Goal: Task Accomplishment & Management: Use online tool/utility

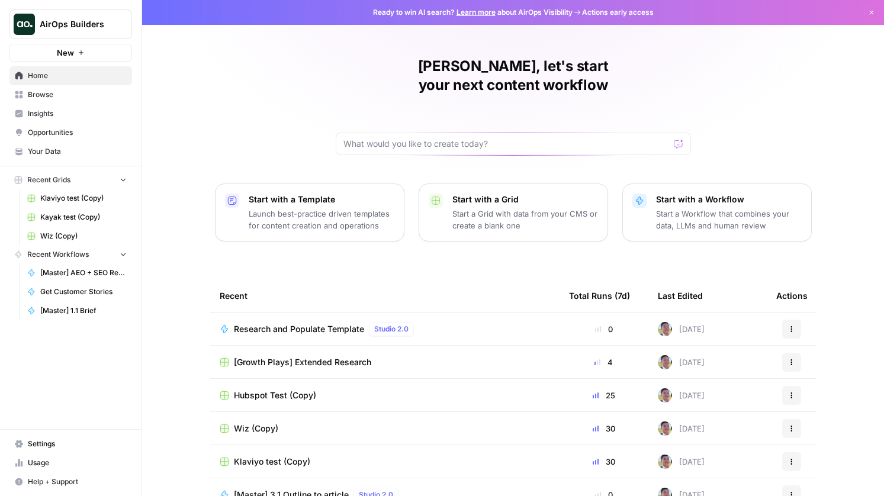
click at [84, 24] on span "AirOps Builders" at bounding box center [76, 24] width 72 height 12
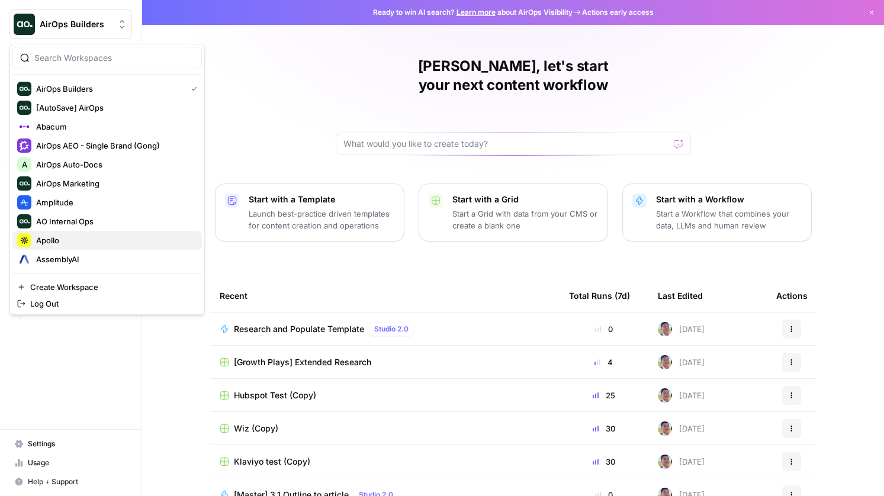
click at [64, 234] on span "Apollo" at bounding box center [114, 240] width 156 height 12
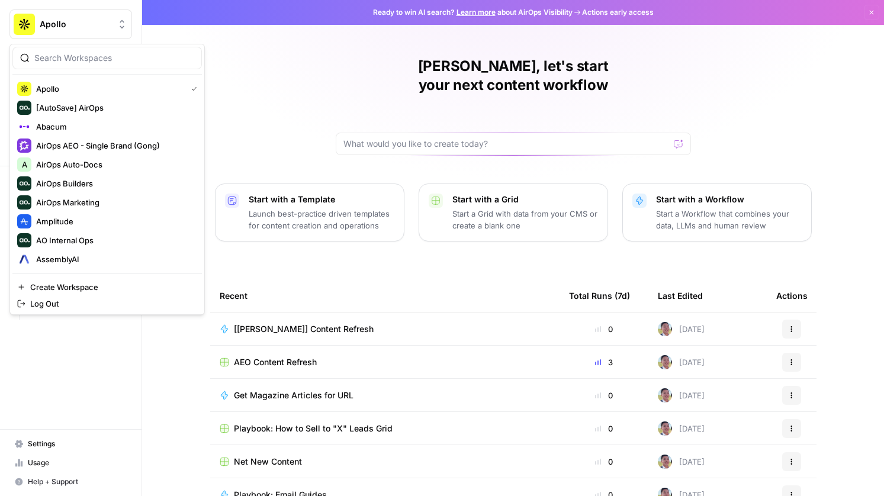
click at [58, 22] on span "Apollo" at bounding box center [76, 24] width 72 height 12
click at [76, 216] on span "Amplitude" at bounding box center [114, 221] width 156 height 12
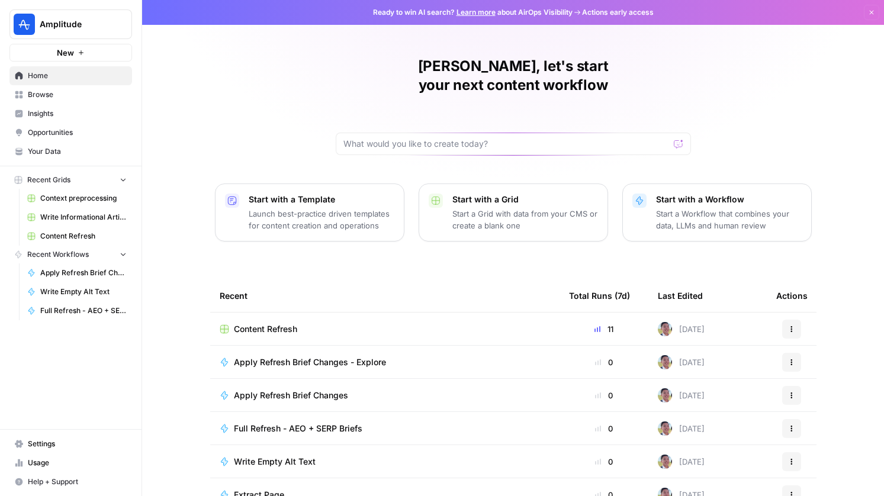
click at [273, 323] on span "Content Refresh" at bounding box center [265, 329] width 63 height 12
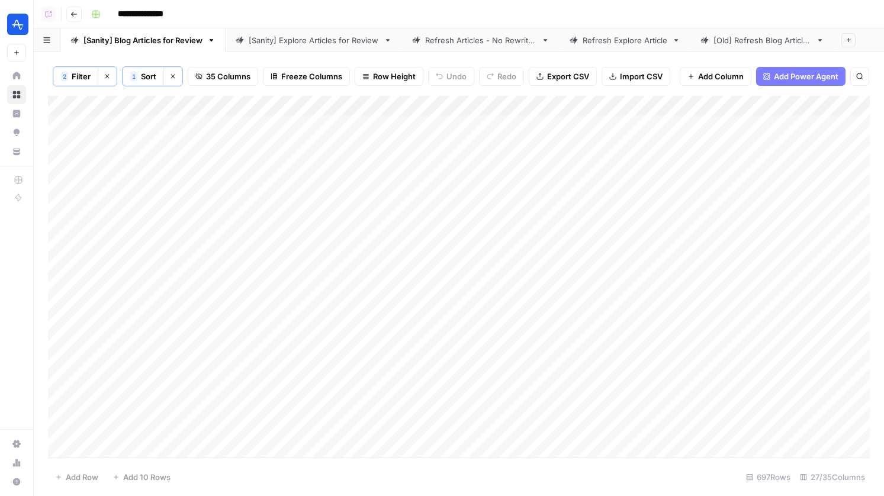
click at [341, 41] on div "[Sanity] Explore Articles for Review" at bounding box center [314, 40] width 130 height 12
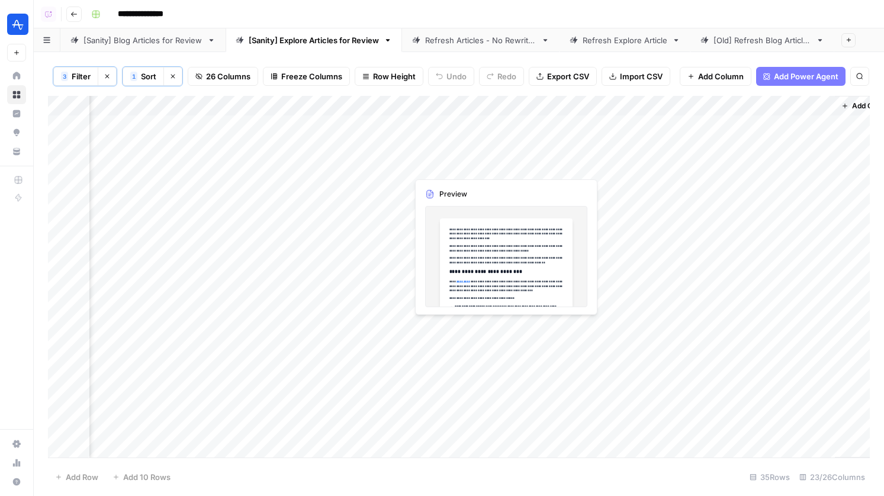
click at [443, 163] on div "Add Column" at bounding box center [458, 277] width 821 height 362
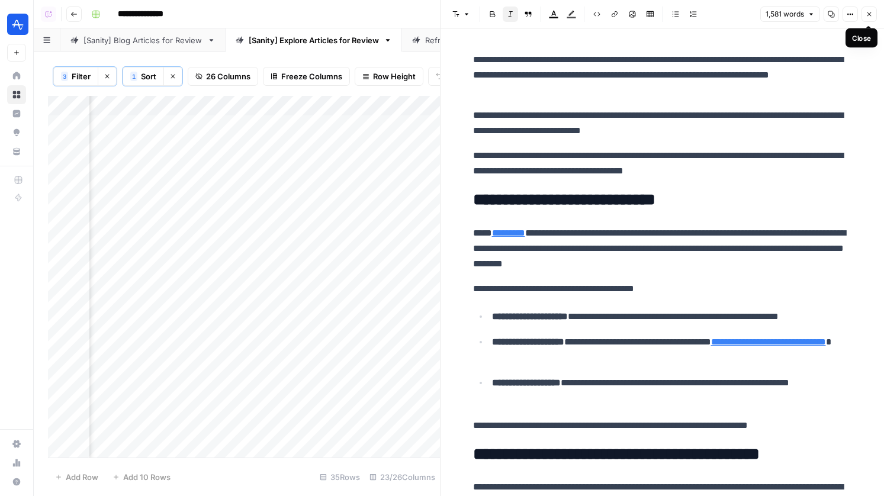
click at [875, 7] on button "Close" at bounding box center [868, 14] width 15 height 15
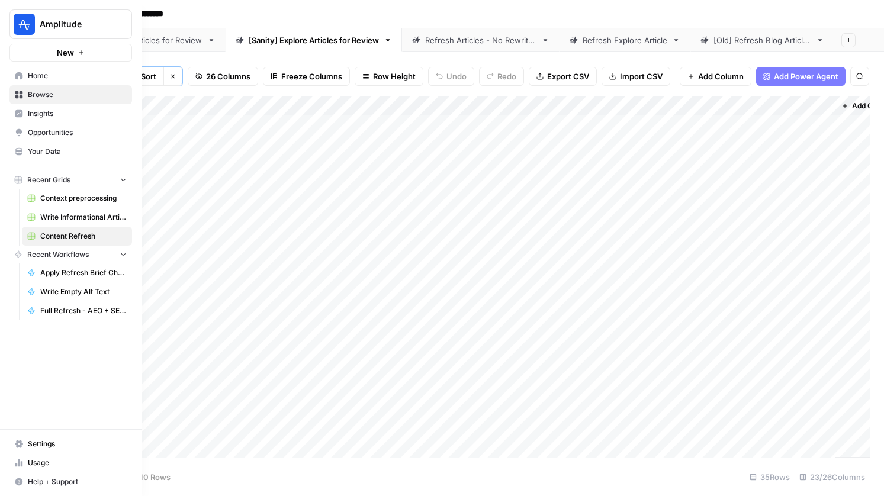
click at [15, 74] on icon at bounding box center [19, 76] width 8 height 8
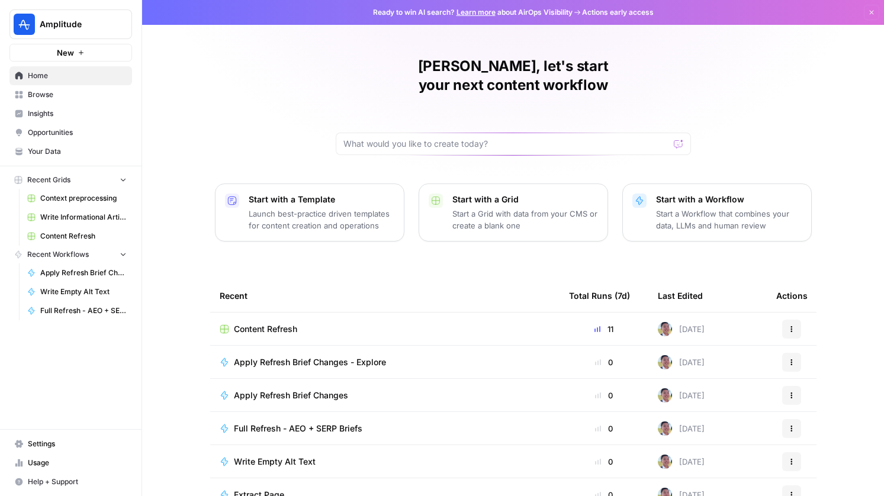
click at [307, 356] on span "Apply Refresh Brief Changes - Explore" at bounding box center [310, 362] width 152 height 12
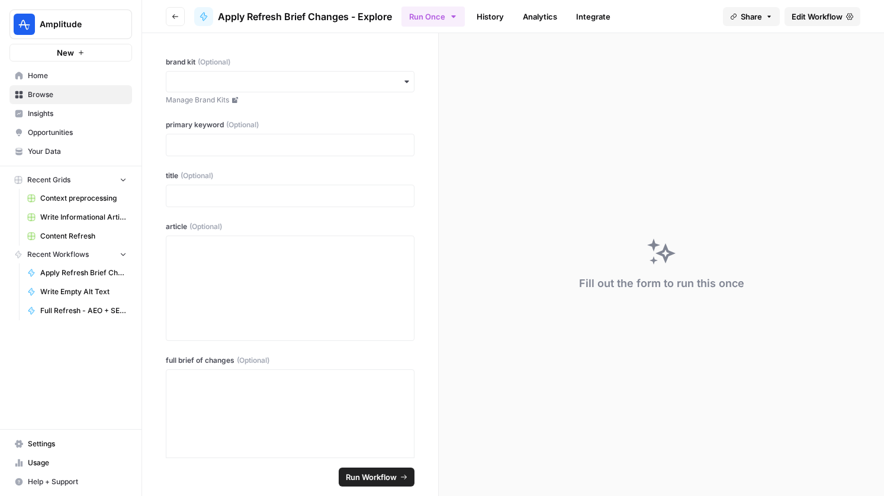
click at [800, 17] on span "Edit Workflow" at bounding box center [816, 17] width 51 height 12
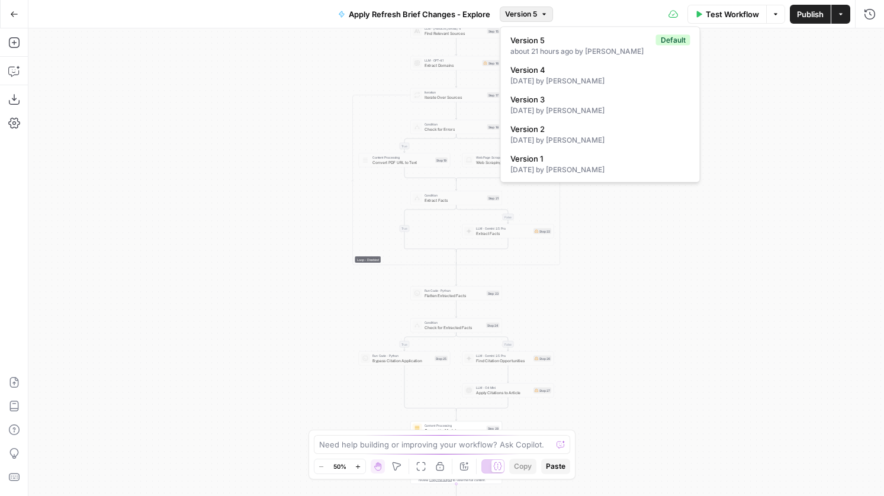
click at [526, 15] on span "Version 5" at bounding box center [521, 14] width 32 height 11
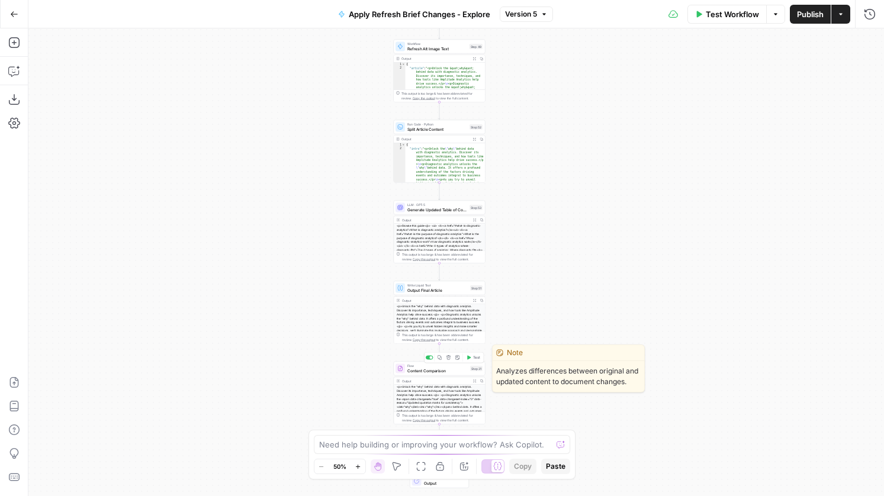
click at [446, 372] on span "Content Comparison" at bounding box center [437, 371] width 60 height 6
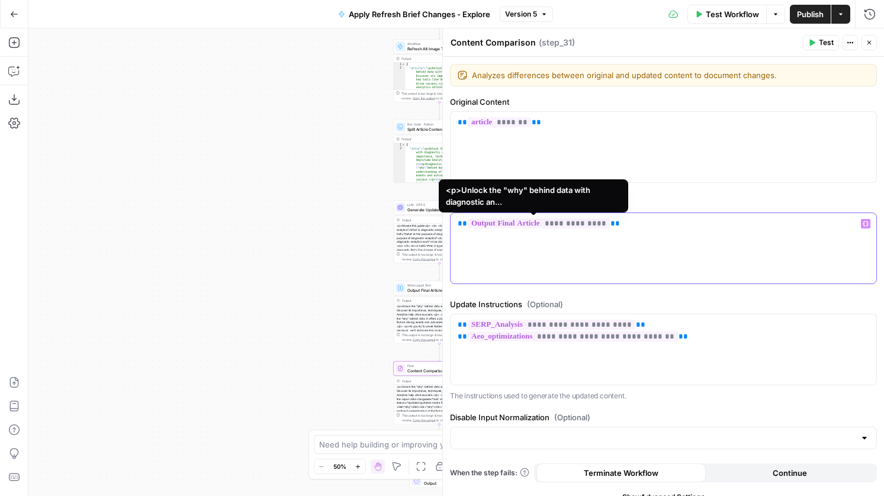
click at [579, 227] on span "**********" at bounding box center [539, 223] width 142 height 10
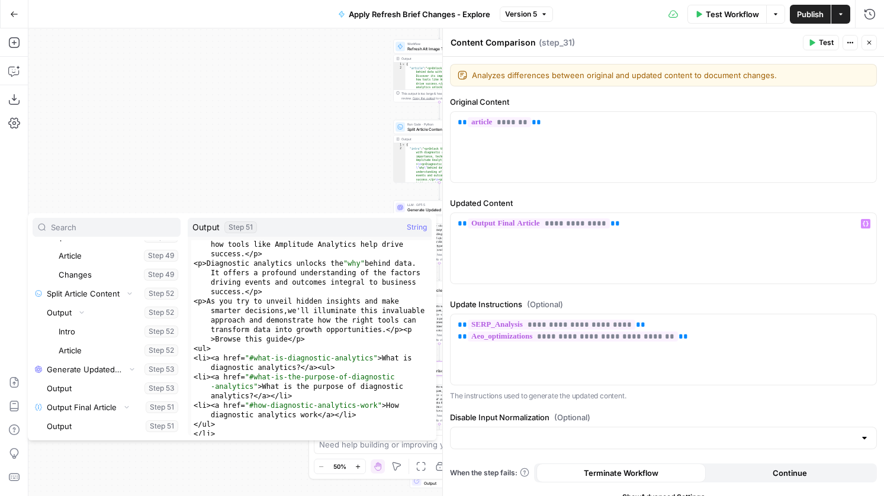
scroll to position [20, 0]
click at [208, 33] on div "true false false true false true Workflow Set Inputs Inputs LLM · GPT-4.1 Extra…" at bounding box center [455, 262] width 855 height 468
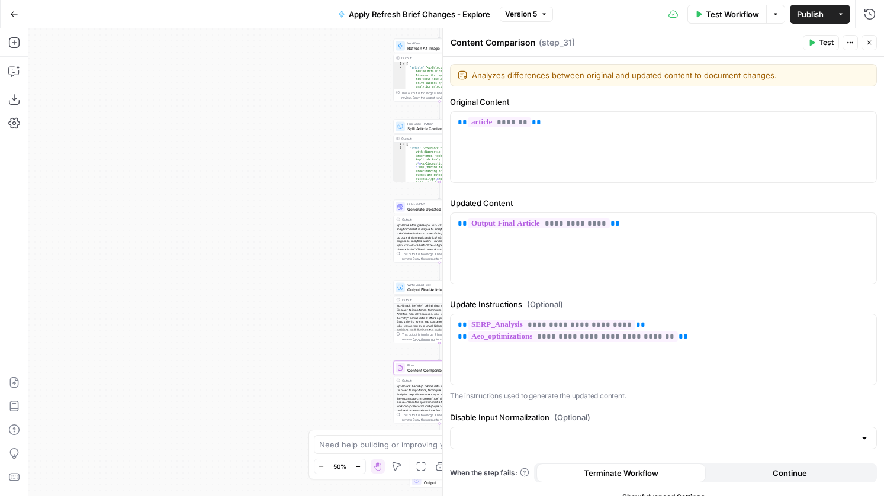
click at [14, 11] on icon "button" at bounding box center [14, 14] width 8 height 8
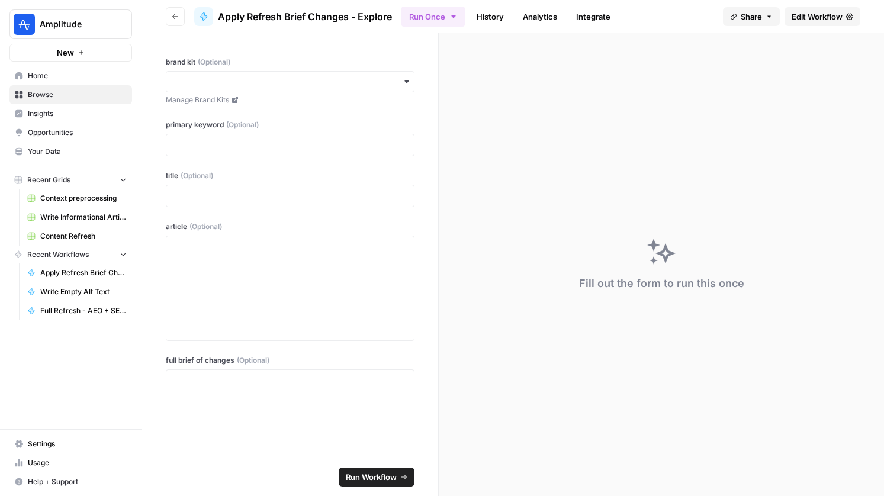
click at [75, 72] on span "Home" at bounding box center [77, 75] width 99 height 11
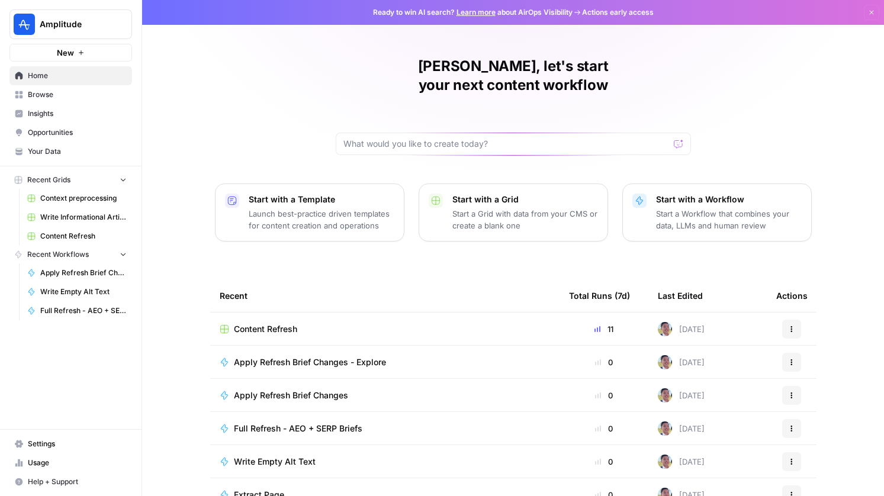
click at [272, 323] on span "Content Refresh" at bounding box center [265, 329] width 63 height 12
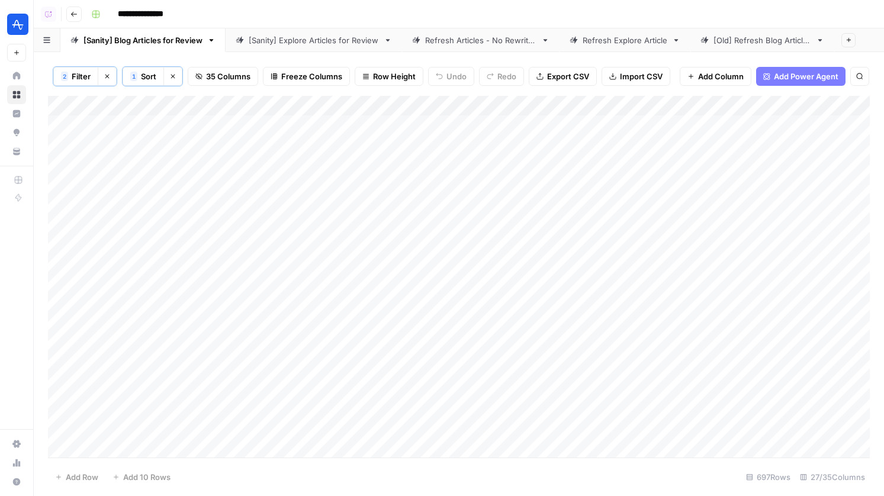
click at [314, 37] on div "[Sanity] Explore Articles for Review" at bounding box center [314, 40] width 130 height 12
click at [600, 165] on div "Add Column" at bounding box center [458, 277] width 821 height 362
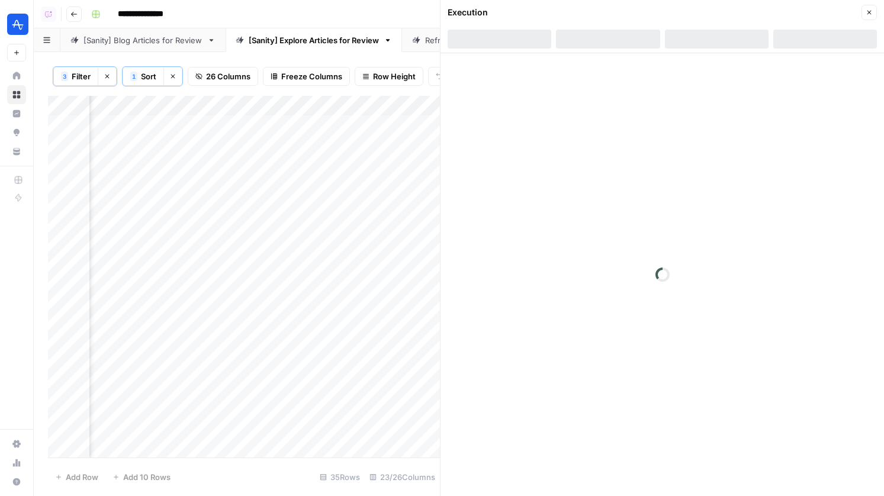
click at [710, 40] on div at bounding box center [717, 39] width 104 height 19
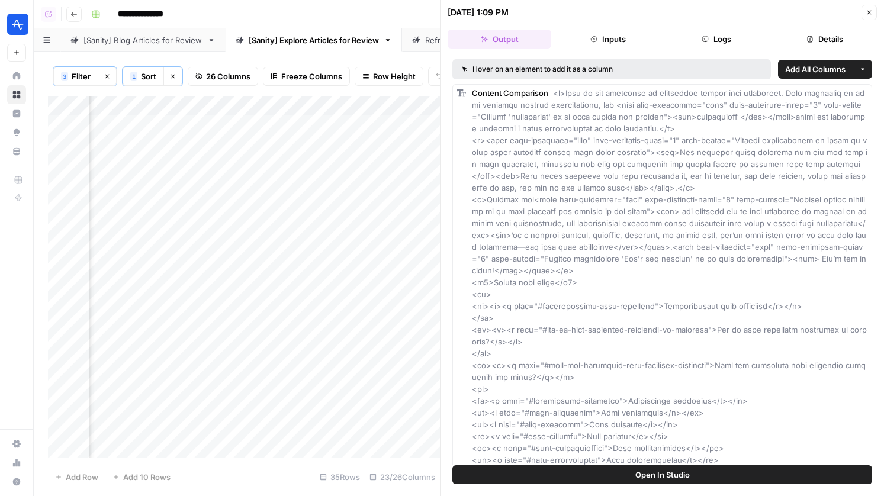
click at [710, 40] on button "Logs" at bounding box center [717, 39] width 104 height 19
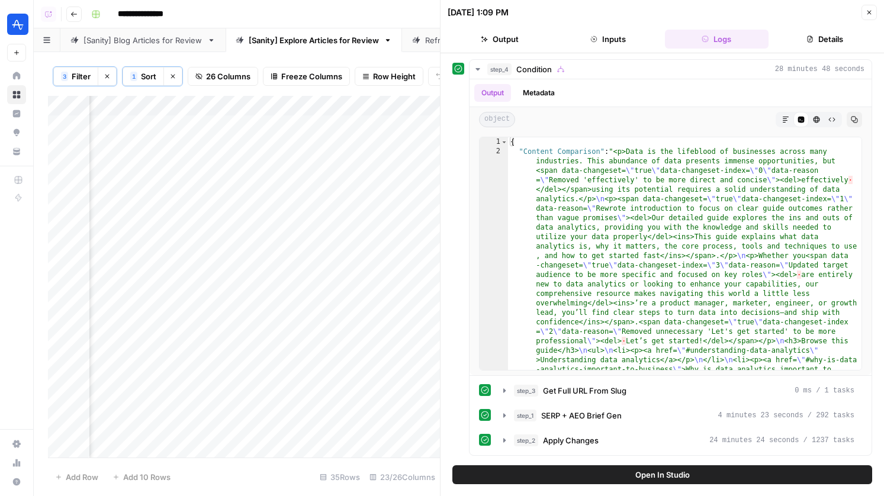
click at [837, 46] on button "Details" at bounding box center [825, 39] width 104 height 19
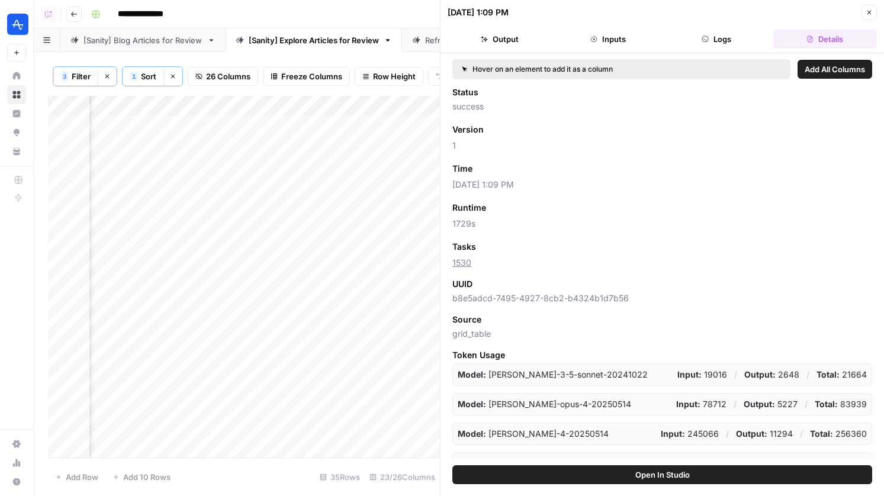
click at [866, 11] on icon "button" at bounding box center [868, 12] width 7 height 7
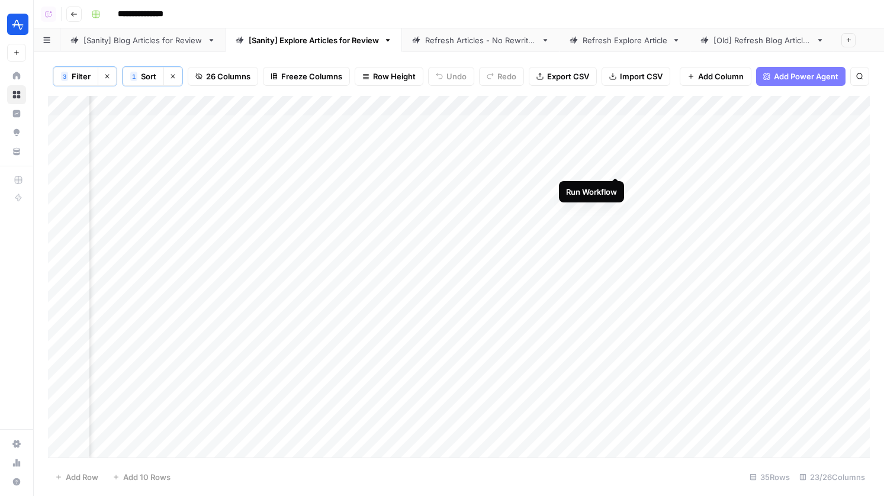
click at [615, 162] on div "Add Column" at bounding box center [458, 277] width 821 height 362
click at [599, 144] on div "Add Column" at bounding box center [458, 277] width 821 height 362
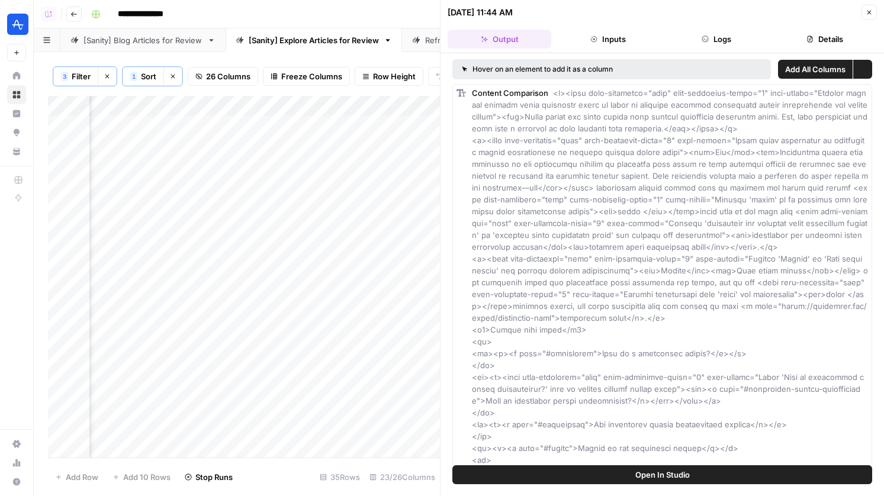
click at [821, 38] on button "Details" at bounding box center [825, 39] width 104 height 19
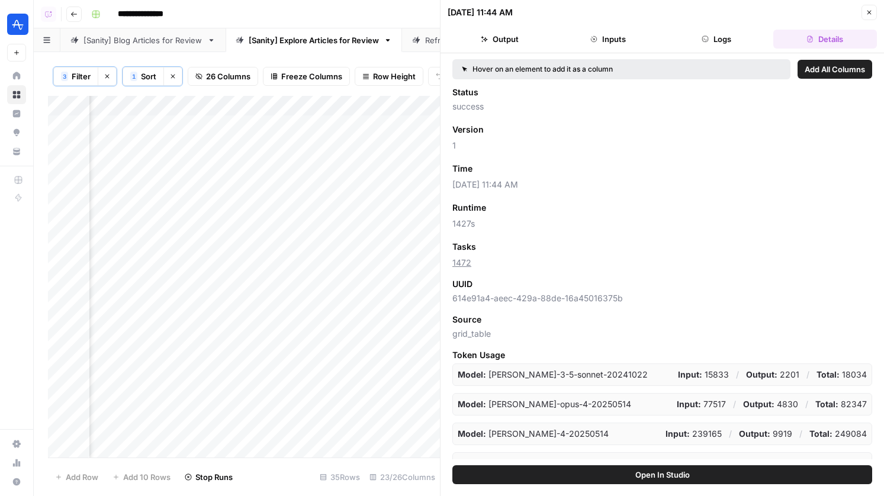
click at [871, 11] on icon "button" at bounding box center [868, 12] width 7 height 7
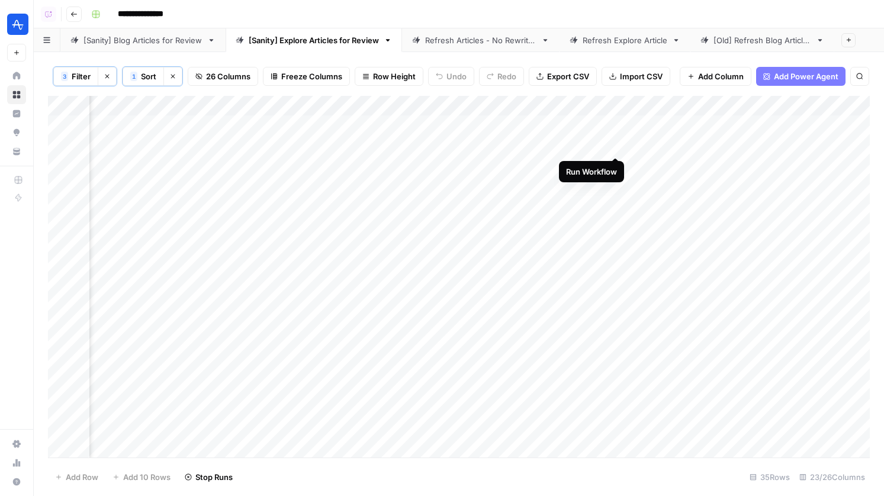
click at [613, 144] on div "Add Column" at bounding box center [458, 277] width 821 height 362
click at [600, 125] on div "Add Column" at bounding box center [458, 277] width 821 height 362
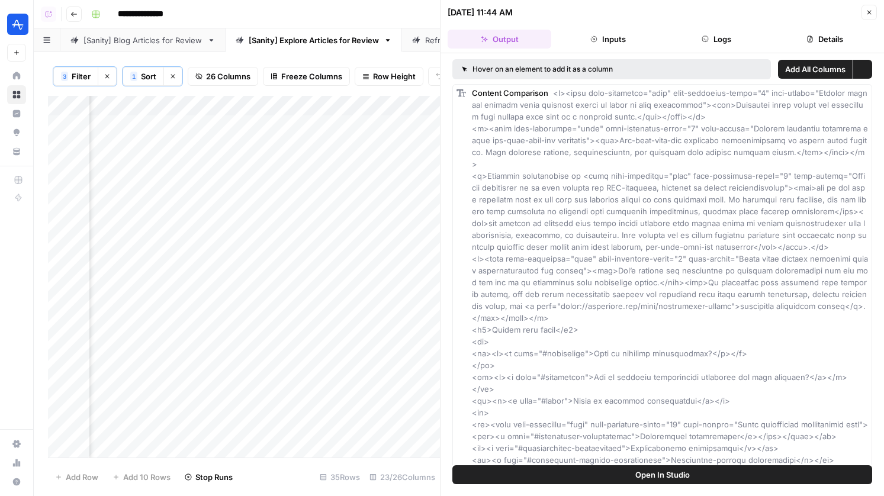
click at [736, 41] on button "Logs" at bounding box center [717, 39] width 104 height 19
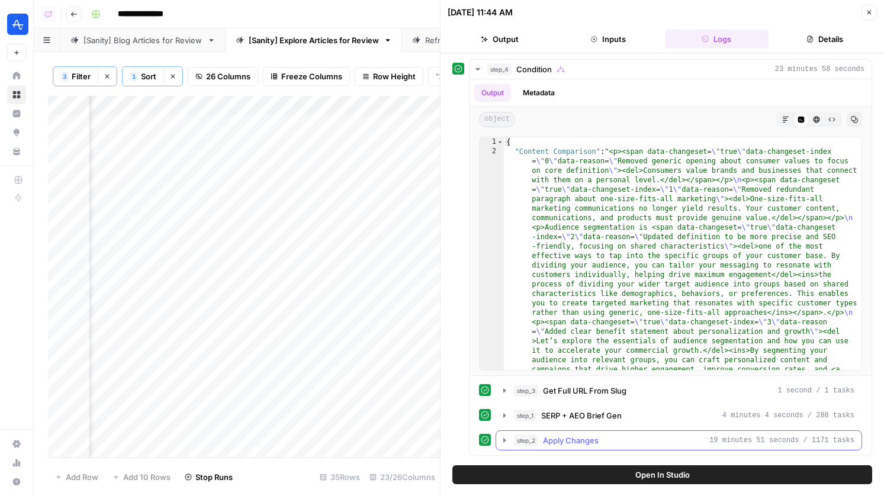
click at [598, 434] on button "step_2 Apply Changes 19 minutes 51 seconds / 1171 tasks" at bounding box center [678, 440] width 365 height 19
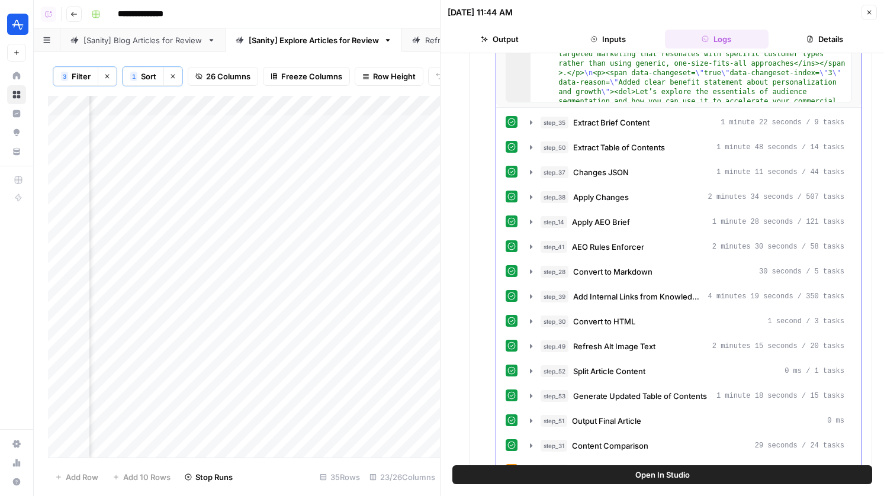
scroll to position [671, 0]
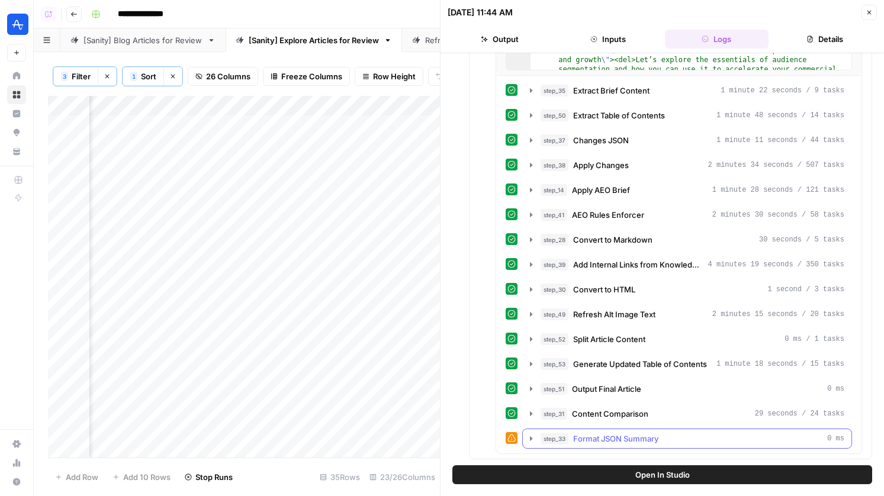
click at [633, 431] on button "step_33 Format JSON Summary 0 ms" at bounding box center [687, 438] width 328 height 19
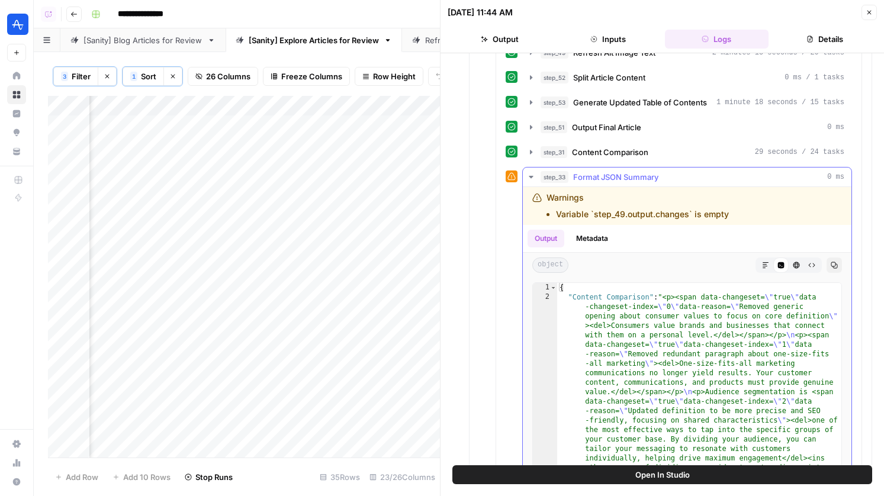
scroll to position [934, 0]
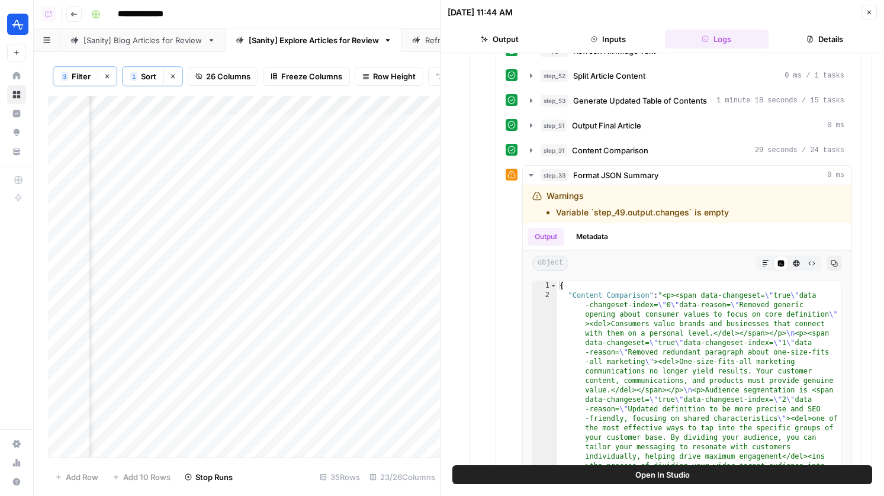
click at [866, 16] on button "Close" at bounding box center [868, 12] width 15 height 15
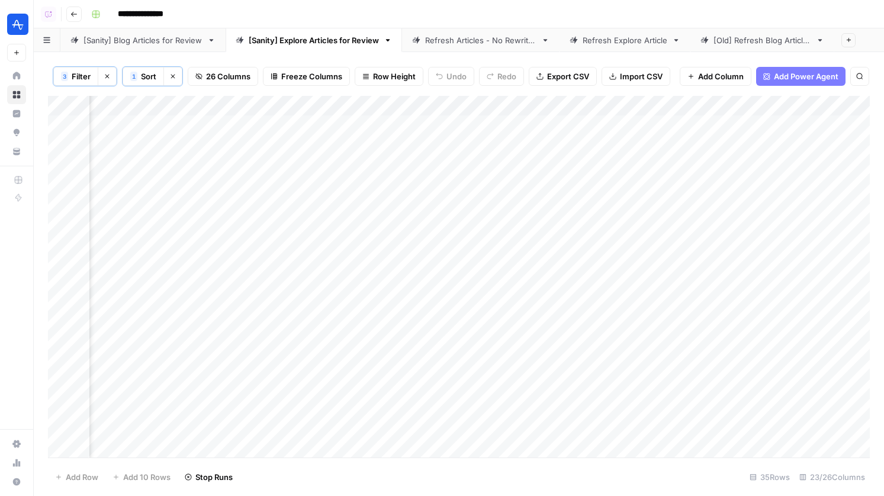
click at [613, 124] on div "Add Column" at bounding box center [458, 277] width 821 height 362
click at [569, 108] on div "Add Column" at bounding box center [458, 277] width 821 height 362
click at [120, 51] on link "[Sanity] Blog Articles for Review" at bounding box center [142, 40] width 165 height 24
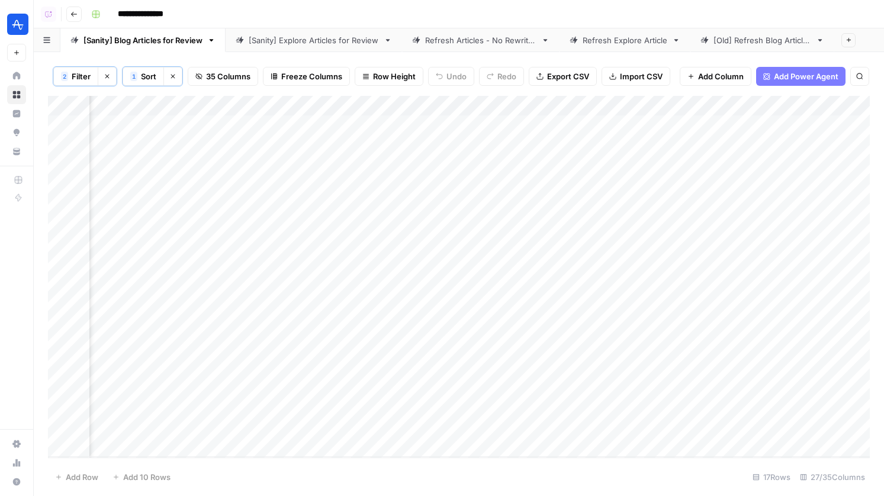
scroll to position [0, 2806]
click at [601, 130] on div "Add Column" at bounding box center [458, 277] width 821 height 362
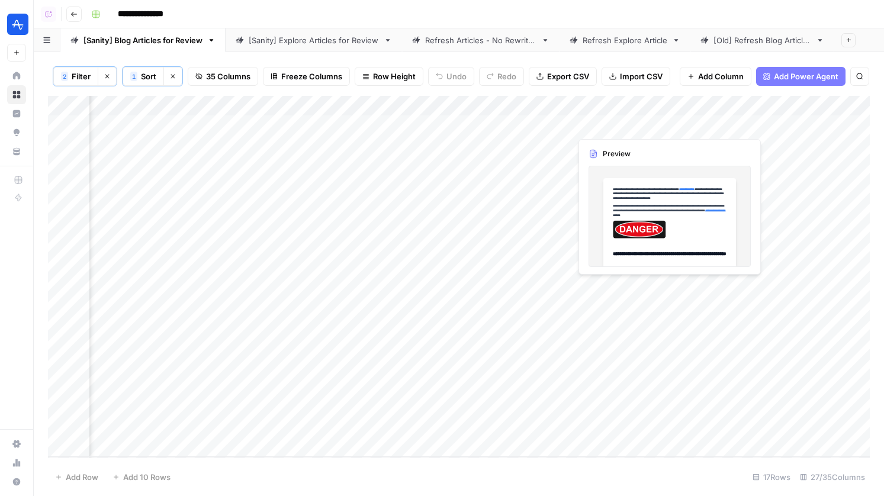
click at [601, 130] on div "Add Column" at bounding box center [458, 277] width 821 height 362
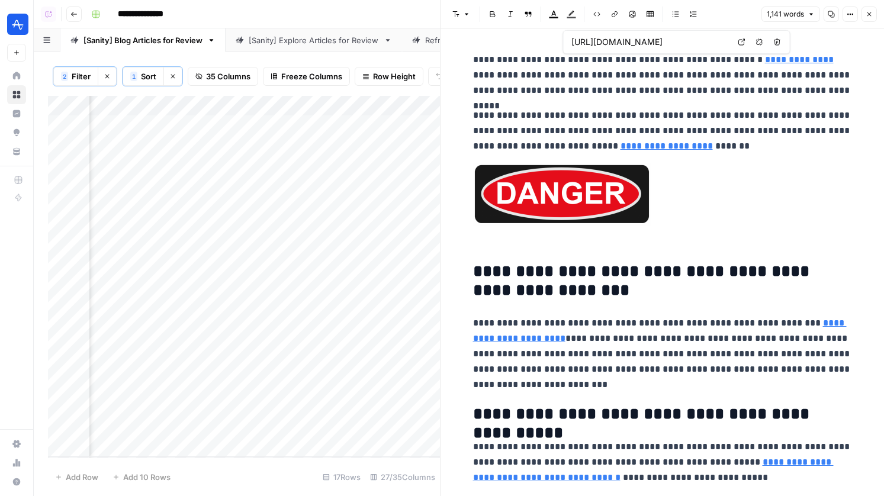
click at [870, 19] on button "Close" at bounding box center [868, 14] width 15 height 15
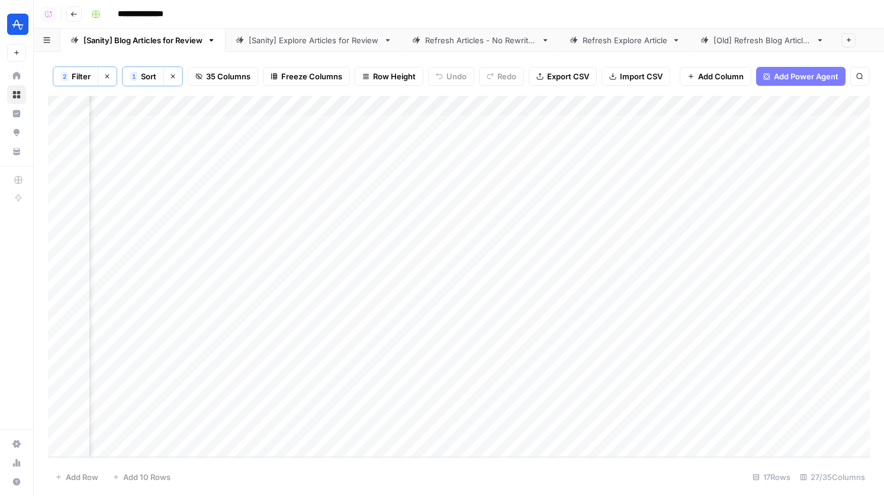
click at [302, 56] on div "2 Filter Clear filters 1 Sort Clear sorts 35 Columns Freeze Columns Row Height …" at bounding box center [459, 274] width 850 height 444
click at [316, 44] on div "[Sanity] Explore Articles for Review" at bounding box center [314, 40] width 130 height 12
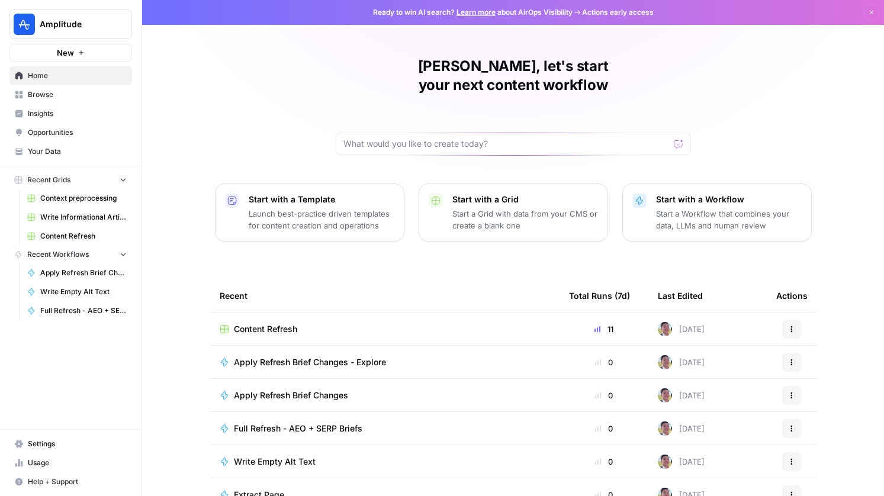
click at [67, 17] on button "Amplitude" at bounding box center [70, 24] width 123 height 30
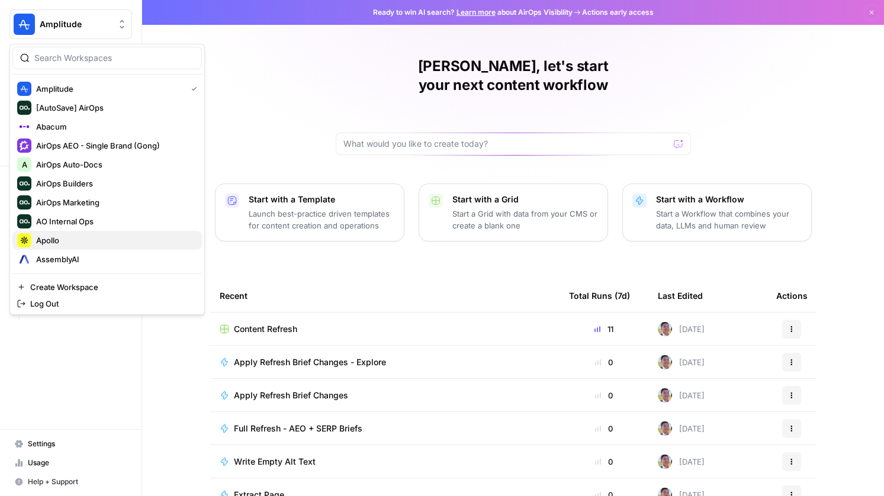
click at [62, 239] on span "Apollo" at bounding box center [114, 240] width 156 height 12
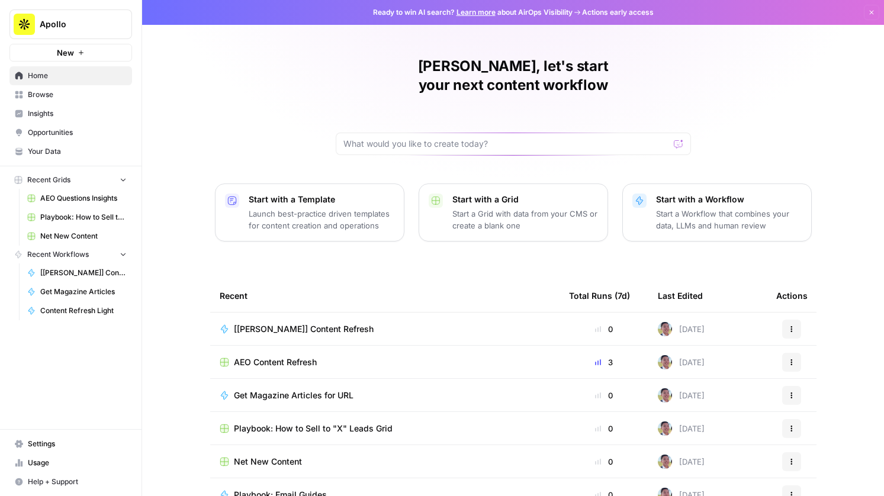
click at [278, 356] on span "AEO Content Refresh" at bounding box center [275, 362] width 83 height 12
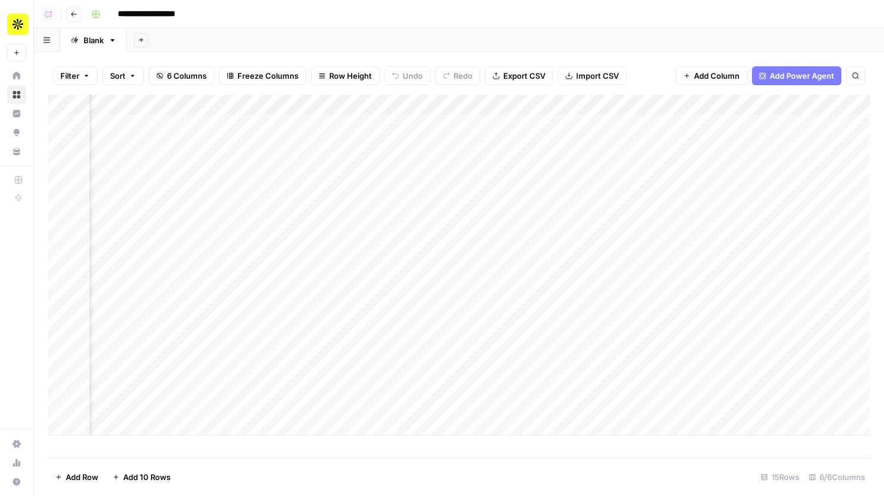
scroll to position [0, 134]
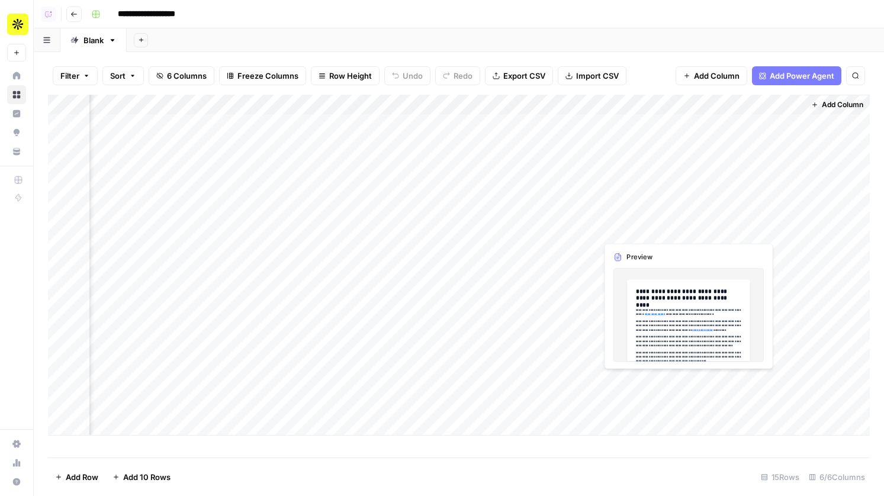
click at [615, 220] on div "Add Column" at bounding box center [458, 265] width 821 height 341
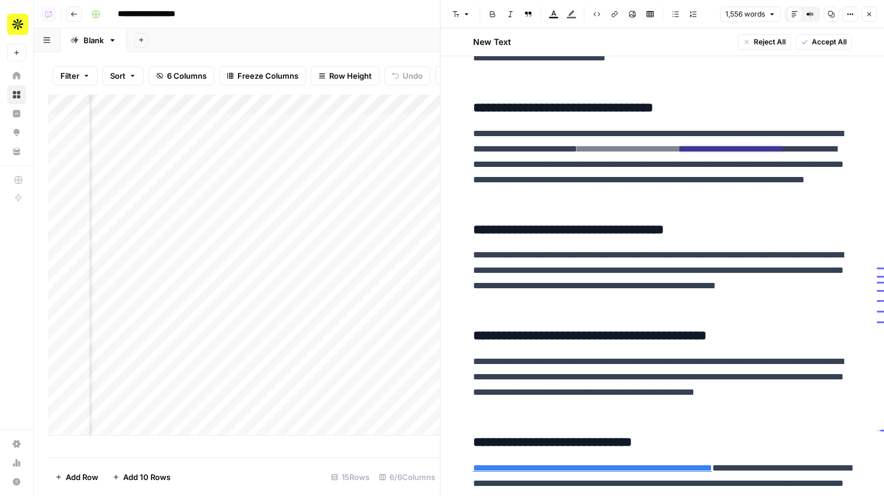
scroll to position [2705, 0]
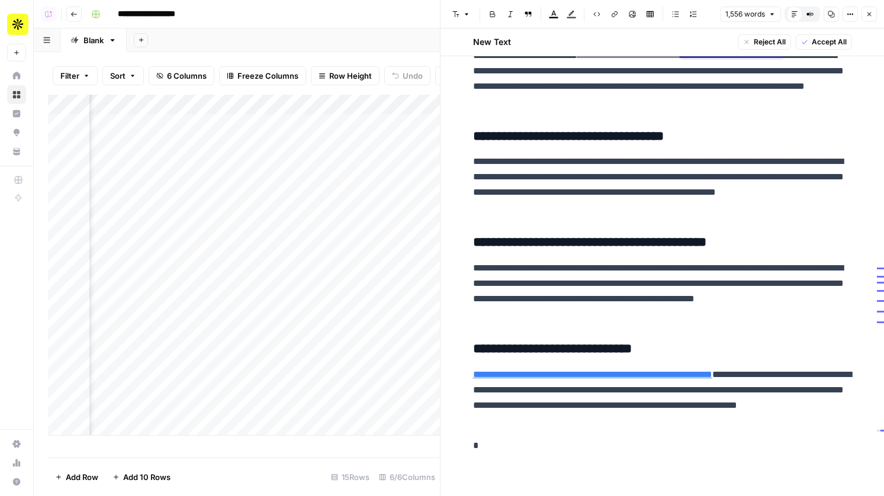
click at [867, 13] on icon "button" at bounding box center [868, 14] width 7 height 7
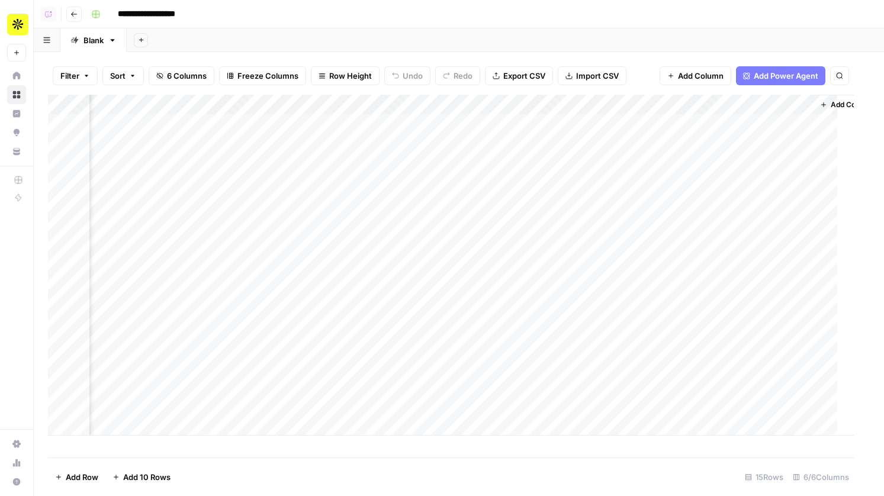
scroll to position [0, 120]
click at [585, 102] on div "Add Column" at bounding box center [458, 265] width 821 height 341
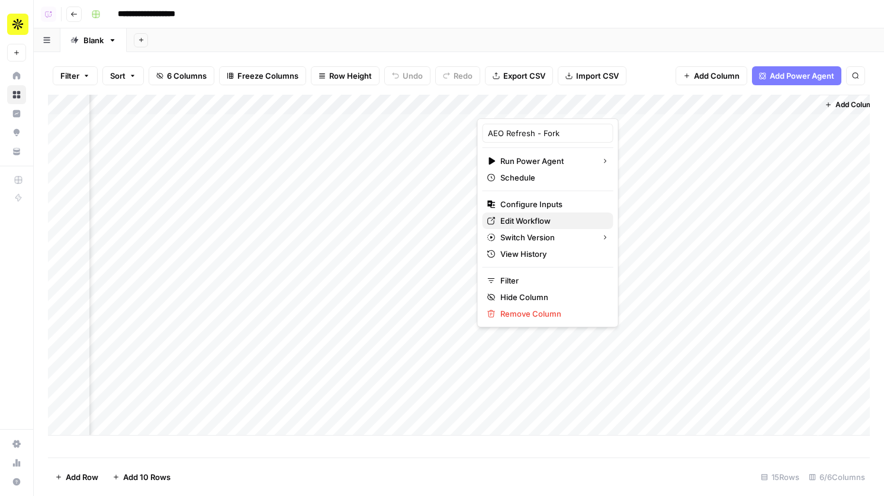
click at [524, 223] on span "Edit Workflow" at bounding box center [552, 221] width 104 height 12
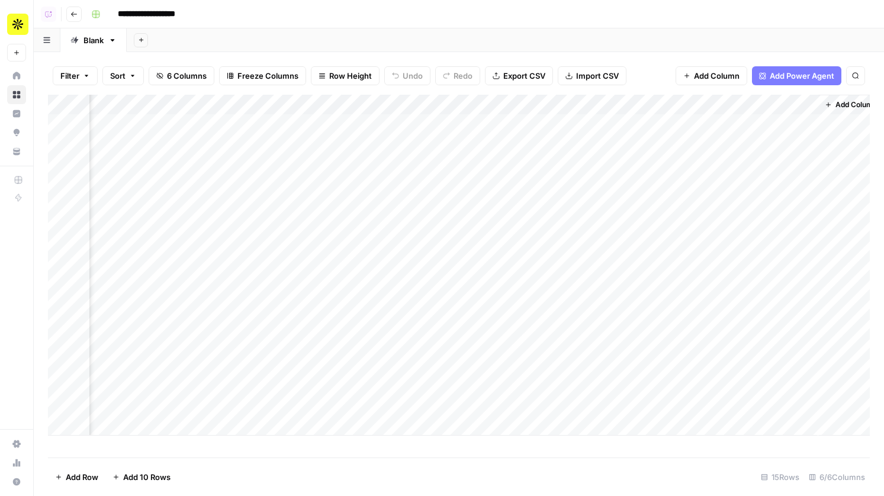
click at [73, 15] on icon "button" at bounding box center [73, 14] width 7 height 7
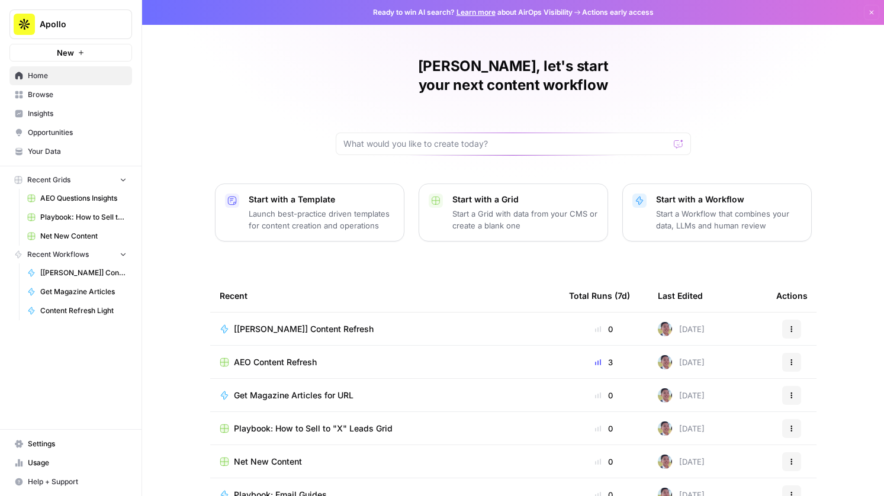
click at [285, 423] on span "Playbook: How to Sell to "X" Leads Grid" at bounding box center [313, 429] width 159 height 12
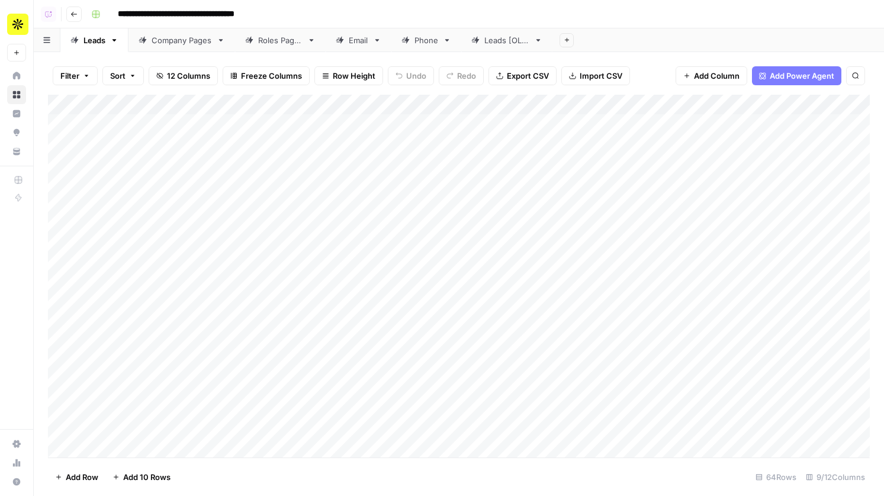
click at [190, 53] on div "Filter Sort 12 Columns Freeze Columns Row Height Undo Redo Export CSV Import CS…" at bounding box center [459, 274] width 850 height 444
click at [172, 37] on div "Company Pages" at bounding box center [182, 40] width 60 height 12
click at [270, 105] on div "Add Column" at bounding box center [458, 276] width 821 height 363
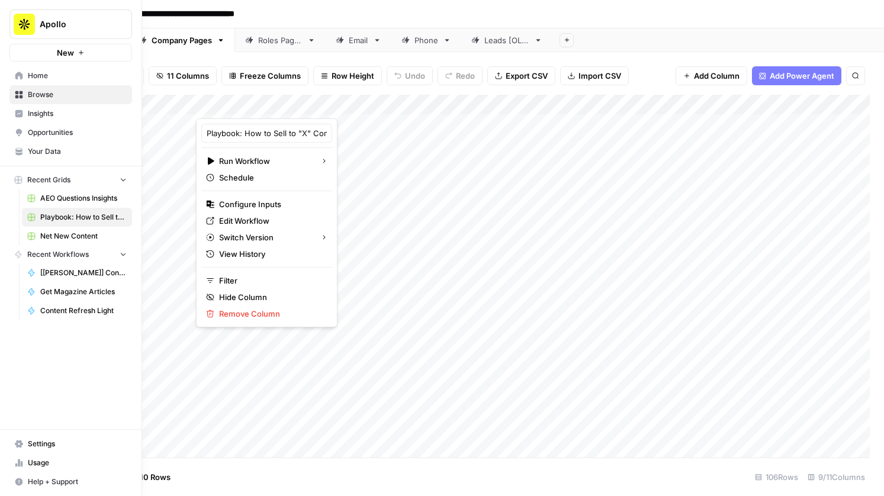
click at [22, 69] on link "Home" at bounding box center [70, 75] width 123 height 19
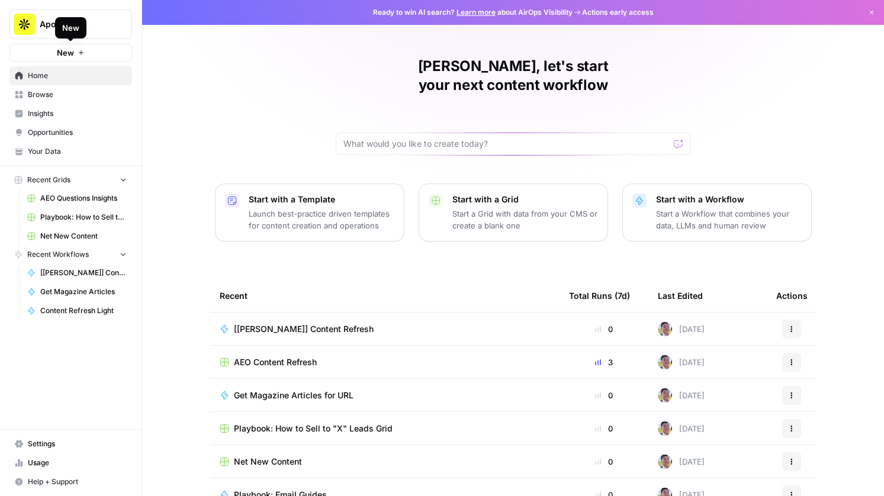
click at [65, 49] on span "New" at bounding box center [65, 53] width 17 height 12
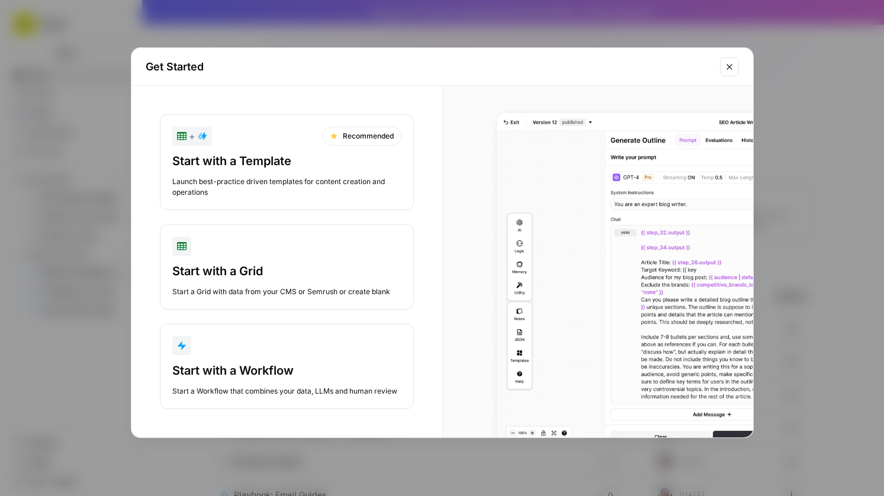
click at [294, 354] on div "button" at bounding box center [286, 345] width 229 height 19
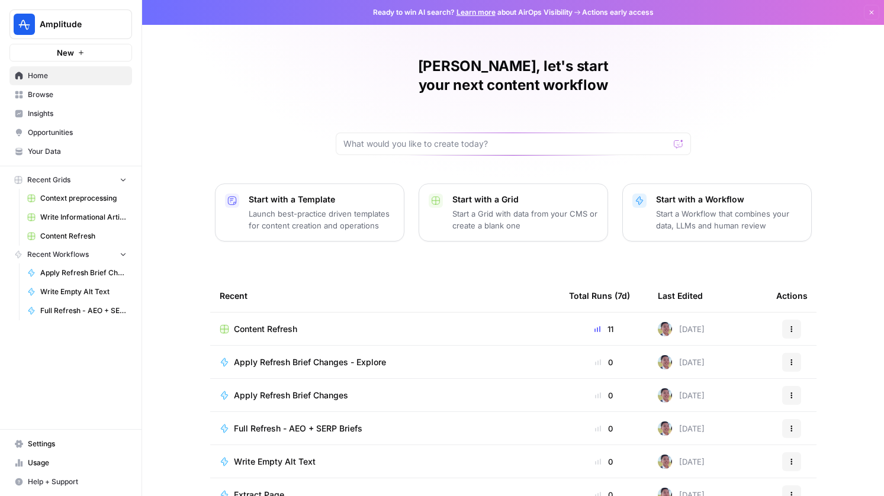
click at [65, 14] on button "Amplitude" at bounding box center [70, 24] width 123 height 30
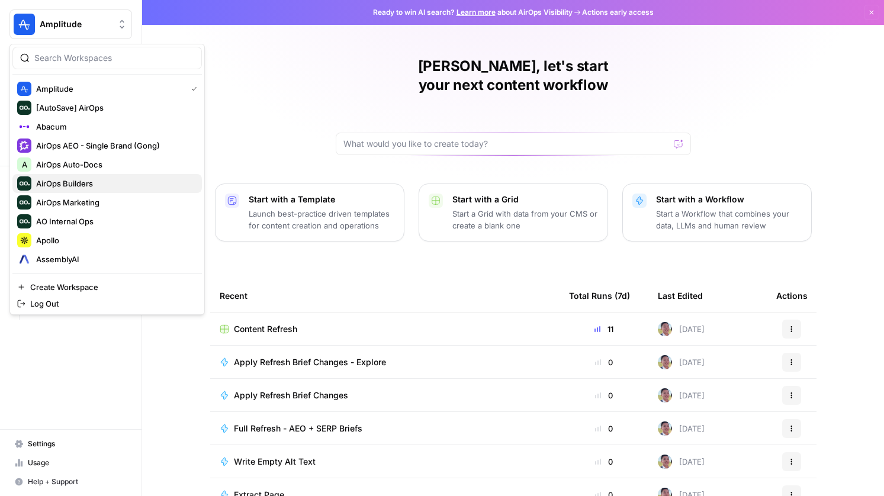
click at [85, 182] on span "AirOps Builders" at bounding box center [114, 184] width 156 height 12
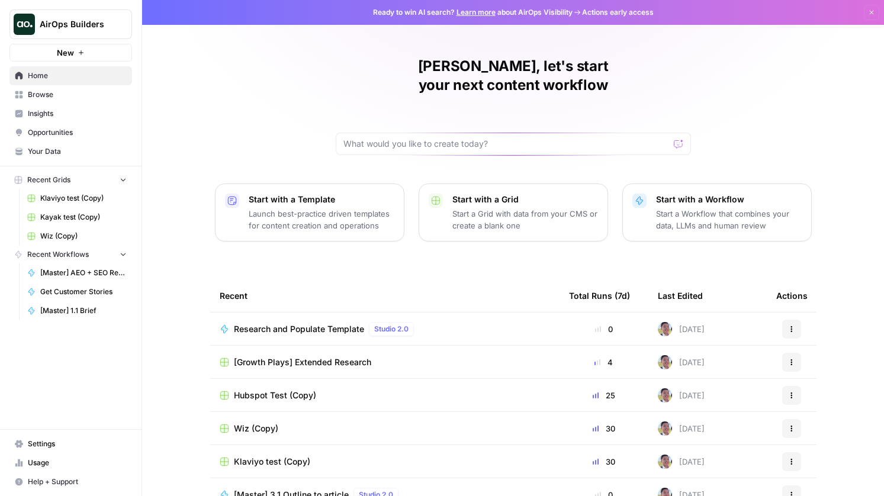
scroll to position [49, 0]
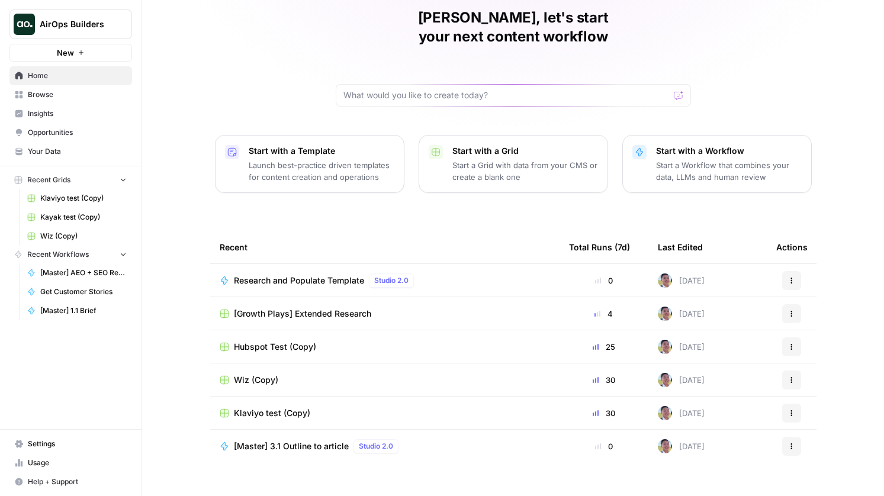
click at [291, 401] on td "Klaviyo test (Copy)" at bounding box center [384, 413] width 349 height 33
click at [291, 407] on span "Klaviyo test (Copy)" at bounding box center [272, 413] width 76 height 12
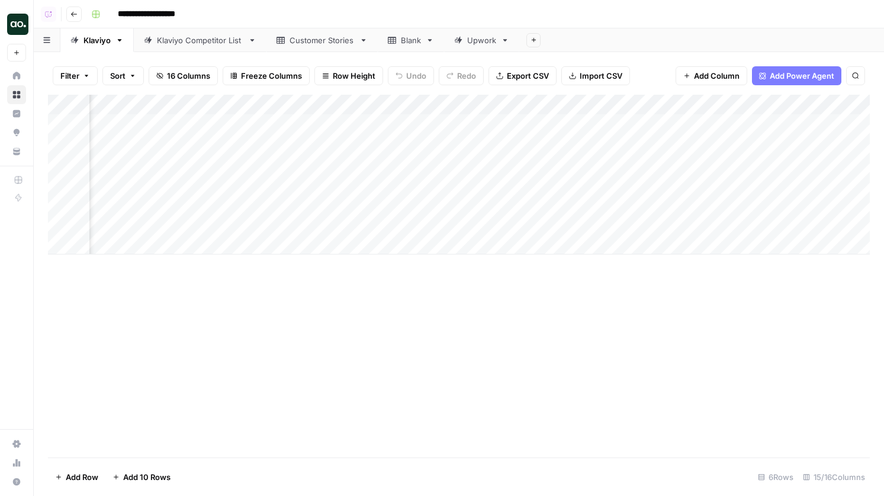
scroll to position [0, 88]
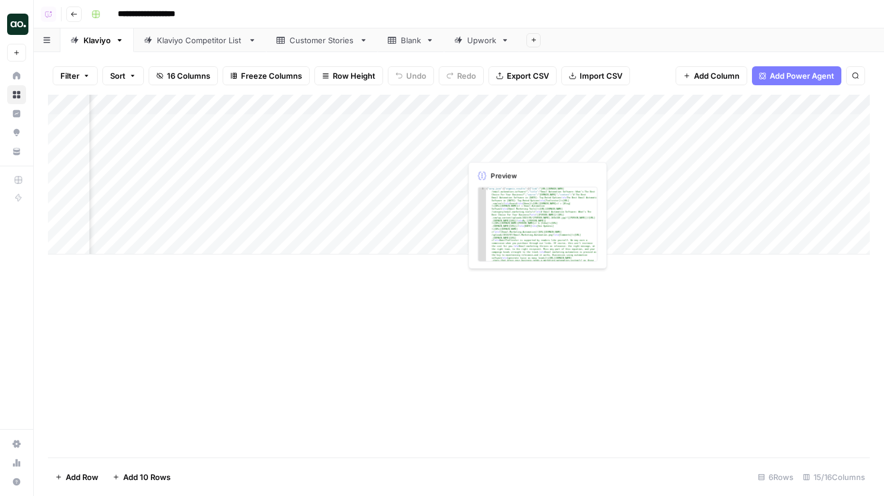
click at [475, 147] on div "Add Column" at bounding box center [458, 175] width 821 height 160
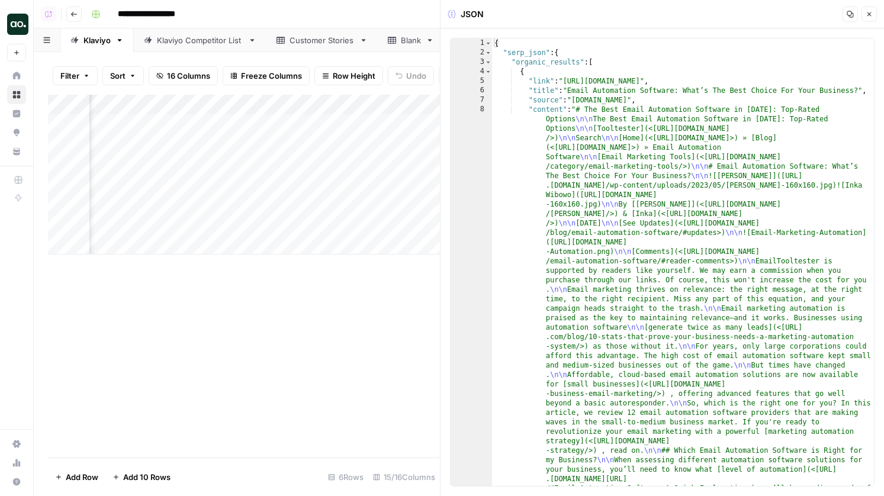
click at [865, 13] on icon "button" at bounding box center [868, 14] width 7 height 7
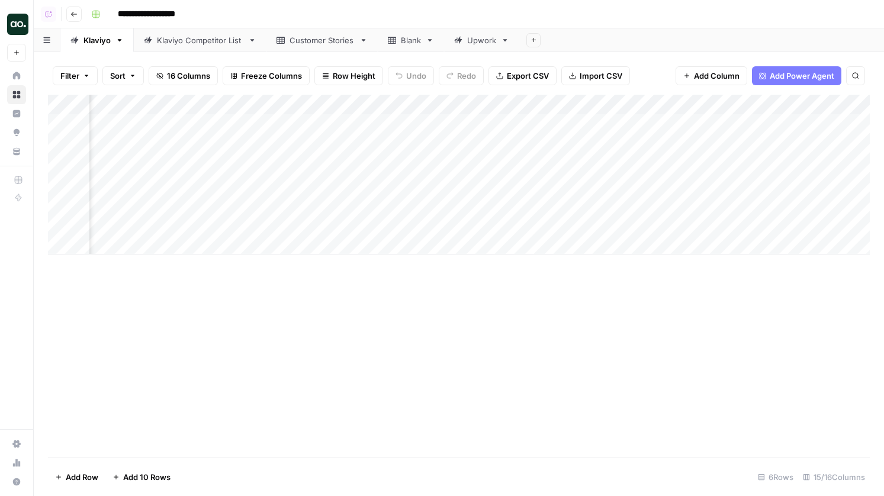
scroll to position [0, 189]
click at [494, 125] on div "Add Column" at bounding box center [458, 175] width 821 height 160
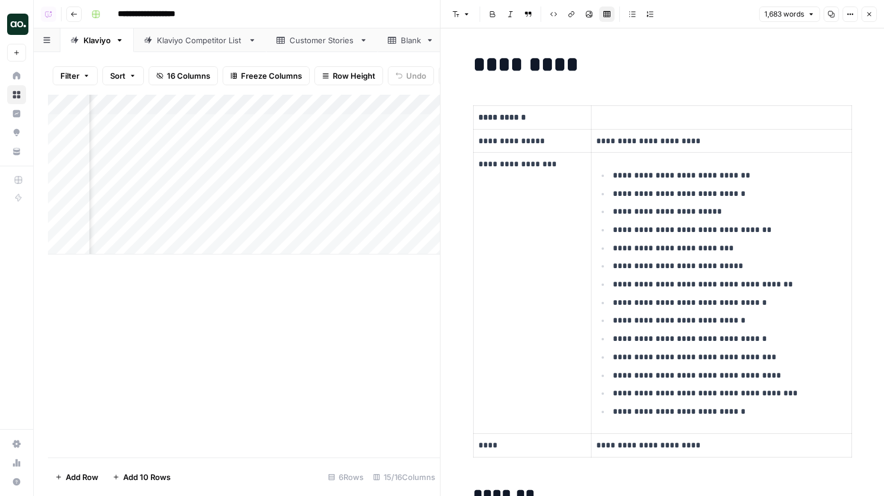
click at [874, 16] on button "Close" at bounding box center [868, 14] width 15 height 15
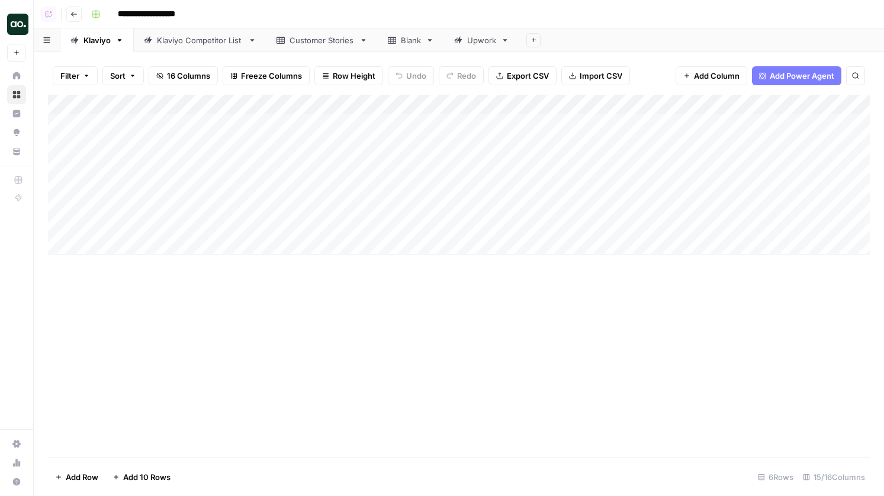
click at [435, 105] on div "Add Column" at bounding box center [458, 175] width 821 height 160
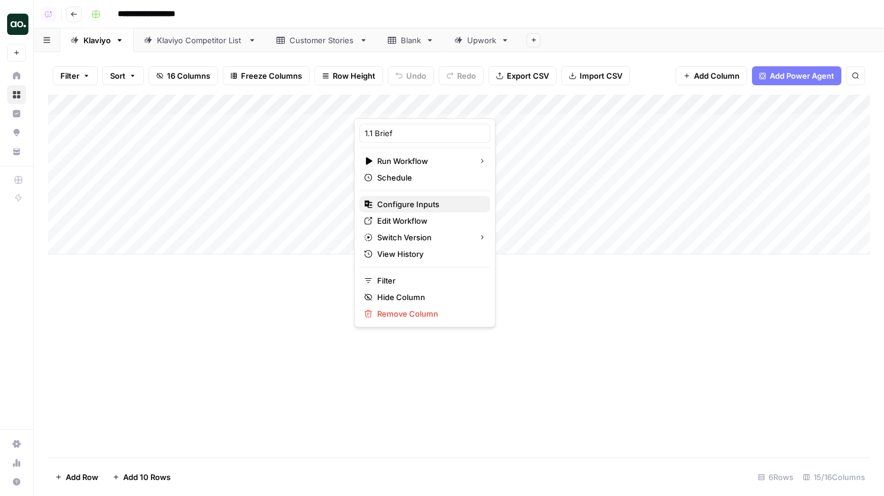
click at [422, 201] on span "Configure Inputs" at bounding box center [429, 204] width 104 height 12
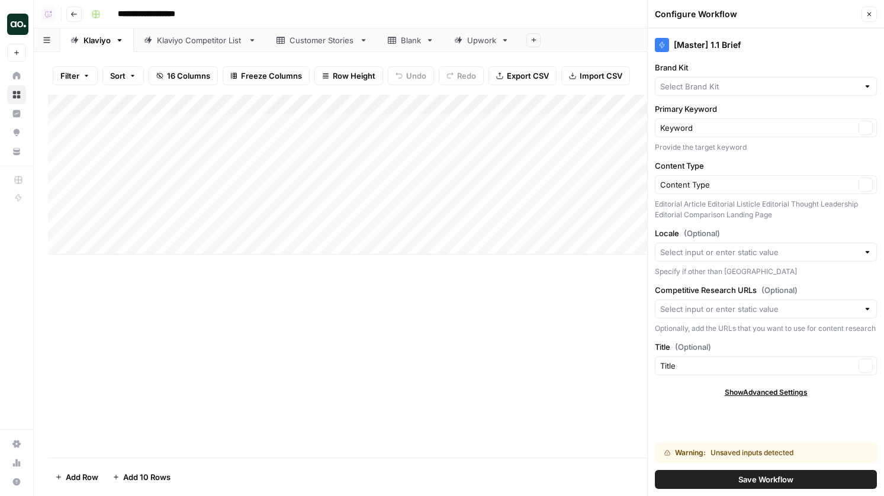
type input "Klaviyo"
click at [874, 17] on button "Close" at bounding box center [868, 14] width 15 height 15
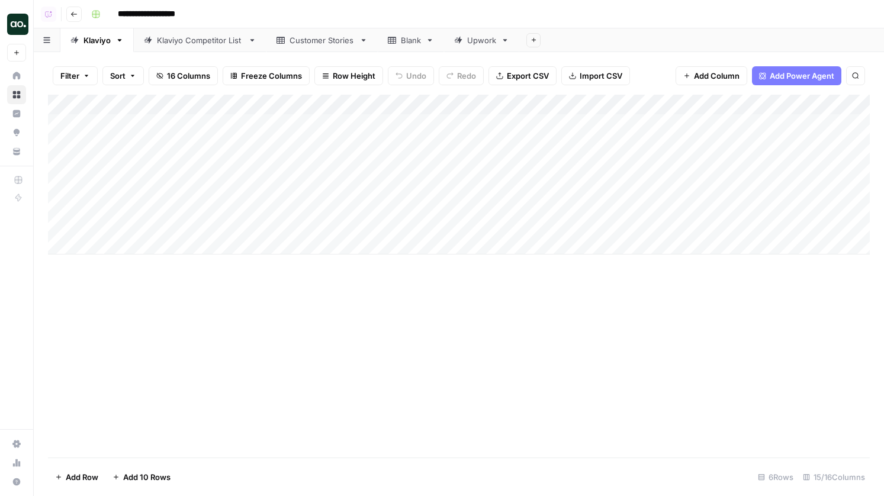
click at [314, 51] on link "Customer Stories" at bounding box center [321, 40] width 111 height 24
click at [211, 46] on link "Klaviyo Competitor List" at bounding box center [200, 40] width 133 height 24
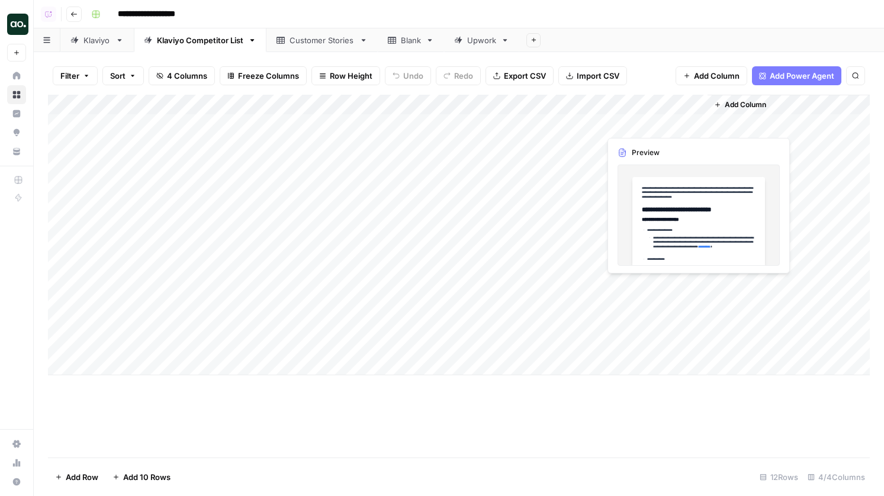
click at [631, 128] on div "Add Column" at bounding box center [458, 235] width 821 height 281
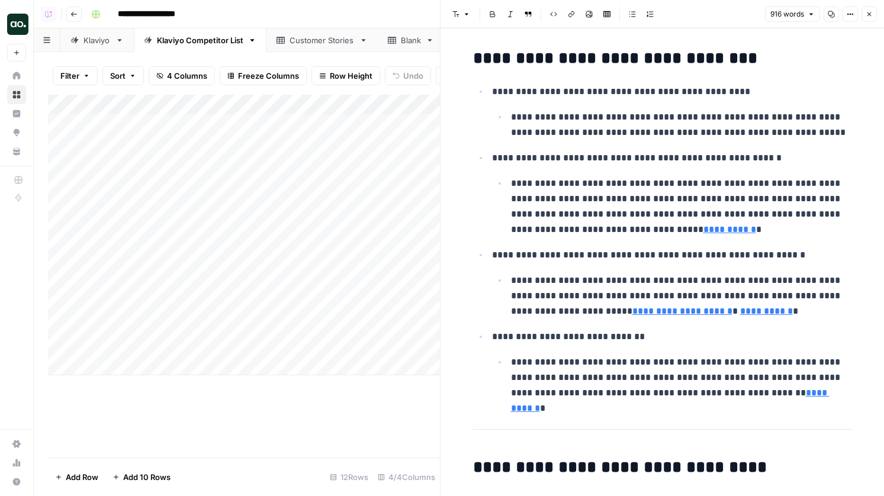
scroll to position [1701, 0]
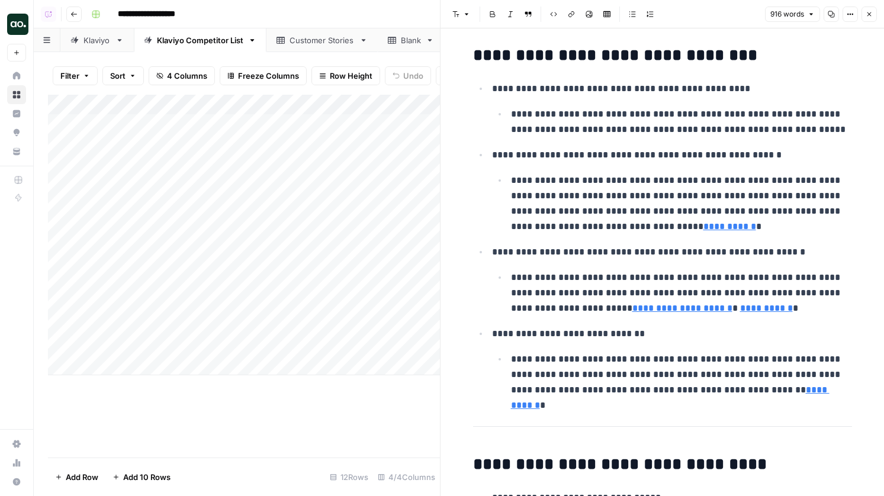
click at [873, 16] on button "Close" at bounding box center [868, 14] width 15 height 15
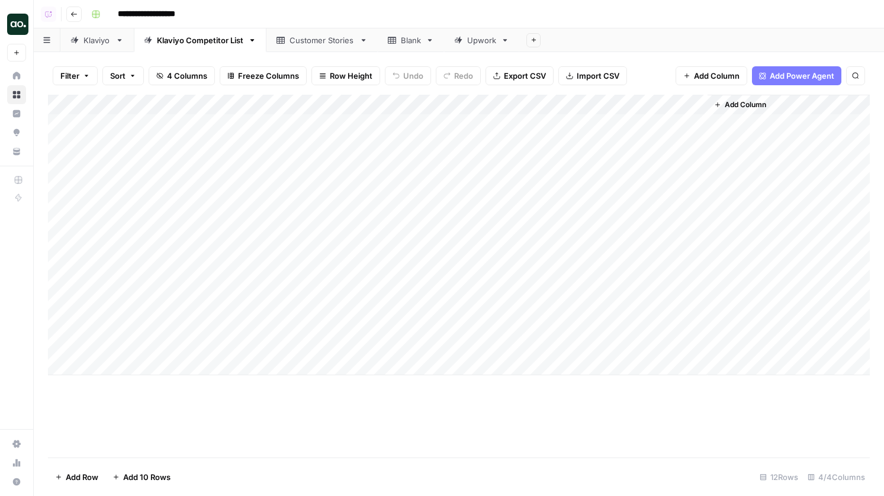
click at [335, 46] on div "Customer Stories" at bounding box center [321, 40] width 65 height 12
click at [212, 38] on div "Klaviyo Competitor List" at bounding box center [200, 40] width 86 height 12
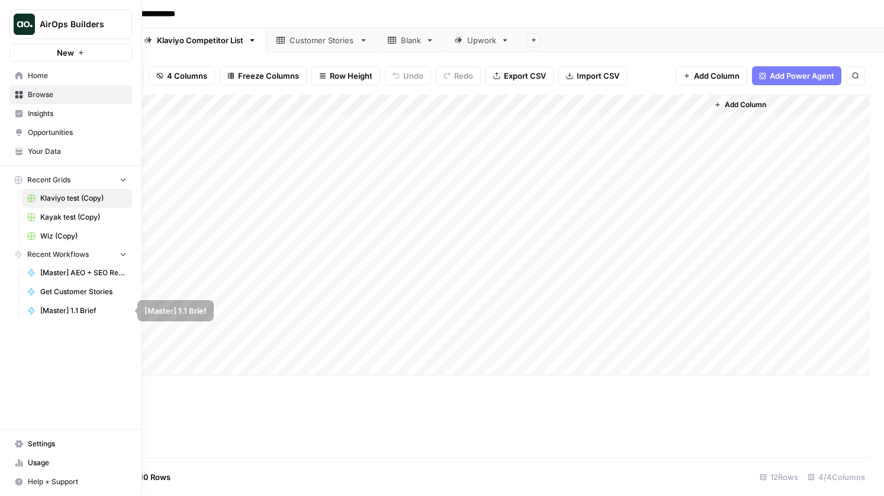
click at [85, 285] on link "Get Customer Stories" at bounding box center [77, 291] width 110 height 19
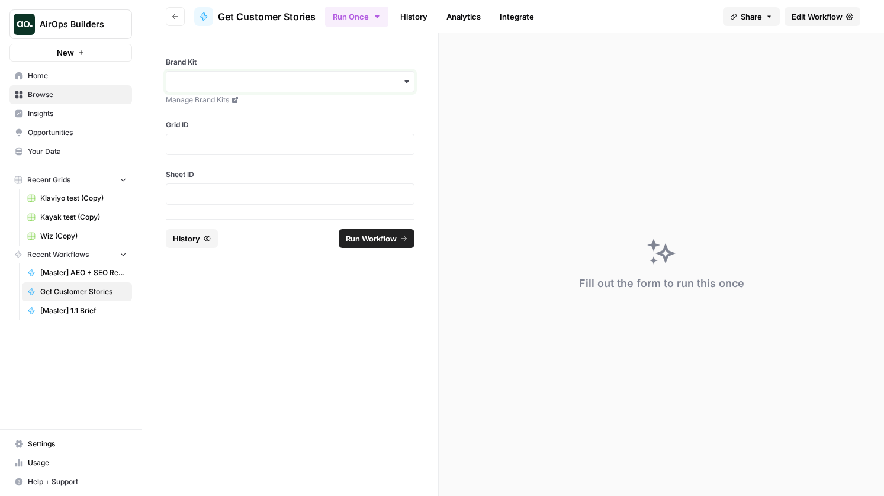
click at [302, 78] on input "Brand Kit" at bounding box center [289, 82] width 233 height 12
click at [283, 53] on div "Brand Kit Manage Brand Kits Grid ID Sheet ID" at bounding box center [290, 126] width 296 height 186
click at [819, 14] on span "Edit Workflow" at bounding box center [816, 17] width 51 height 12
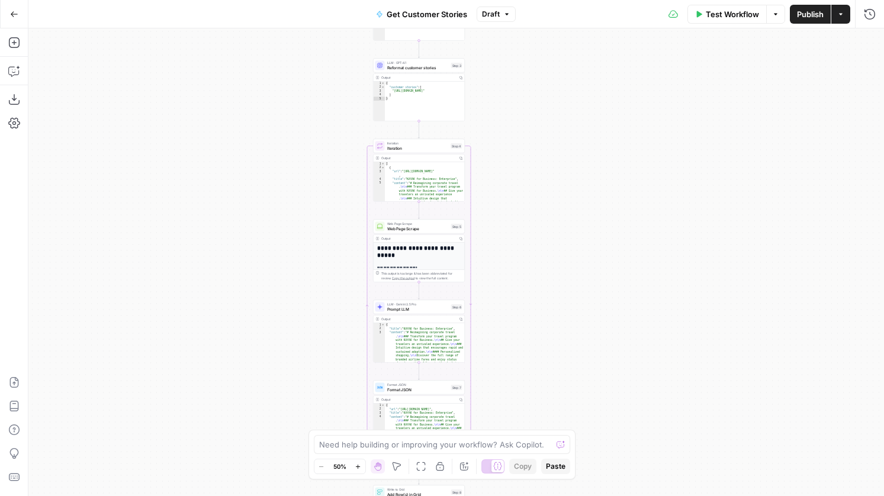
click at [22, 19] on button "Go Back" at bounding box center [14, 14] width 21 height 21
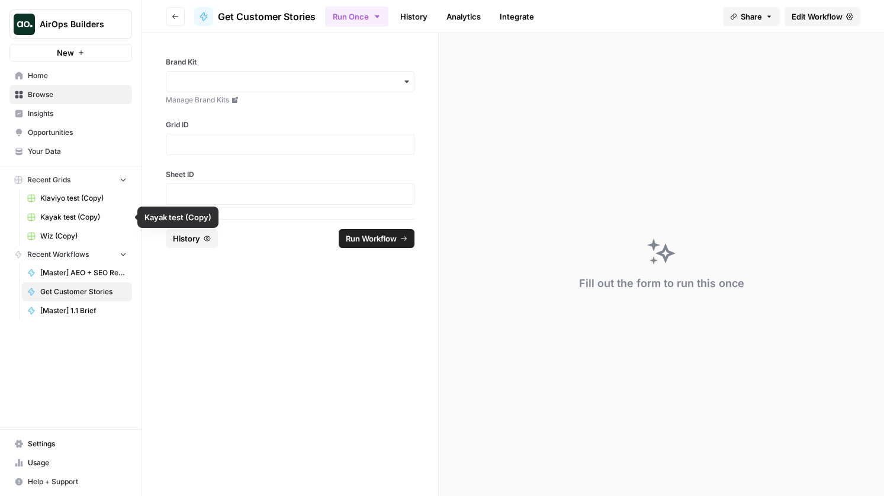
click at [79, 197] on span "Klaviyo test (Copy)" at bounding box center [83, 198] width 86 height 11
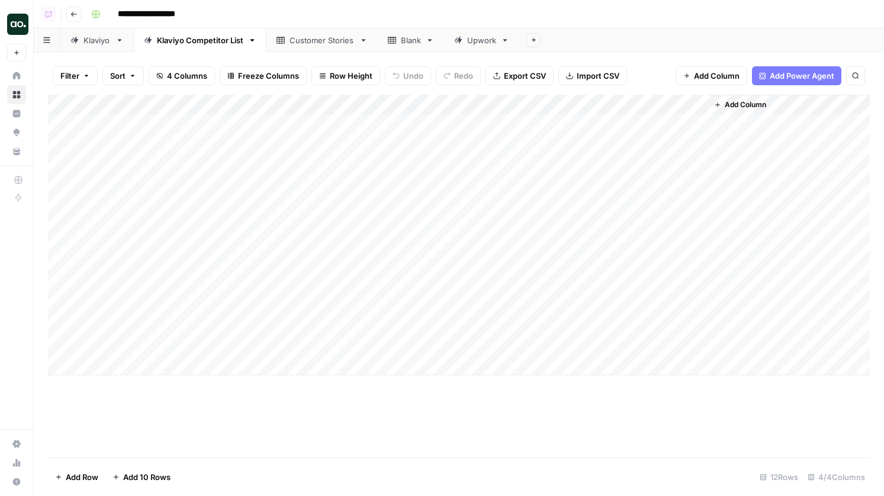
click at [310, 48] on link "Customer Stories" at bounding box center [321, 40] width 111 height 24
click at [414, 140] on div "Add Column" at bounding box center [458, 276] width 821 height 363
click at [515, 104] on div "Add Column" at bounding box center [458, 276] width 821 height 363
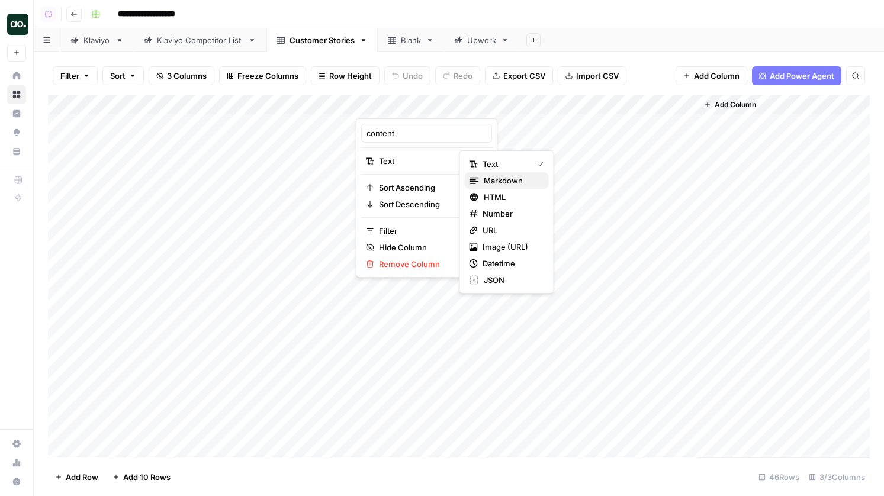
click at [492, 183] on span "Markdown" at bounding box center [512, 181] width 56 height 12
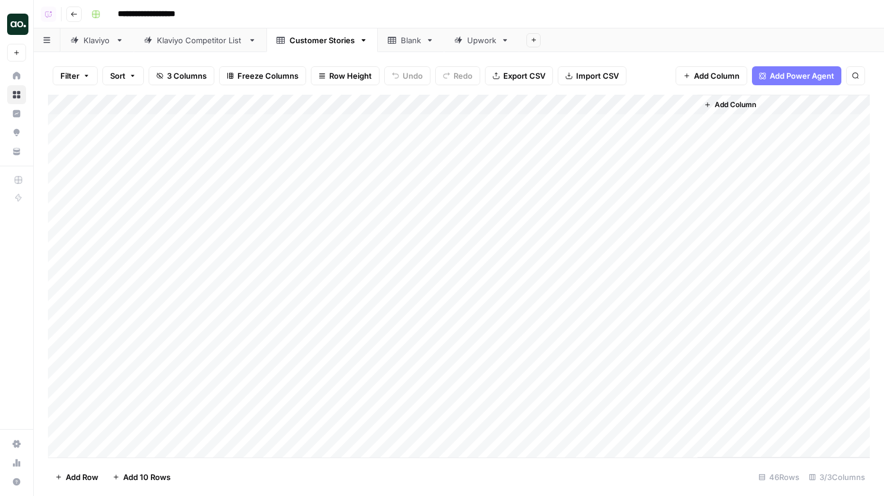
click at [101, 46] on link "Klaviyo" at bounding box center [96, 40] width 73 height 24
click at [306, 123] on div "Add Column" at bounding box center [458, 175] width 821 height 160
click at [288, 122] on div "Add Column" at bounding box center [458, 175] width 821 height 160
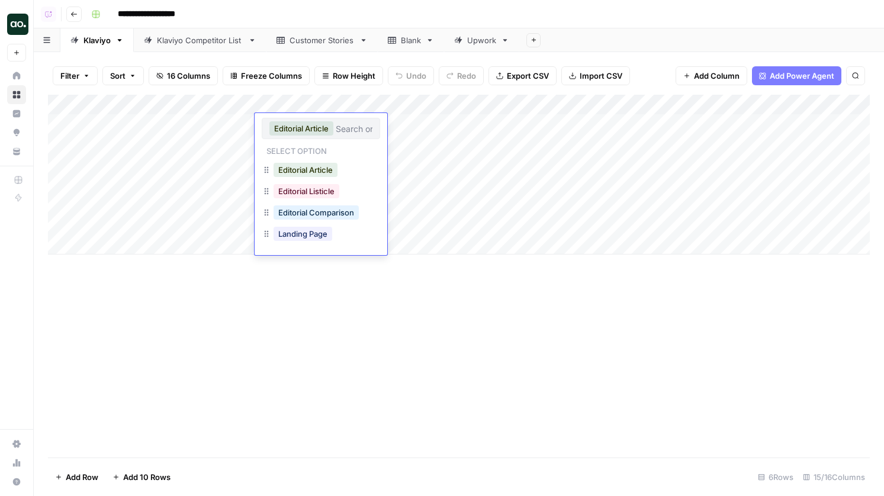
click at [425, 311] on div "Add Column" at bounding box center [458, 276] width 821 height 363
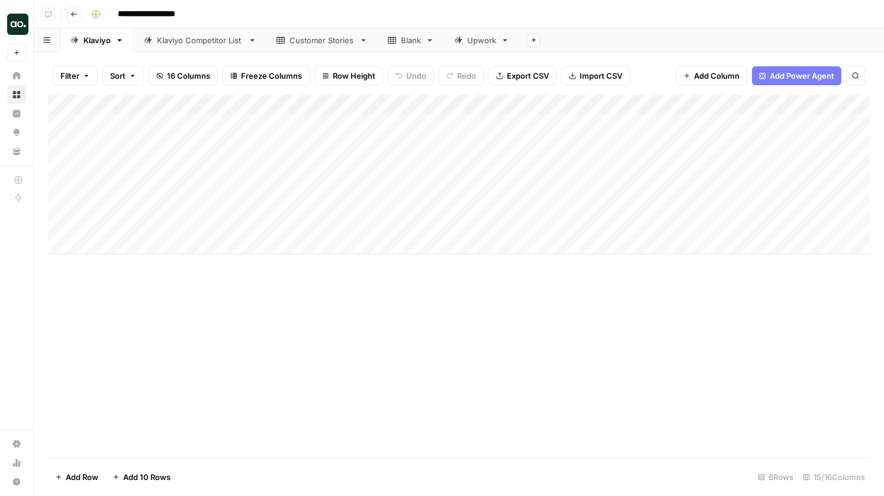
click at [436, 107] on div "Add Column" at bounding box center [458, 175] width 821 height 160
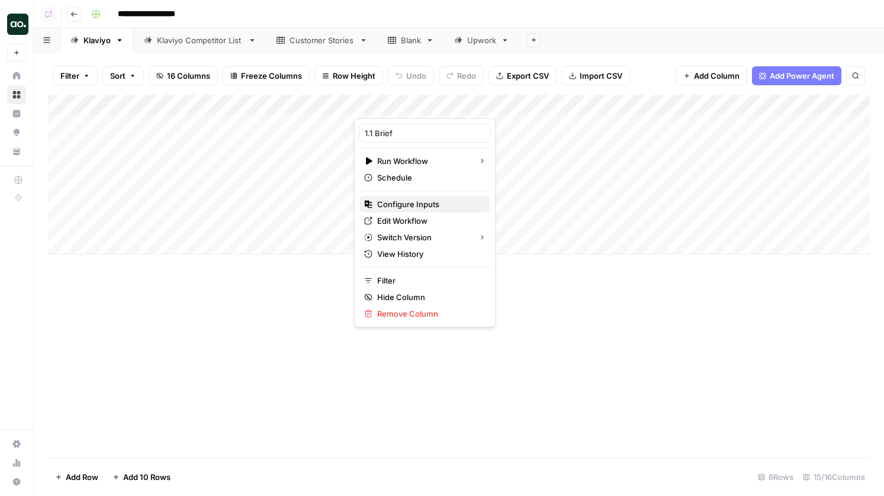
click at [427, 204] on span "Configure Inputs" at bounding box center [429, 204] width 104 height 12
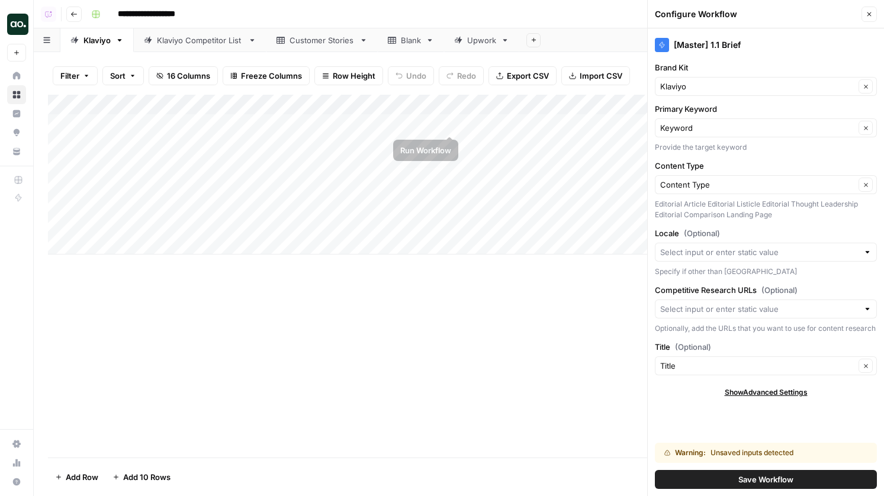
click at [436, 104] on div "Add Column" at bounding box center [458, 175] width 821 height 160
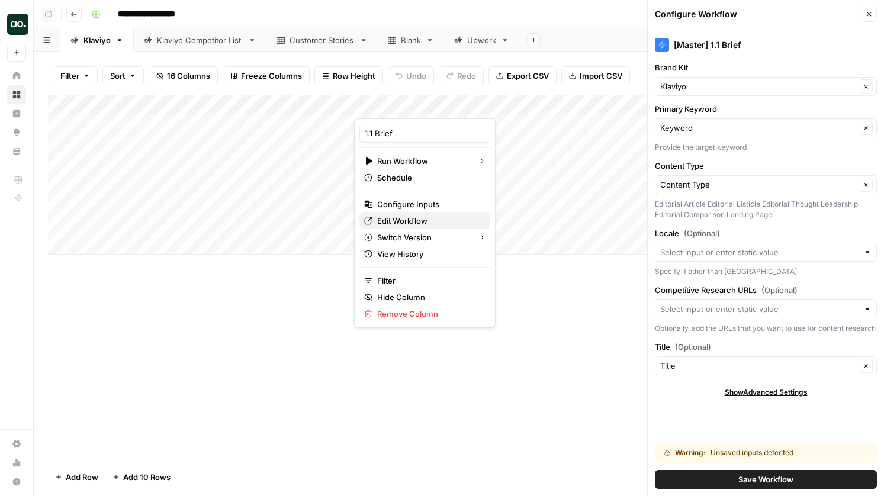
click at [410, 221] on span "Edit Workflow" at bounding box center [429, 221] width 104 height 12
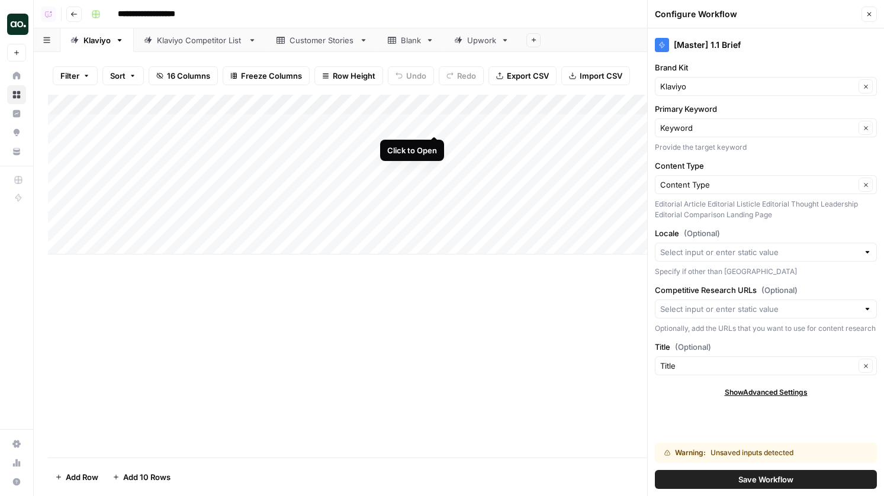
click at [436, 127] on div "Add Column" at bounding box center [458, 175] width 821 height 160
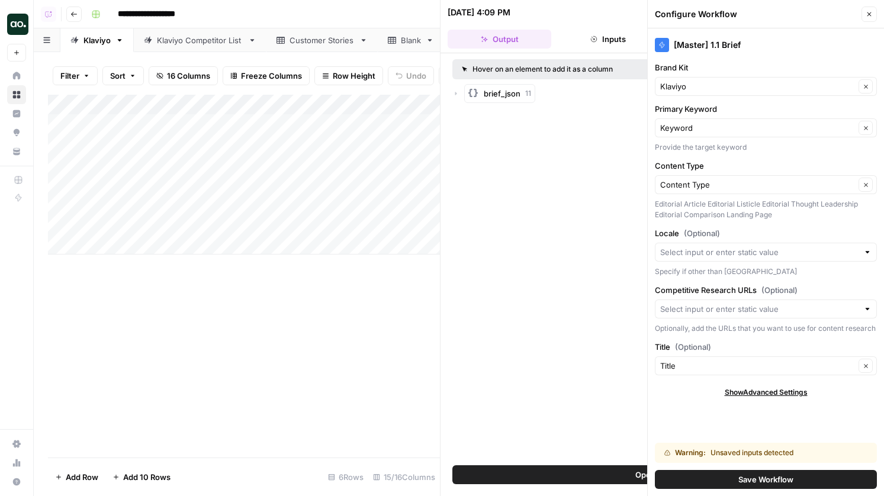
click at [872, 20] on button "Close" at bounding box center [868, 14] width 15 height 15
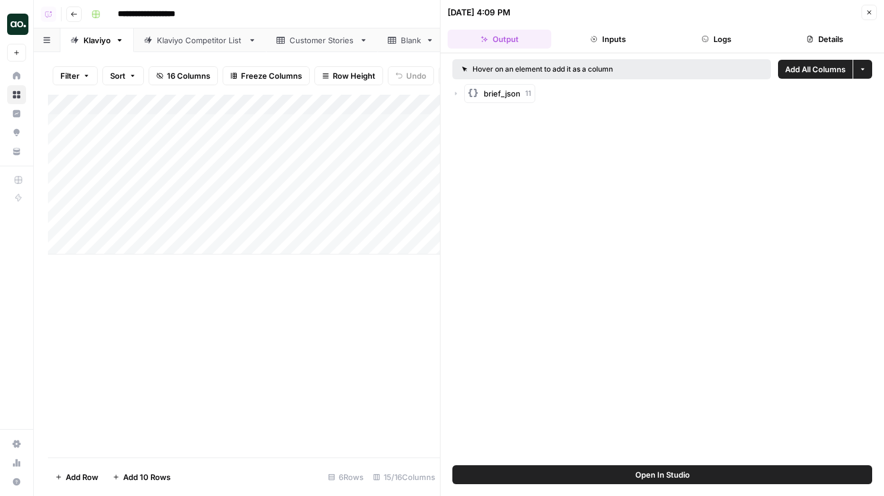
click at [605, 33] on button "Inputs" at bounding box center [608, 39] width 104 height 19
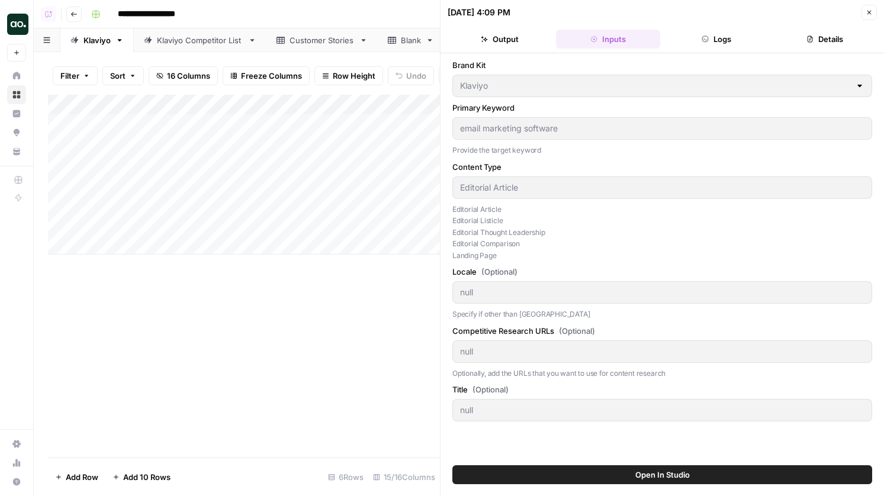
click at [701, 48] on button "Logs" at bounding box center [717, 39] width 104 height 19
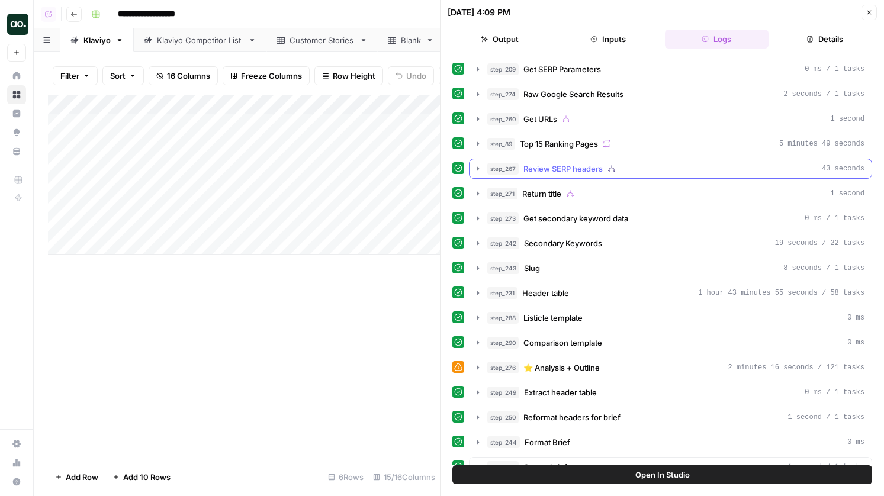
click at [575, 173] on span "Review SERP headers" at bounding box center [562, 169] width 79 height 12
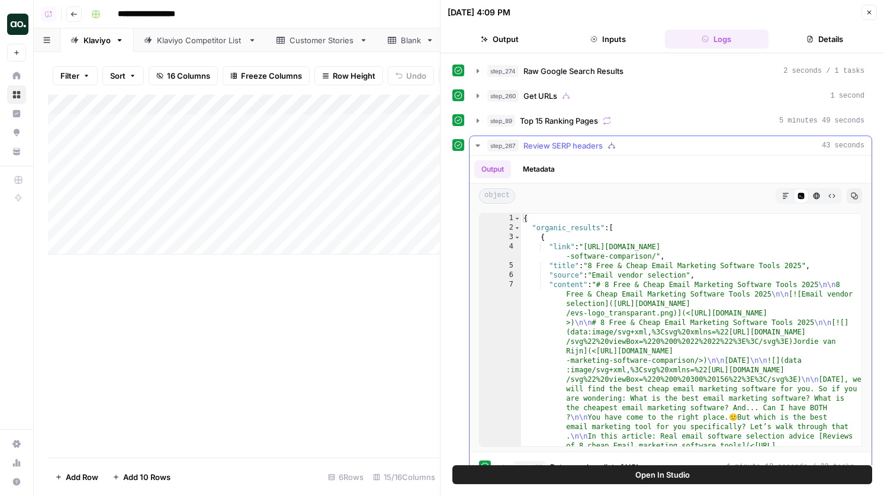
scroll to position [13, 0]
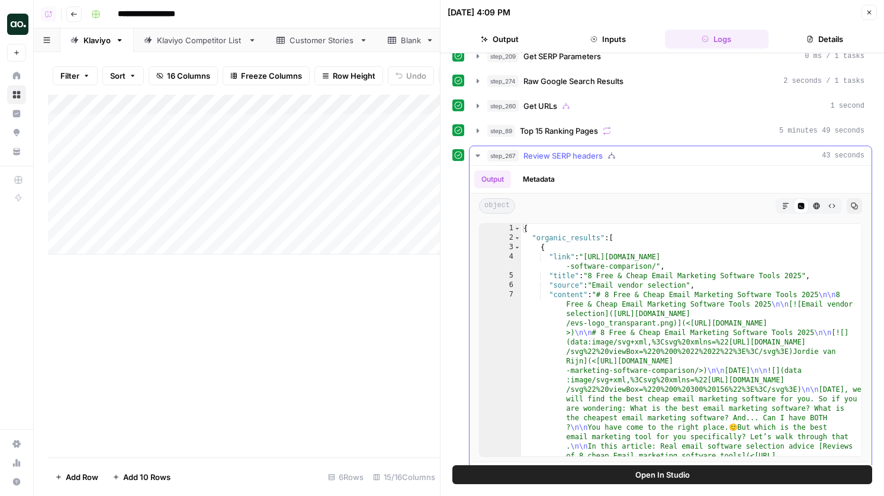
click at [784, 205] on icon "button" at bounding box center [785, 205] width 7 height 7
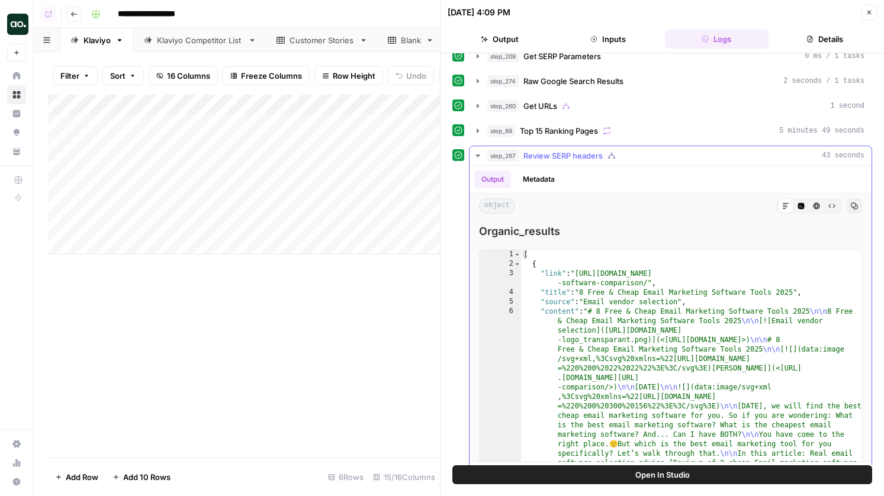
click at [796, 208] on button "Code Editor" at bounding box center [800, 205] width 15 height 15
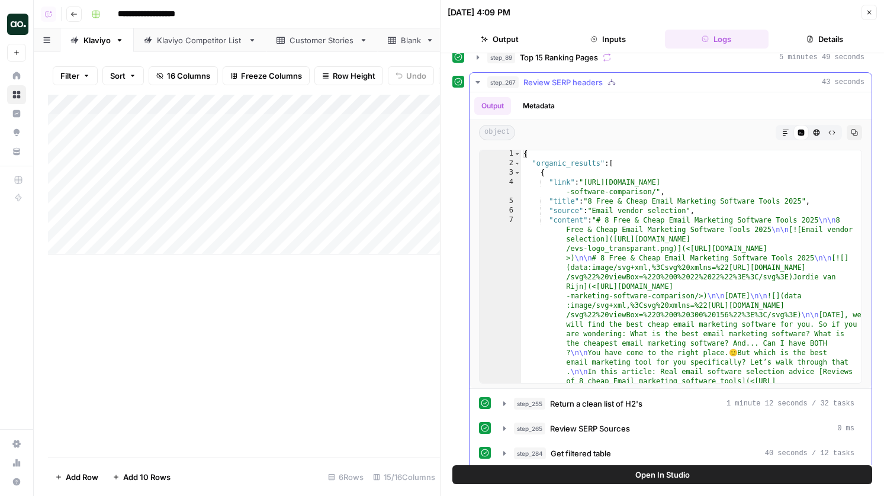
scroll to position [1, 0]
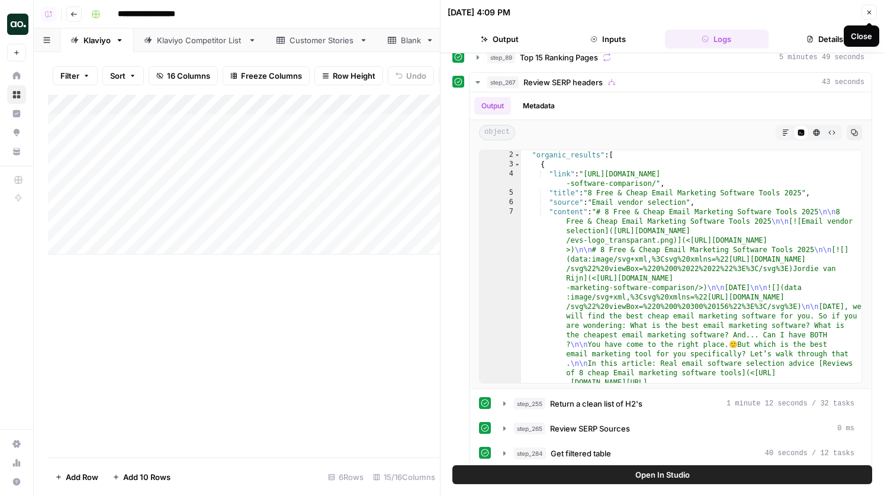
click at [863, 14] on button "Close" at bounding box center [868, 12] width 15 height 15
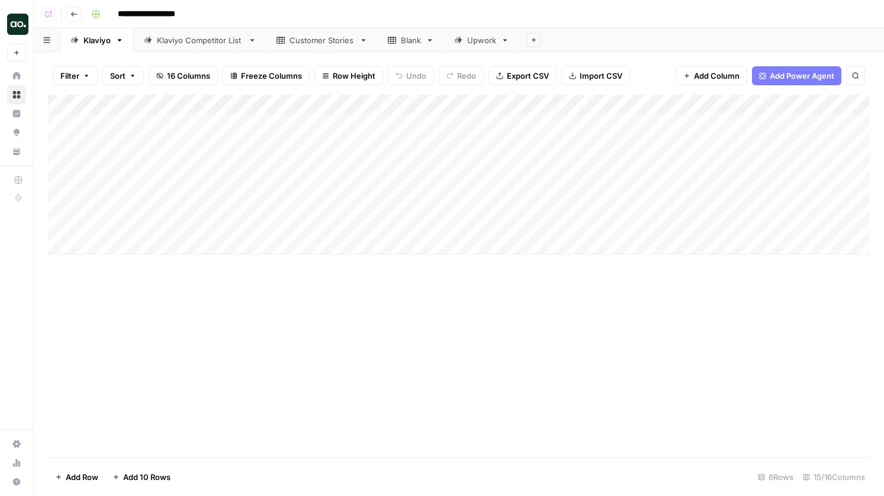
click at [144, 247] on div "Add Column" at bounding box center [458, 175] width 821 height 160
click at [141, 240] on textarea at bounding box center [183, 245] width 189 height 17
click at [210, 40] on div "Klaviyo Competitor List" at bounding box center [200, 40] width 86 height 12
click at [90, 44] on div "Klaviyo" at bounding box center [96, 40] width 27 height 12
click at [145, 244] on div "Add Column" at bounding box center [458, 185] width 821 height 180
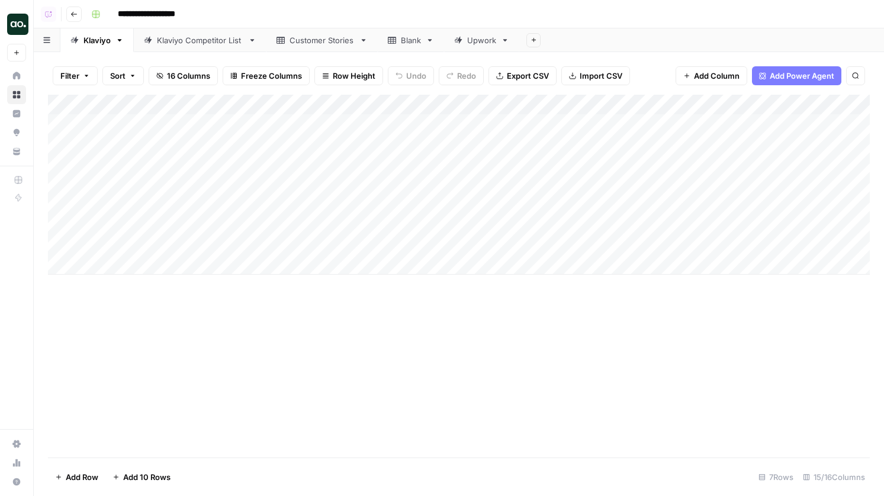
click at [145, 244] on div "Add Column" at bounding box center [458, 185] width 821 height 180
type textarea "**********"
click at [308, 243] on div "Add Column" at bounding box center [458, 185] width 821 height 180
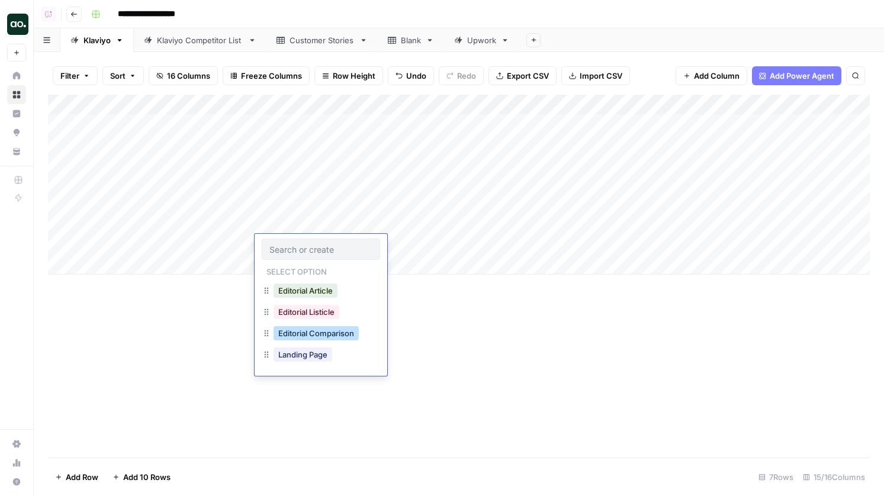
click at [326, 338] on button "Editorial Comparison" at bounding box center [315, 333] width 85 height 14
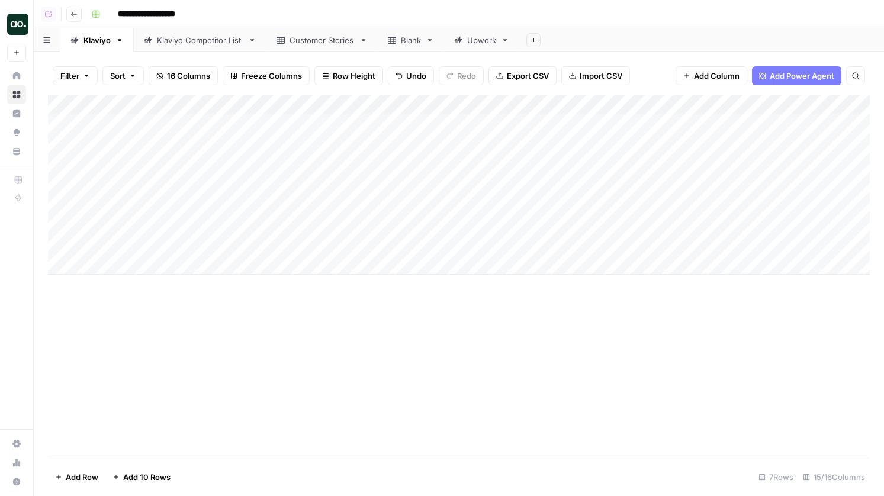
click at [391, 247] on div "Add Column" at bounding box center [458, 185] width 821 height 180
click at [653, 226] on div "Add Column" at bounding box center [458, 185] width 821 height 180
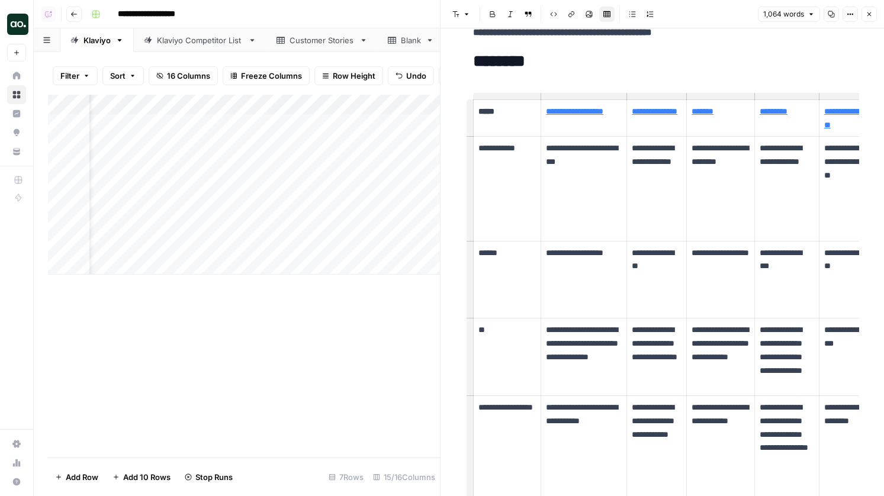
scroll to position [938, 0]
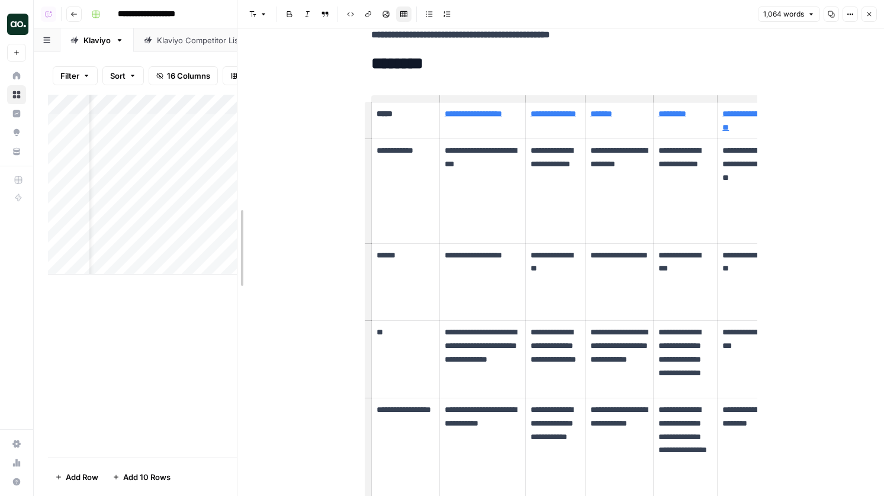
drag, startPoint x: 443, startPoint y: 204, endPoint x: 141, endPoint y: 213, distance: 302.0
click at [141, 213] on body "**********" at bounding box center [442, 248] width 884 height 496
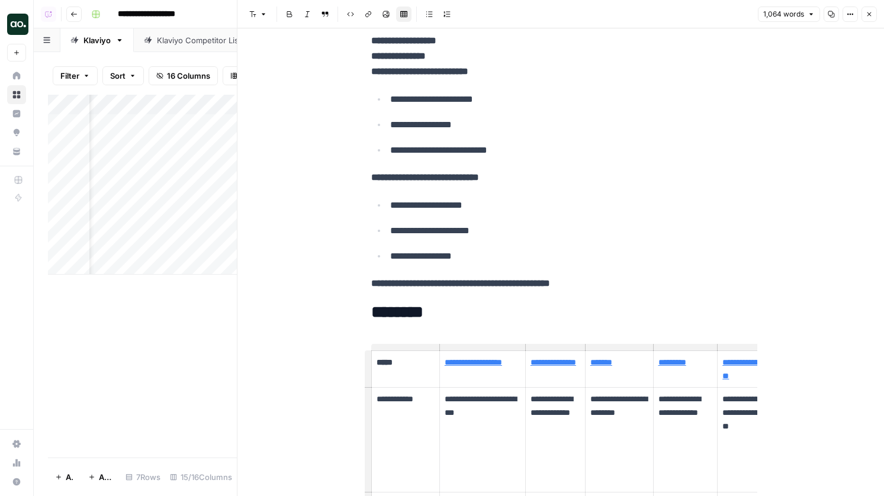
scroll to position [607, 0]
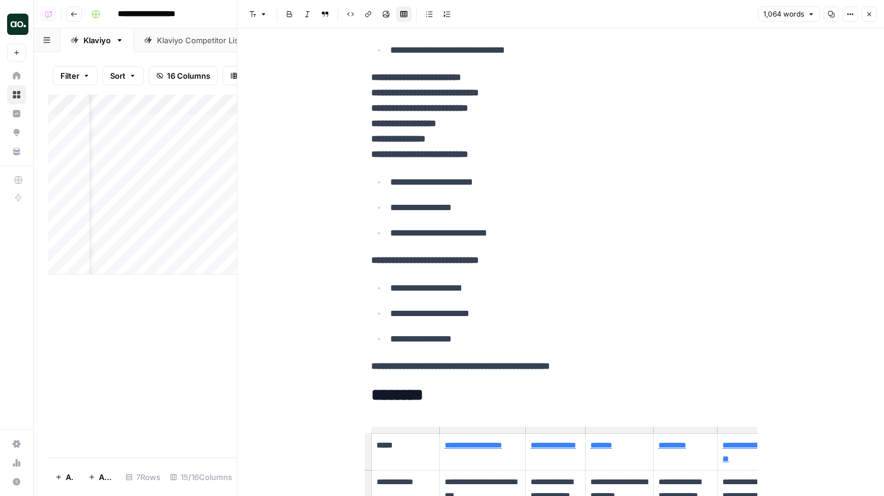
click at [875, 15] on button "Close" at bounding box center [868, 14] width 15 height 15
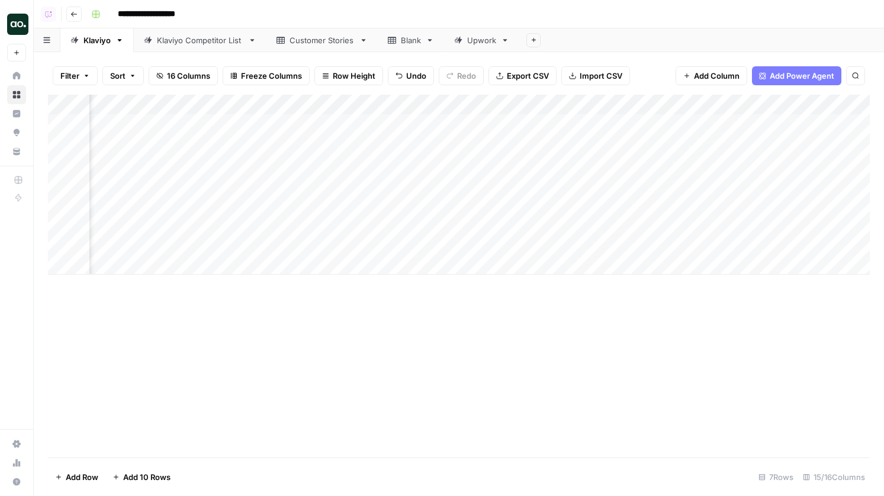
scroll to position [0, 181]
click at [394, 122] on div "Add Column" at bounding box center [458, 185] width 821 height 180
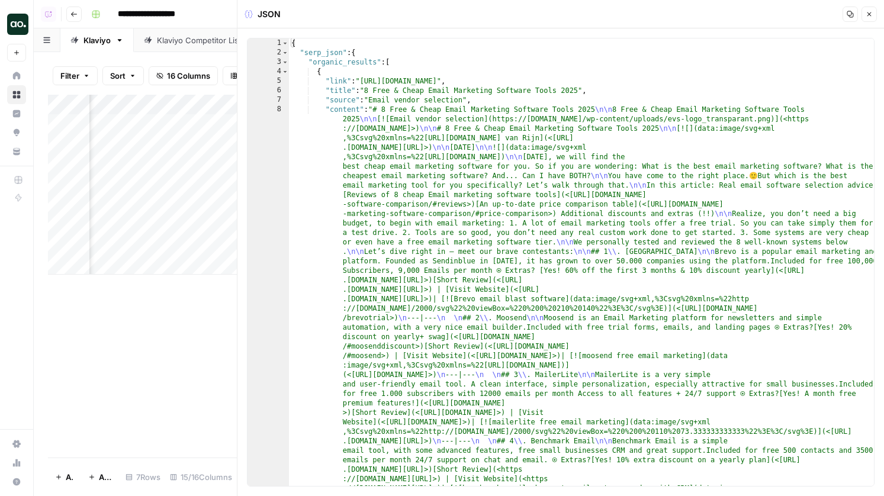
click at [871, 15] on icon "button" at bounding box center [868, 14] width 7 height 7
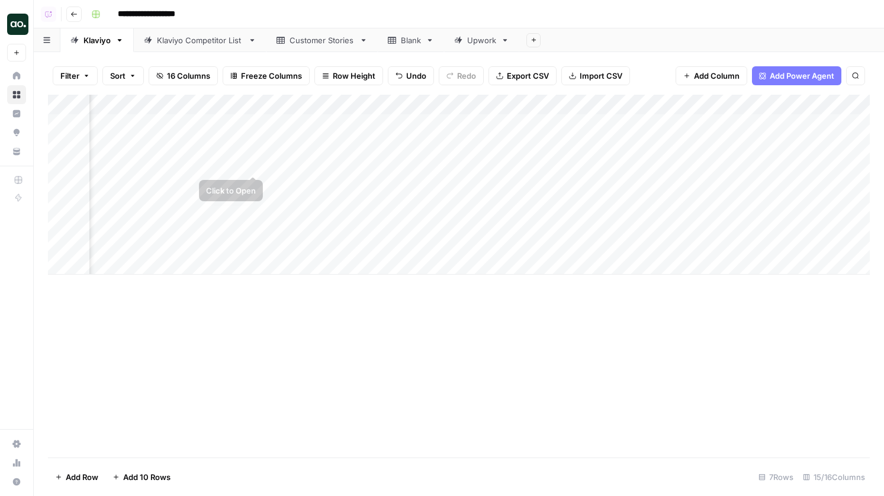
click at [251, 160] on div "Add Column" at bounding box center [458, 185] width 821 height 180
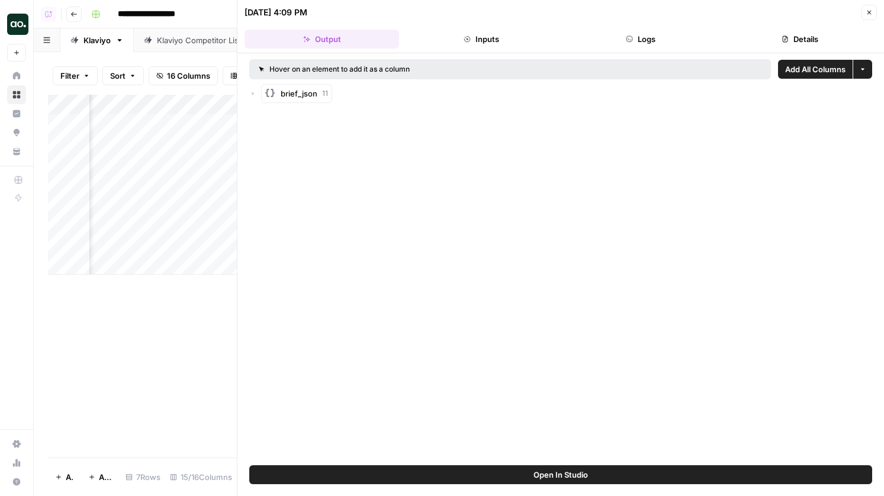
click at [666, 41] on button "Logs" at bounding box center [640, 39] width 154 height 19
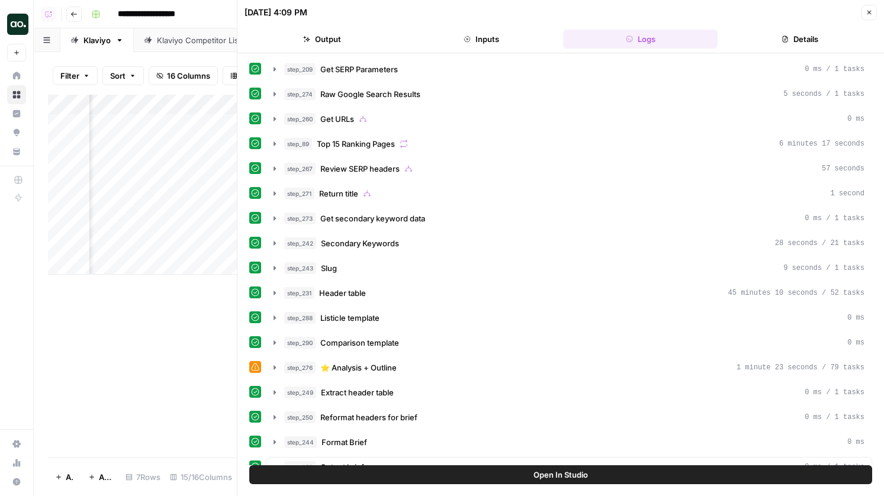
click at [371, 33] on button "Output" at bounding box center [321, 39] width 154 height 19
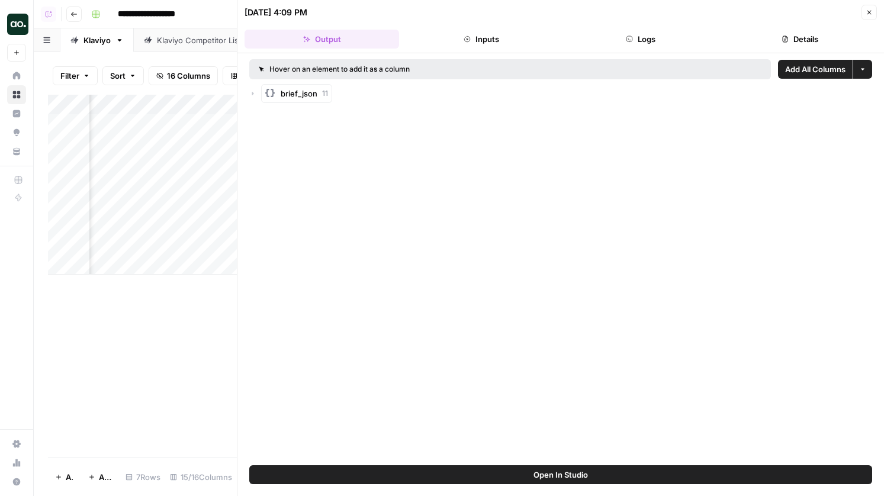
click at [253, 94] on icon "button" at bounding box center [253, 94] width 2 height 4
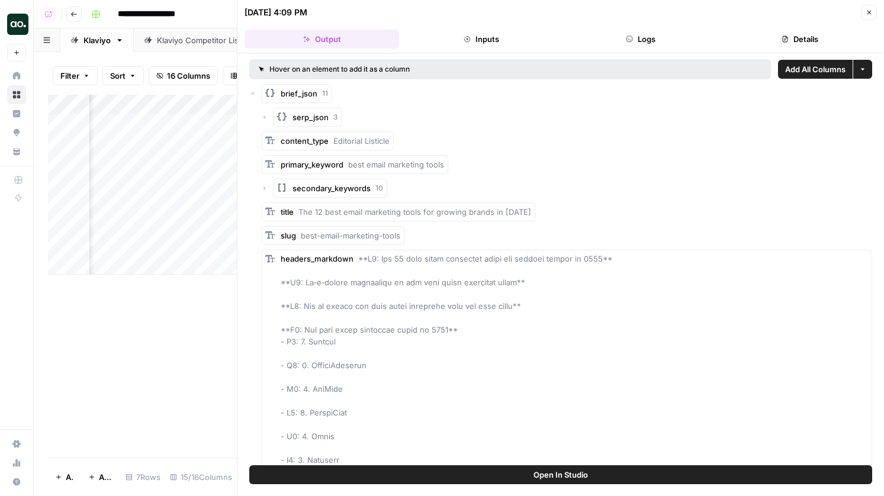
click at [267, 117] on icon "button" at bounding box center [264, 117] width 7 height 7
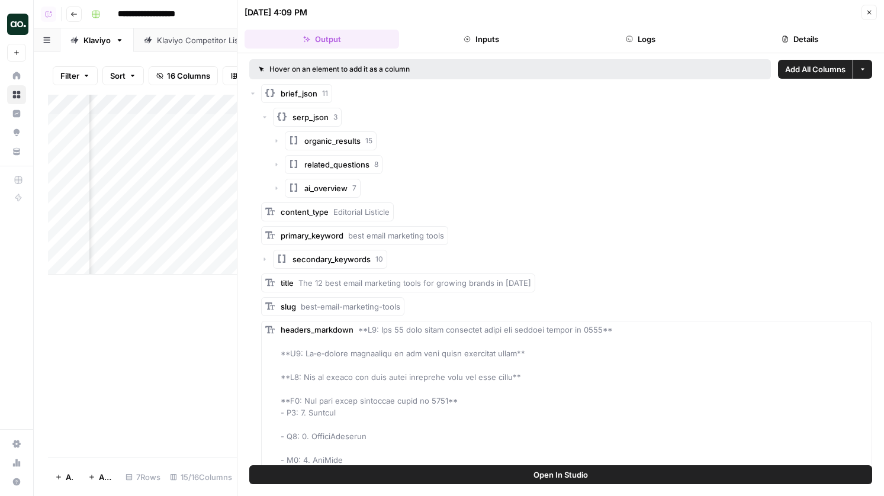
click at [266, 119] on icon "button" at bounding box center [264, 117] width 7 height 7
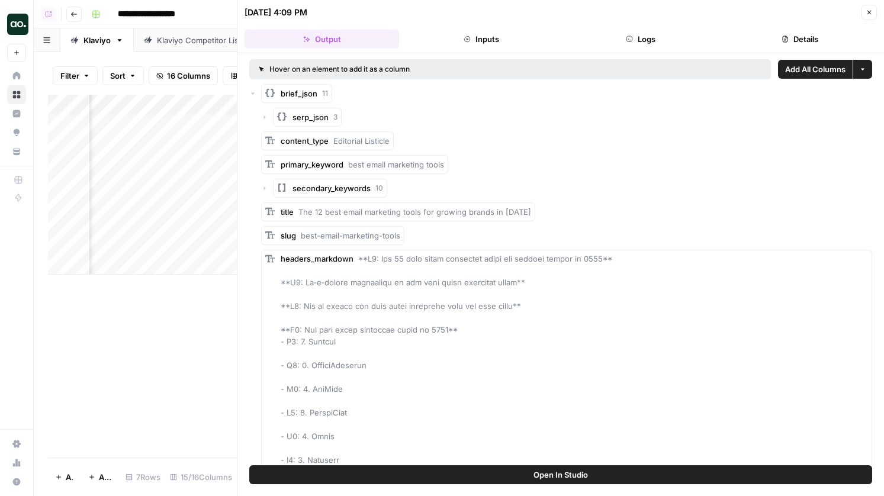
click at [252, 93] on icon "button" at bounding box center [253, 94] width 4 height 2
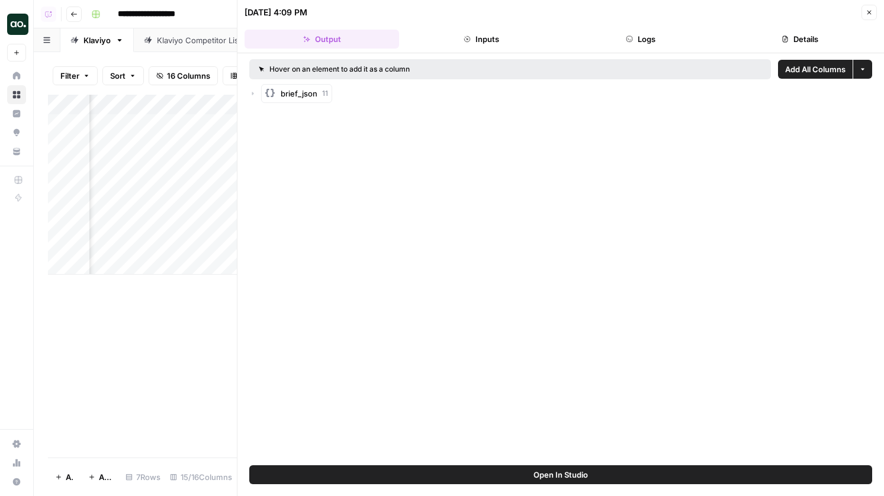
click at [869, 15] on icon "button" at bounding box center [868, 12] width 7 height 7
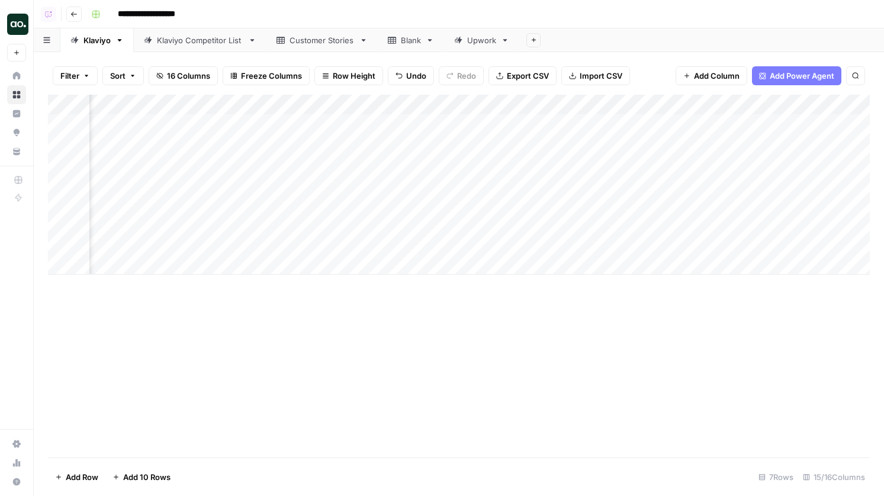
scroll to position [0, 192]
click at [488, 183] on div "Add Column" at bounding box center [458, 185] width 821 height 180
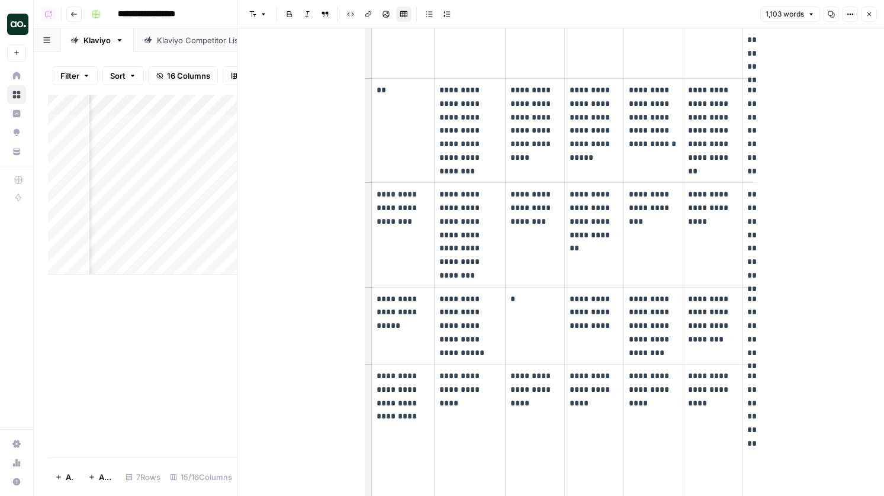
scroll to position [1546, 0]
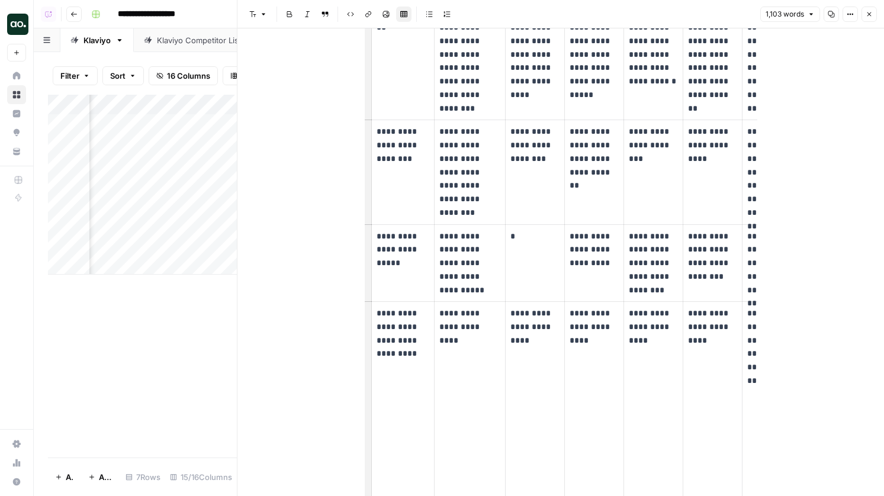
click at [869, 12] on icon "button" at bounding box center [868, 14] width 7 height 7
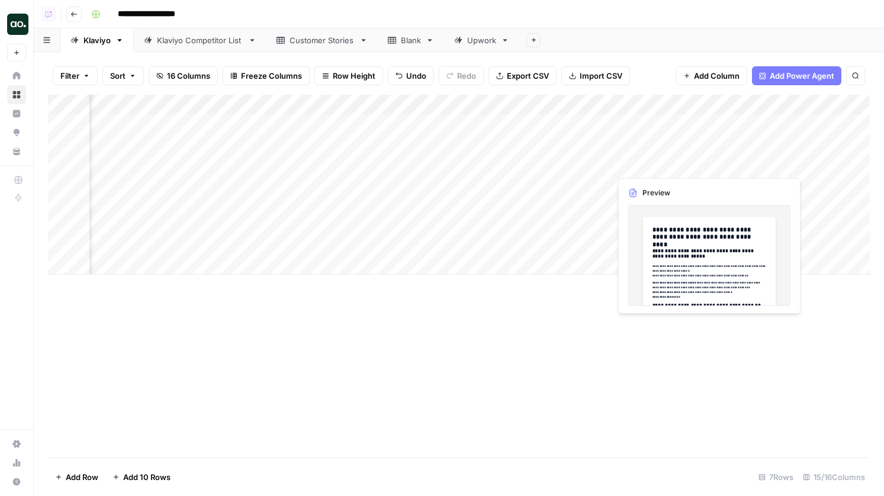
scroll to position [0, 451]
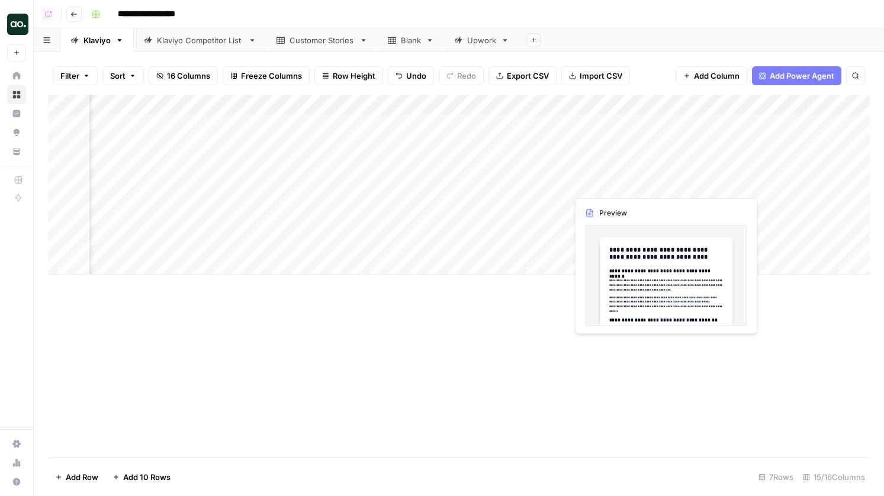
click at [606, 169] on div "Add Column" at bounding box center [458, 185] width 821 height 180
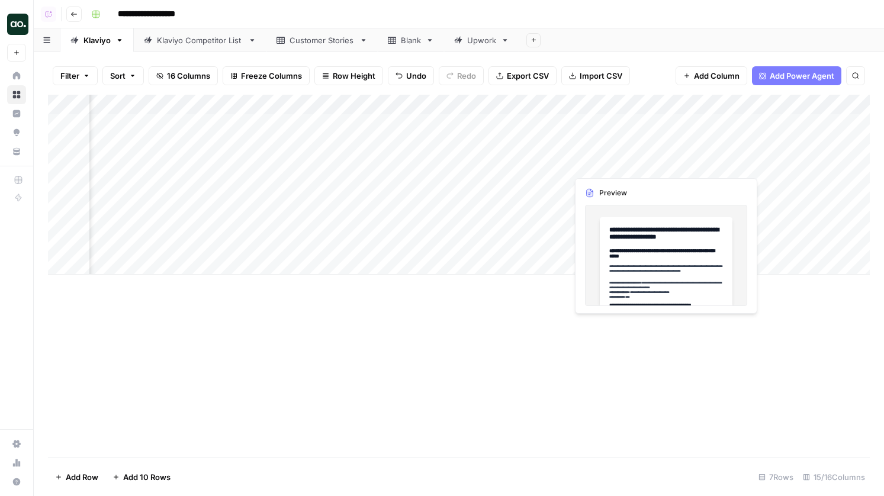
click at [606, 169] on div "Add Column" at bounding box center [458, 185] width 821 height 180
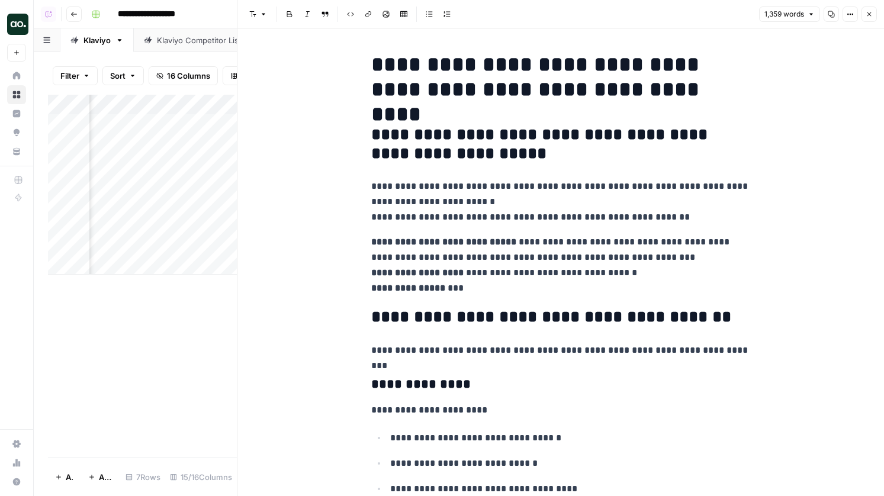
scroll to position [20, 0]
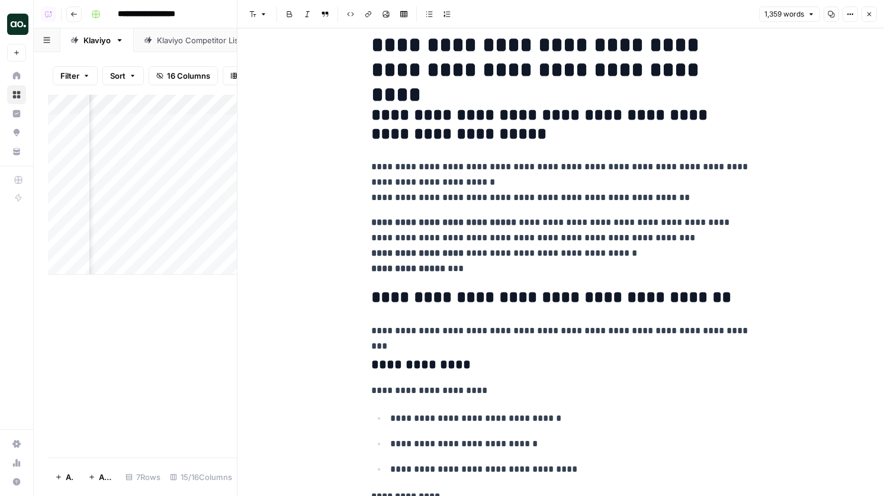
click at [870, 11] on icon "button" at bounding box center [868, 14] width 7 height 7
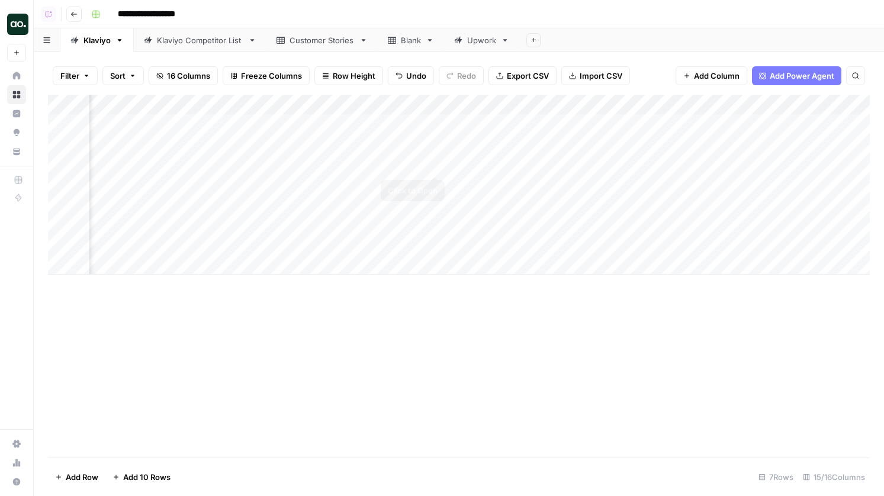
click at [433, 164] on div "Add Column" at bounding box center [458, 185] width 821 height 180
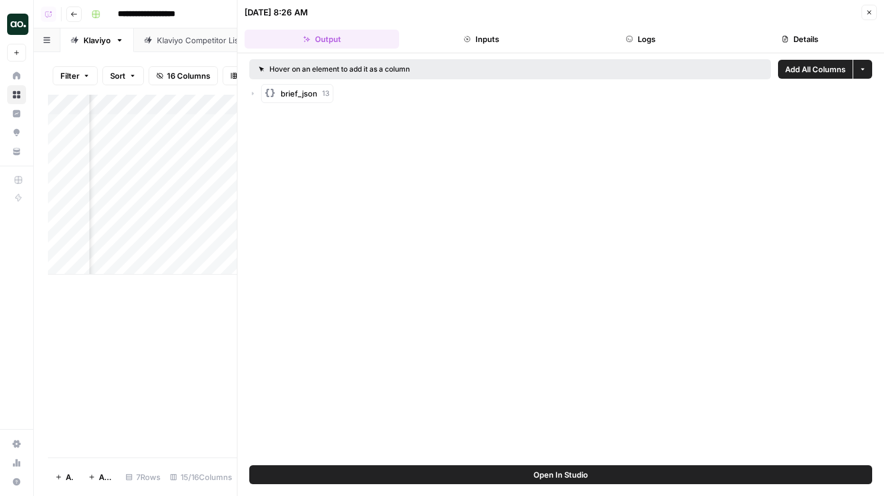
click at [252, 95] on icon "button" at bounding box center [252, 93] width 7 height 7
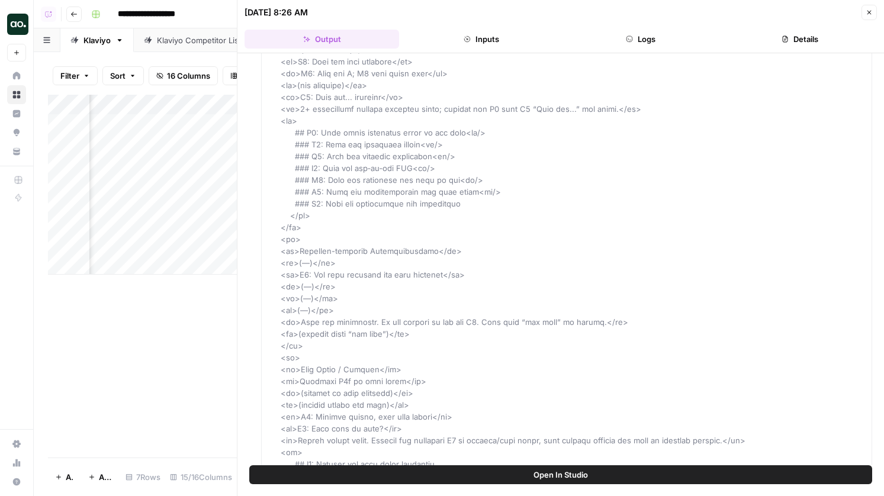
scroll to position [5747, 0]
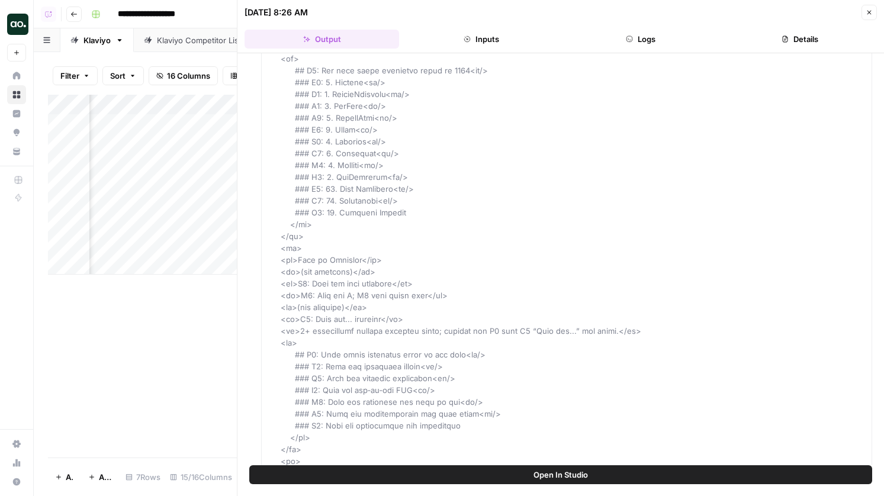
click at [865, 14] on icon "button" at bounding box center [868, 12] width 7 height 7
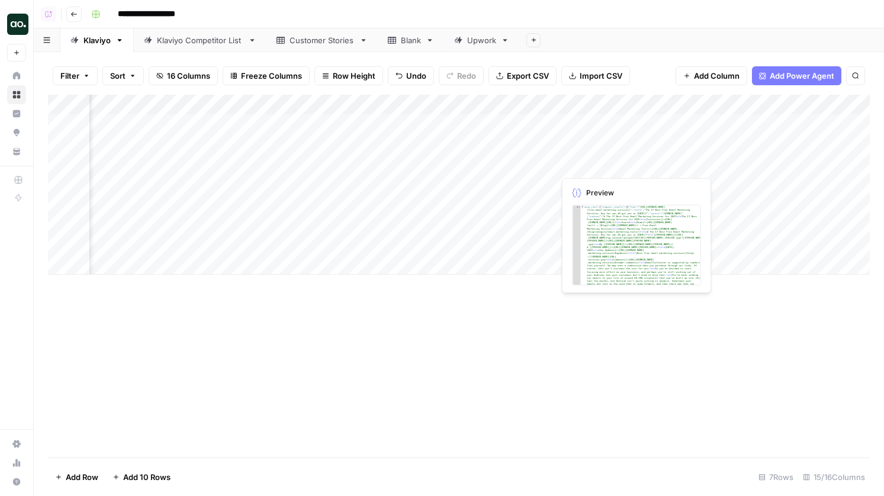
scroll to position [0, 634]
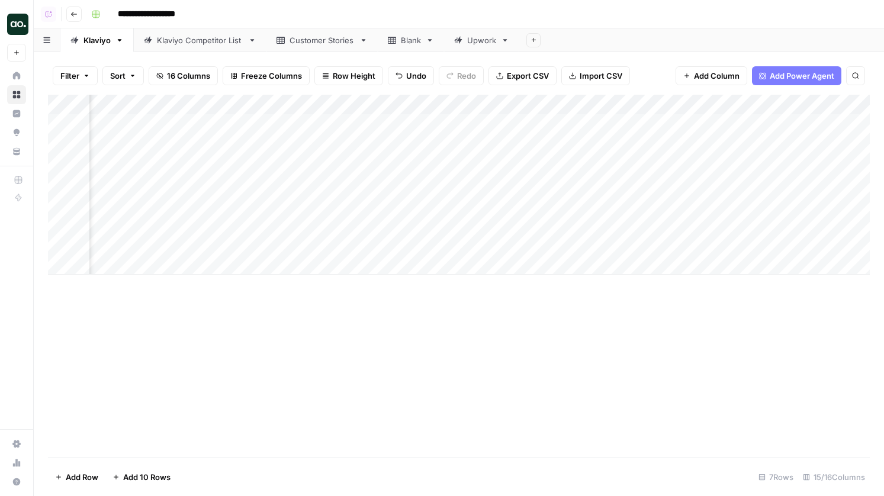
click at [834, 107] on div "Add Column" at bounding box center [458, 185] width 821 height 180
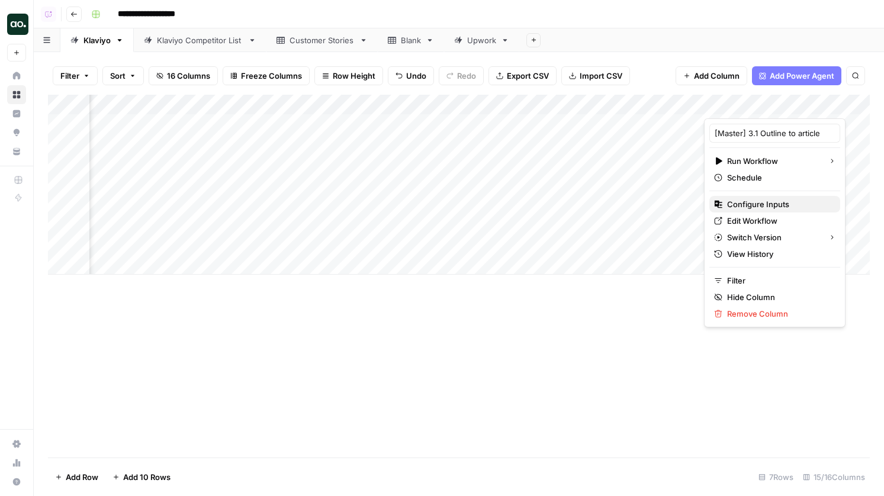
click at [763, 202] on span "Configure Inputs" at bounding box center [779, 204] width 104 height 12
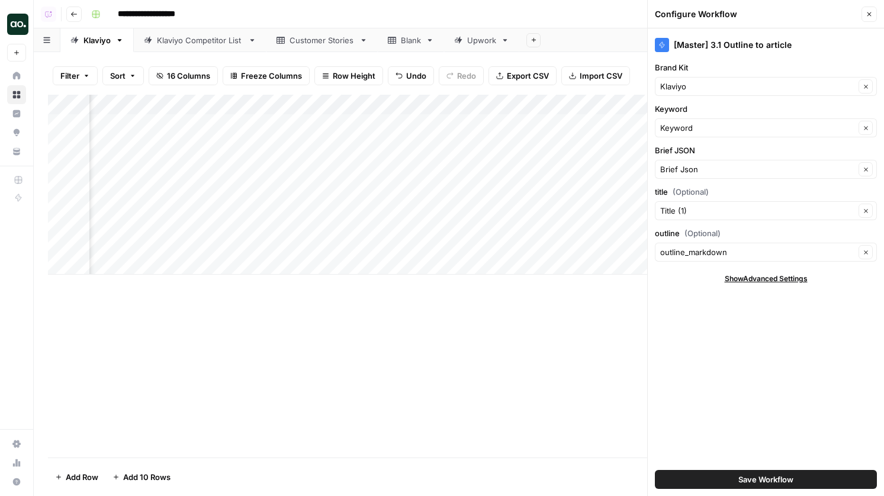
click at [860, 18] on div "Configure Workflow Close" at bounding box center [766, 14] width 222 height 15
click at [868, 14] on icon "button" at bounding box center [869, 14] width 4 height 4
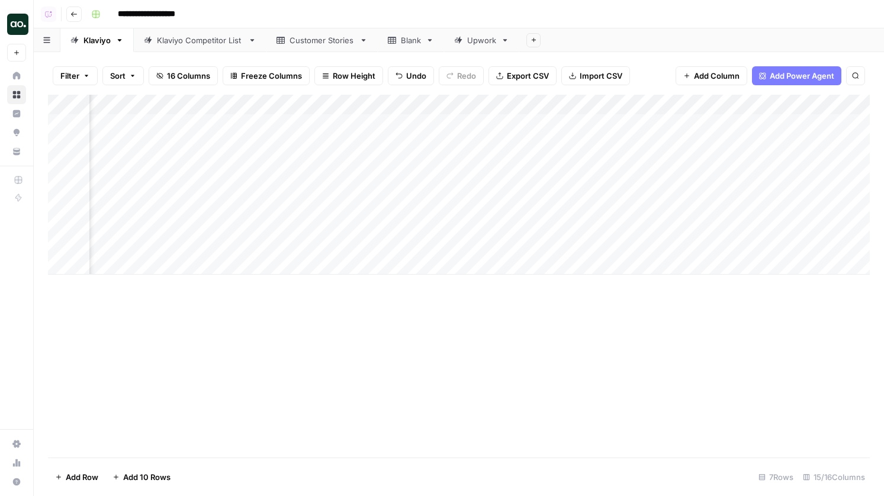
scroll to position [0, 952]
click at [517, 98] on div "Add Column" at bounding box center [458, 185] width 821 height 180
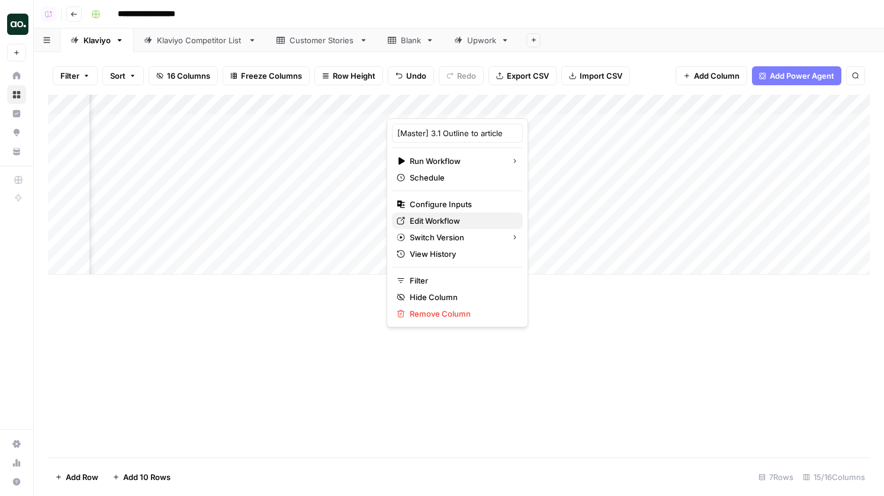
click at [449, 221] on span "Edit Workflow" at bounding box center [462, 221] width 104 height 12
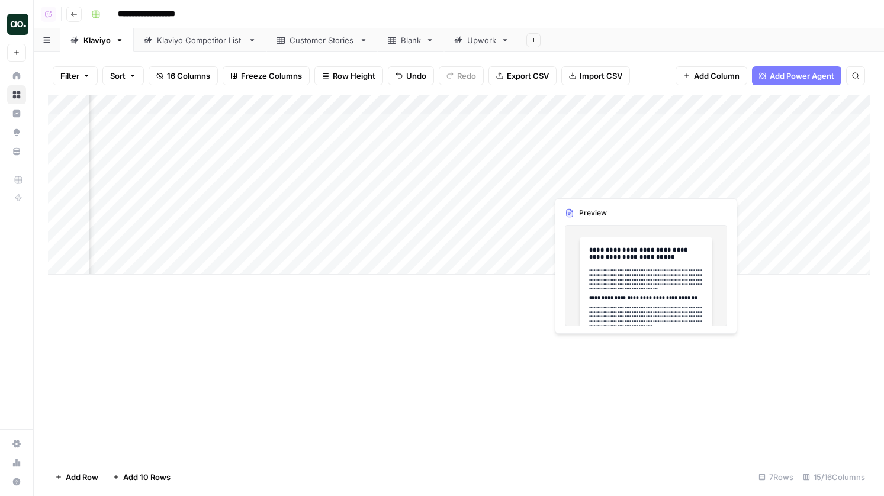
click at [591, 166] on div "Add Column" at bounding box center [458, 185] width 821 height 180
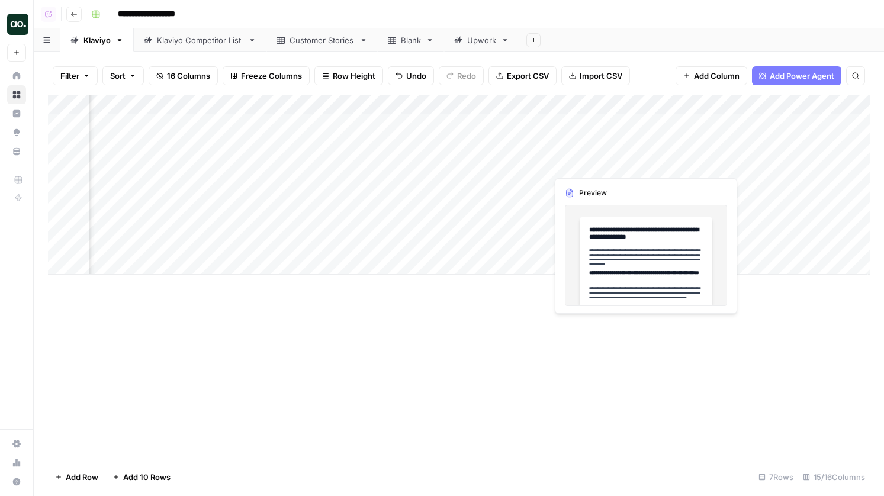
click at [591, 166] on div "Add Column" at bounding box center [458, 185] width 821 height 180
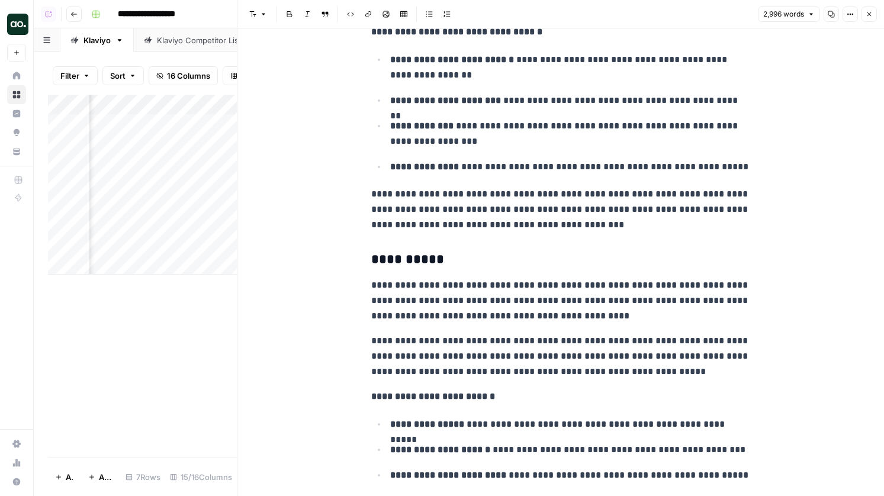
scroll to position [1257, 0]
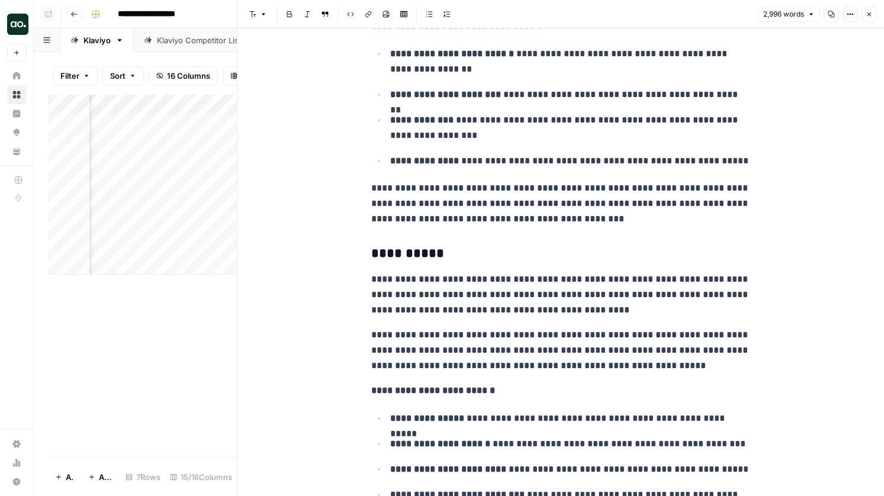
click at [868, 14] on icon "button" at bounding box center [869, 14] width 4 height 4
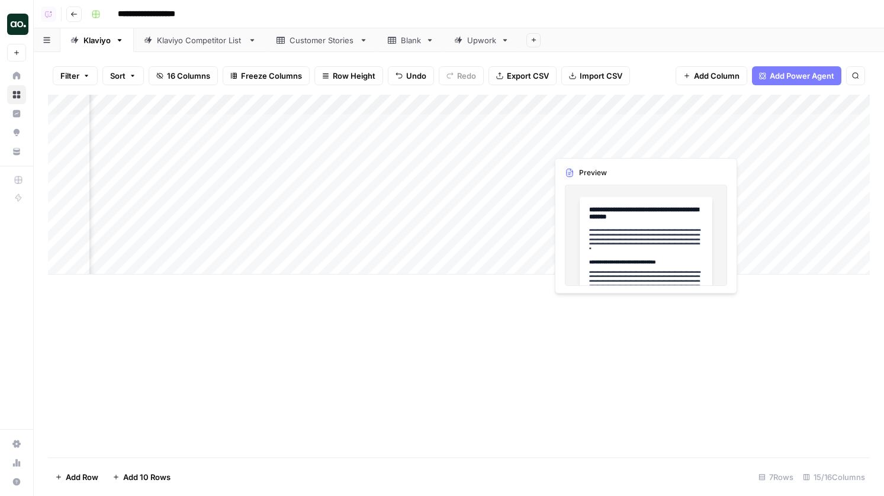
click at [582, 142] on div "Add Column" at bounding box center [458, 185] width 821 height 180
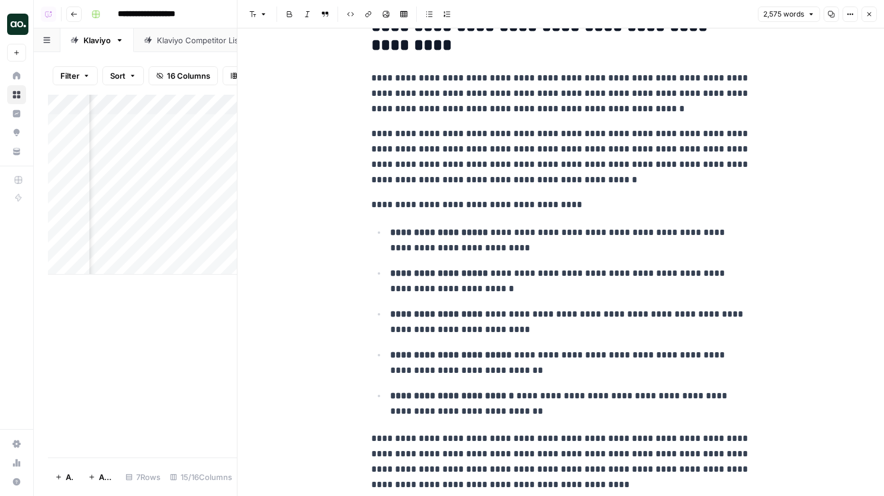
scroll to position [961, 0]
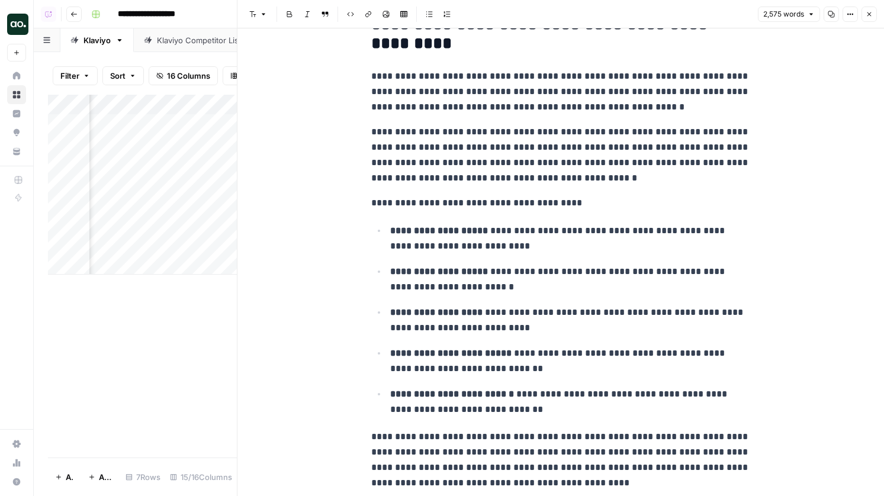
click at [865, 15] on icon "button" at bounding box center [868, 14] width 7 height 7
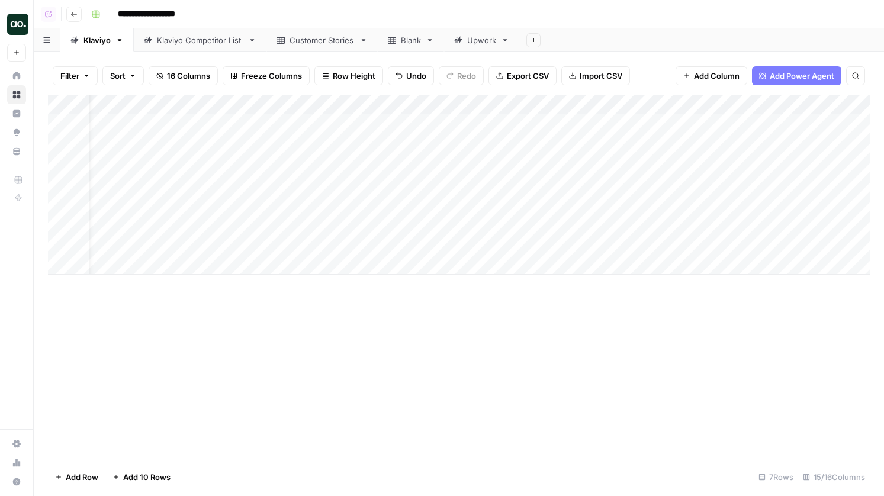
scroll to position [0, 25]
click at [411, 107] on div "Add Column" at bounding box center [458, 185] width 821 height 180
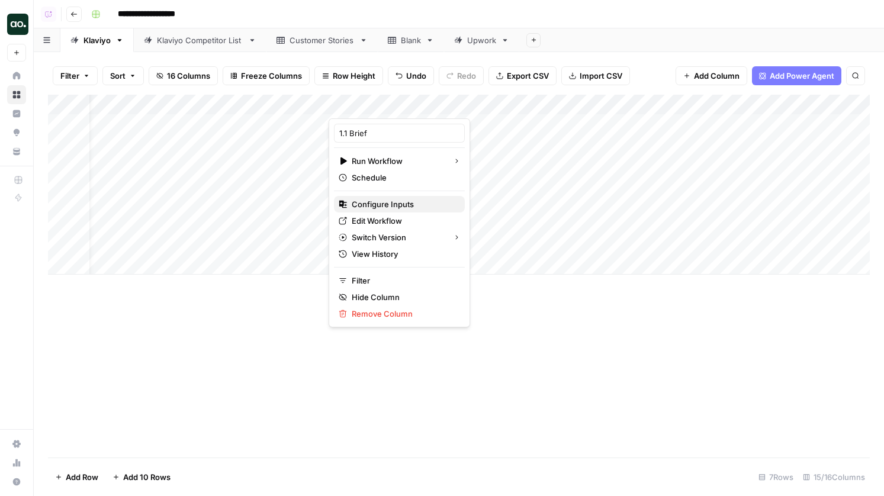
click at [398, 206] on span "Configure Inputs" at bounding box center [404, 204] width 104 height 12
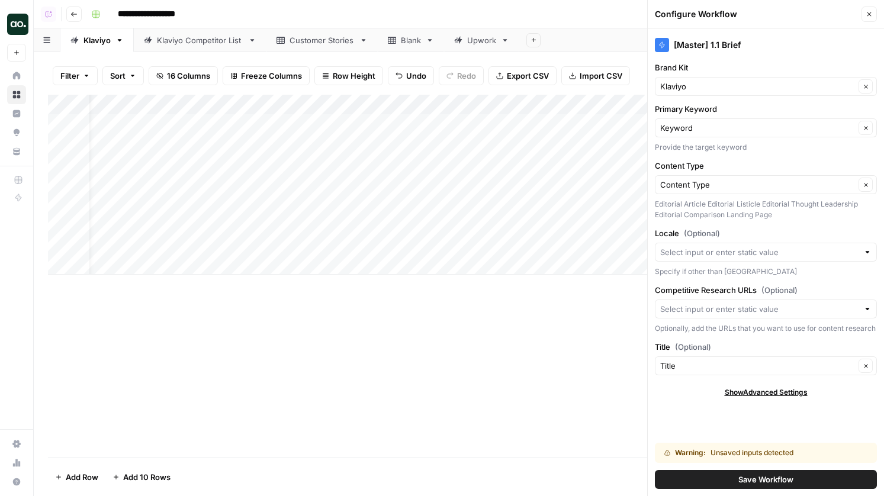
click at [729, 478] on button "Save Workflow" at bounding box center [766, 479] width 222 height 19
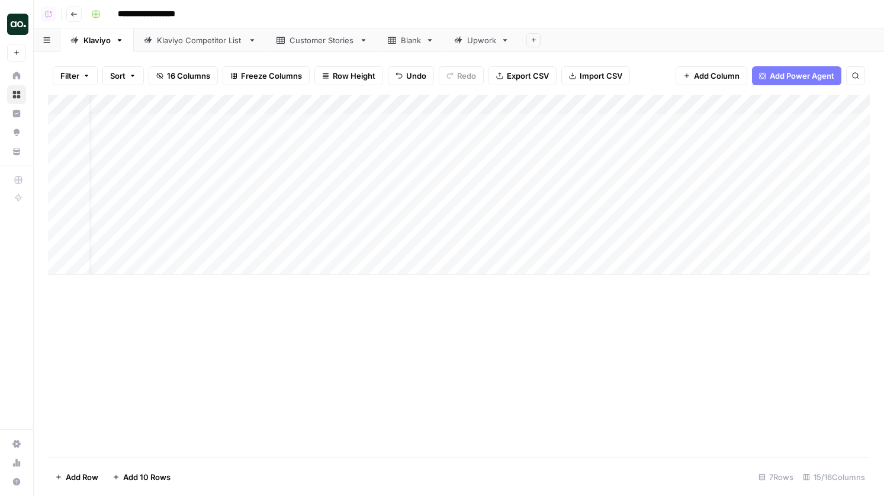
click at [411, 107] on div "Add Column" at bounding box center [458, 185] width 821 height 180
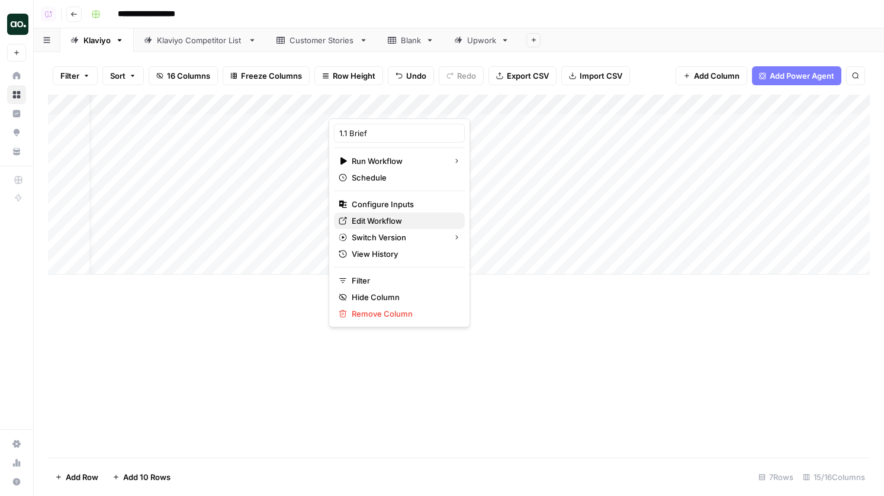
click at [394, 218] on span "Edit Workflow" at bounding box center [404, 221] width 104 height 12
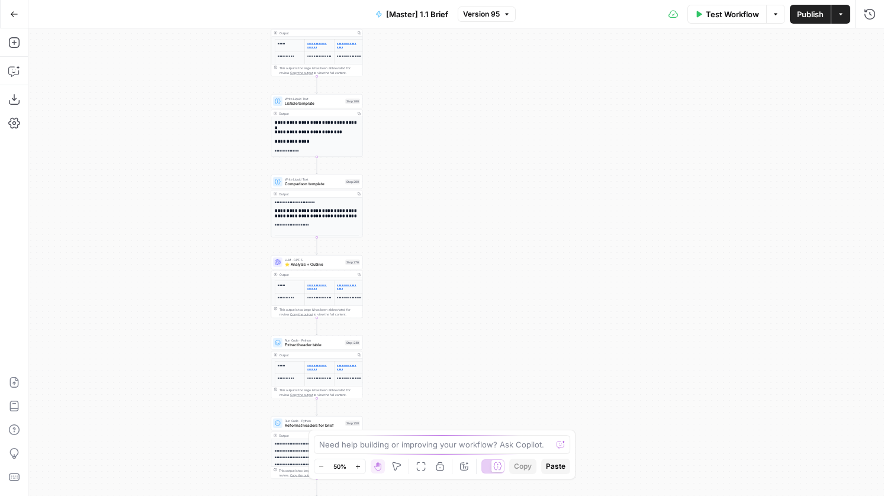
click at [339, 189] on div "**********" at bounding box center [317, 206] width 92 height 63
click at [336, 183] on span "Comparison template" at bounding box center [314, 184] width 58 height 6
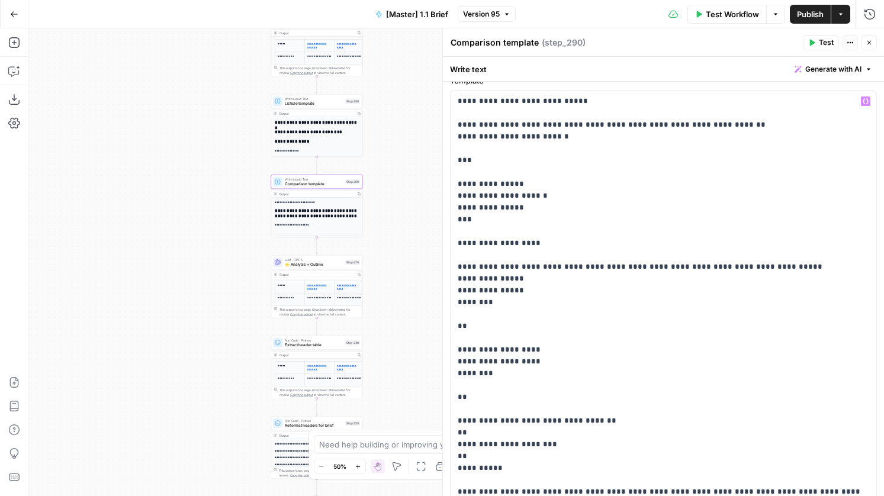
scroll to position [23, 0]
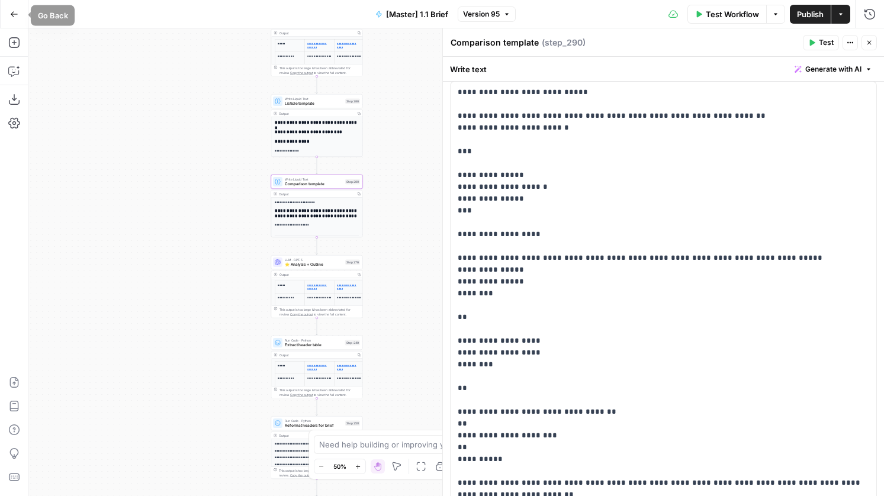
click at [20, 14] on button "Go Back" at bounding box center [14, 14] width 21 height 21
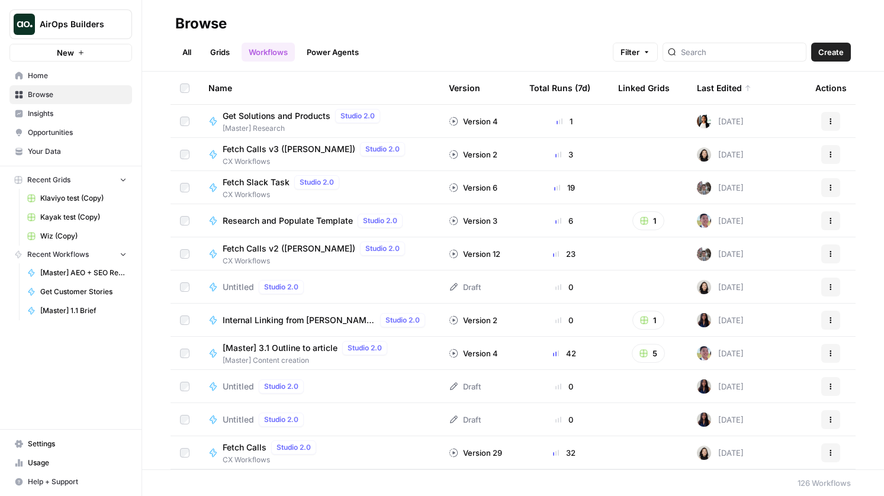
click at [80, 198] on span "Klaviyo test (Copy)" at bounding box center [83, 198] width 86 height 11
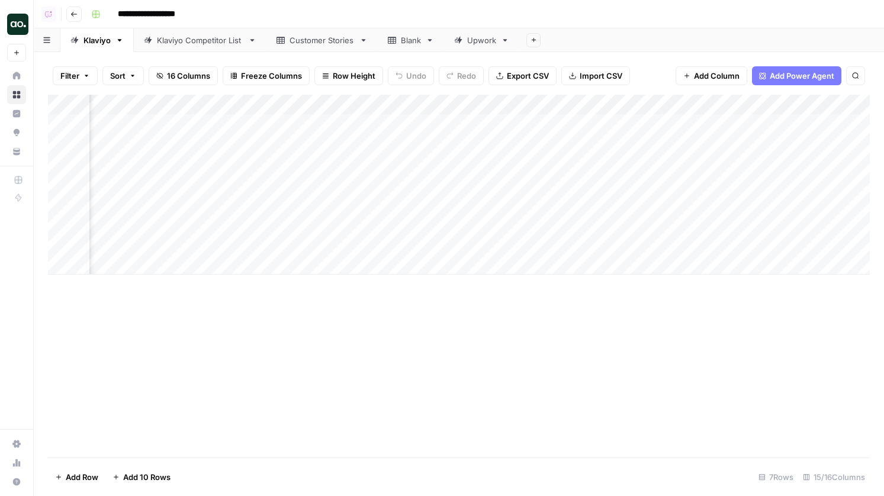
scroll to position [0, 714]
click at [757, 105] on div "Add Column" at bounding box center [458, 185] width 821 height 180
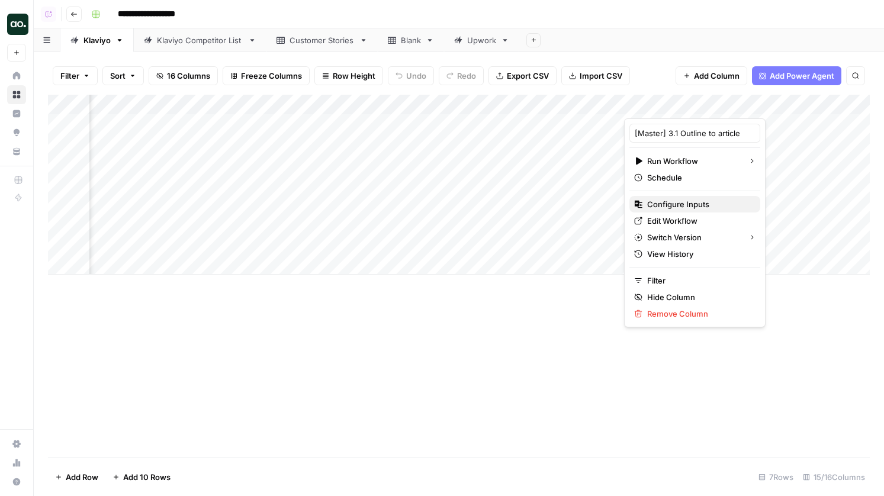
click at [686, 207] on span "Configure Inputs" at bounding box center [699, 204] width 104 height 12
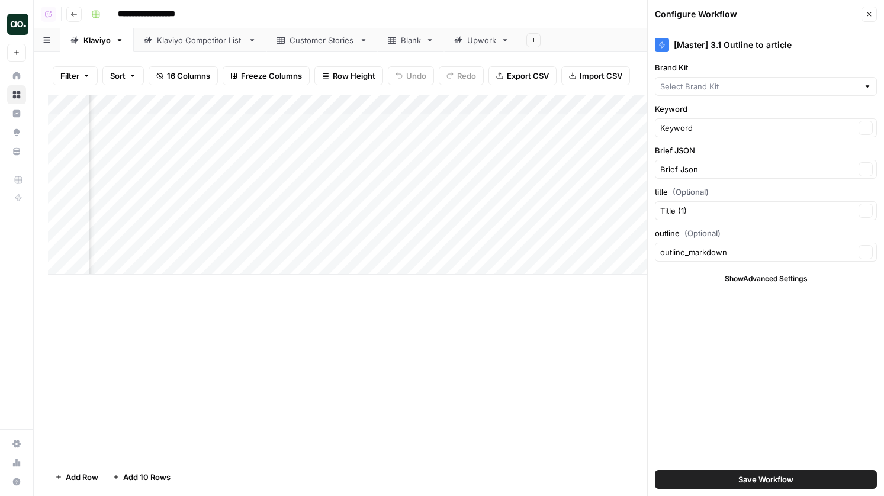
type input "Klaviyo"
click at [870, 13] on icon "button" at bounding box center [868, 14] width 7 height 7
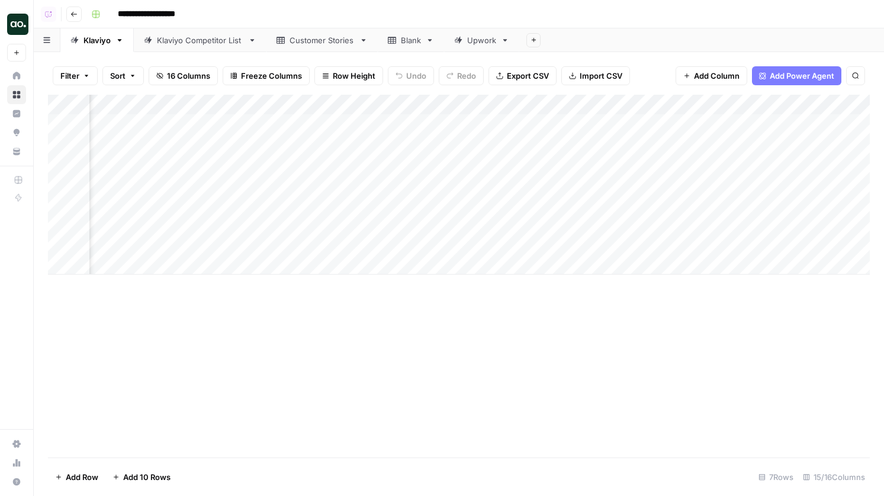
scroll to position [0, 592]
click at [292, 143] on div "Add Column" at bounding box center [458, 185] width 821 height 180
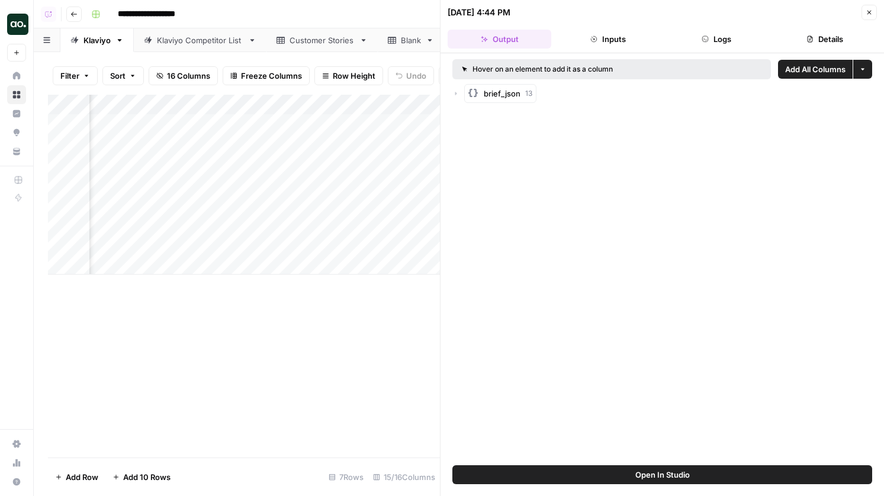
click at [457, 94] on icon "button" at bounding box center [455, 93] width 7 height 7
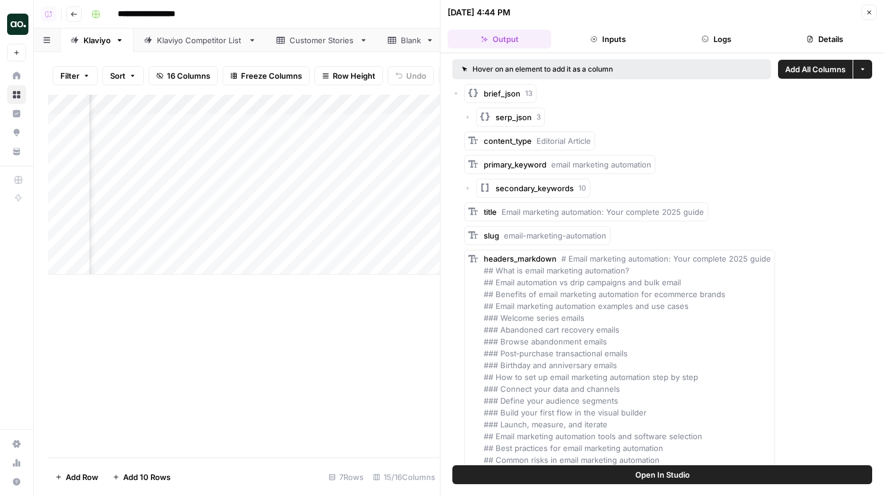
click at [456, 92] on icon "button" at bounding box center [455, 93] width 7 height 7
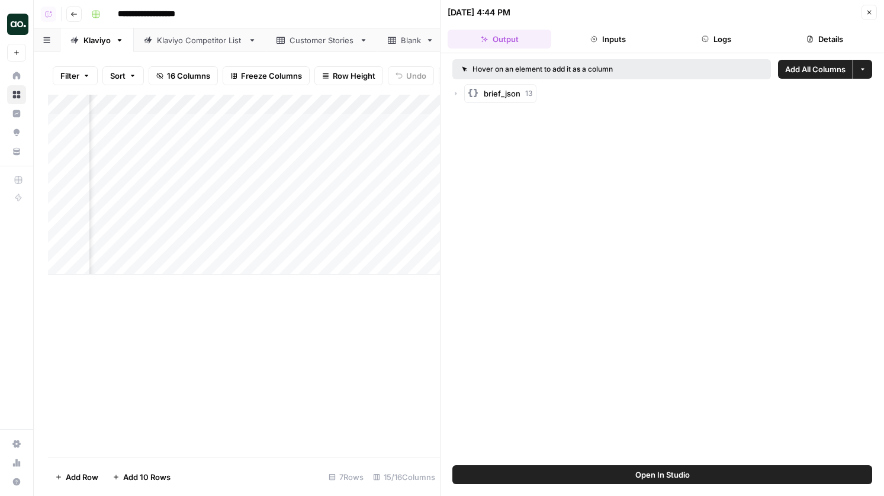
click at [858, 11] on div "09/10/25 at 4:44 PM Close" at bounding box center [661, 12] width 429 height 15
click at [869, 11] on icon "button" at bounding box center [868, 12] width 7 height 7
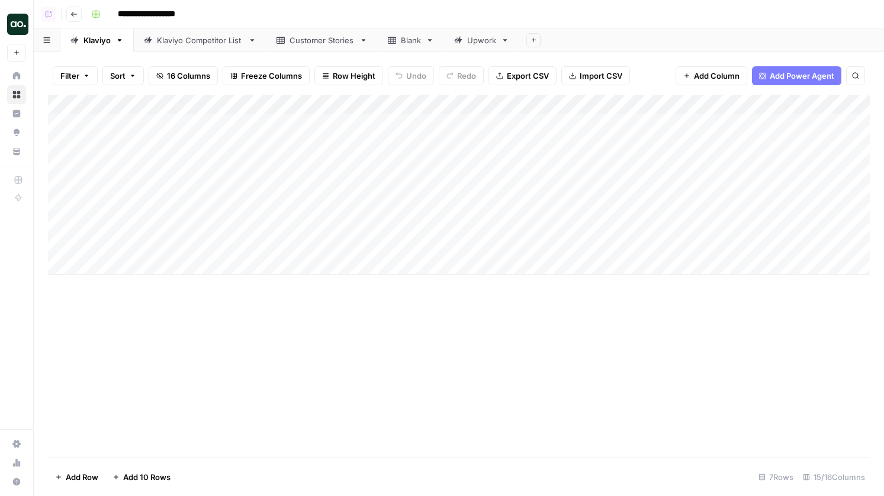
click at [208, 37] on div "Klaviyo Competitor List" at bounding box center [200, 40] width 86 height 12
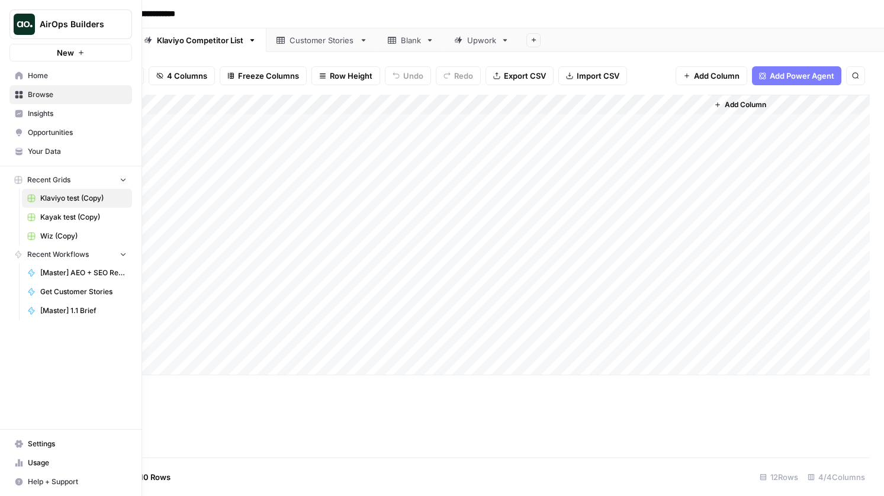
click at [44, 80] on span "Home" at bounding box center [77, 75] width 99 height 11
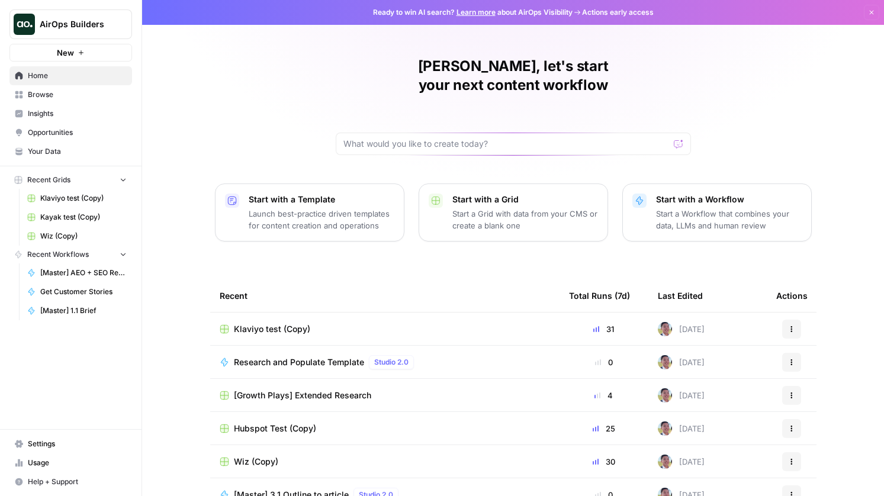
click at [35, 102] on link "Browse" at bounding box center [70, 94] width 123 height 19
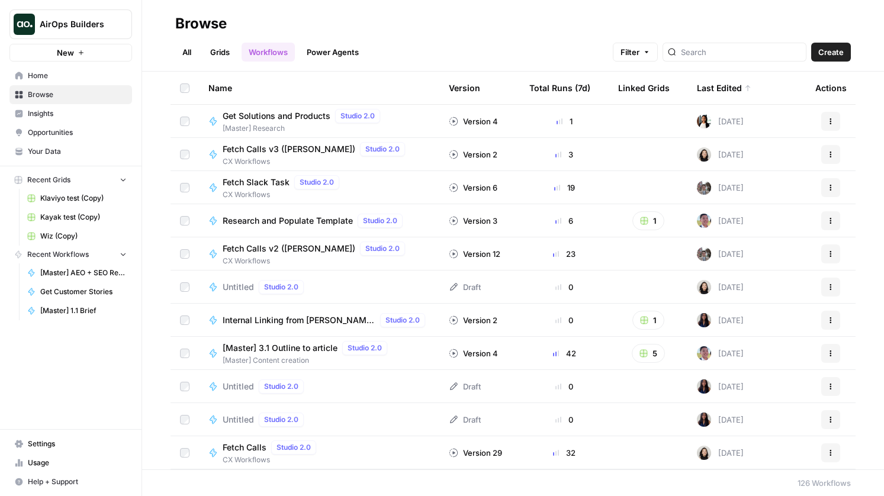
click at [185, 53] on link "All" at bounding box center [186, 52] width 23 height 19
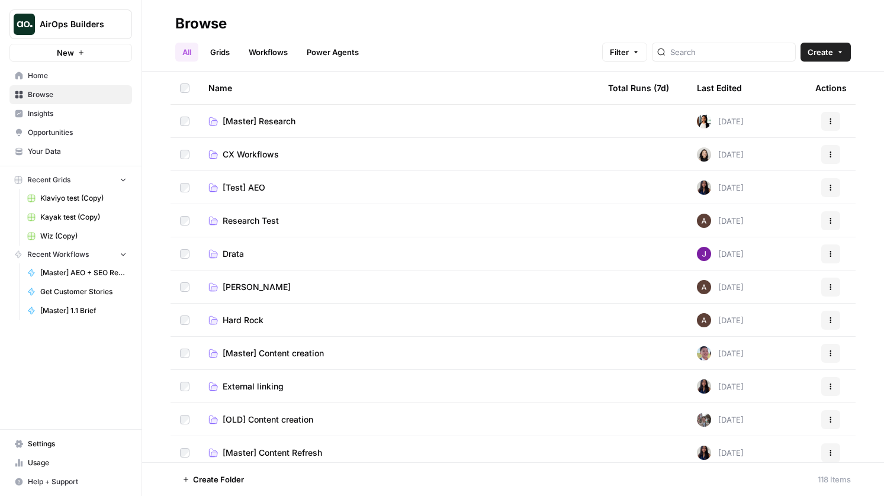
click at [263, 124] on span "[Master] Research" at bounding box center [259, 121] width 73 height 12
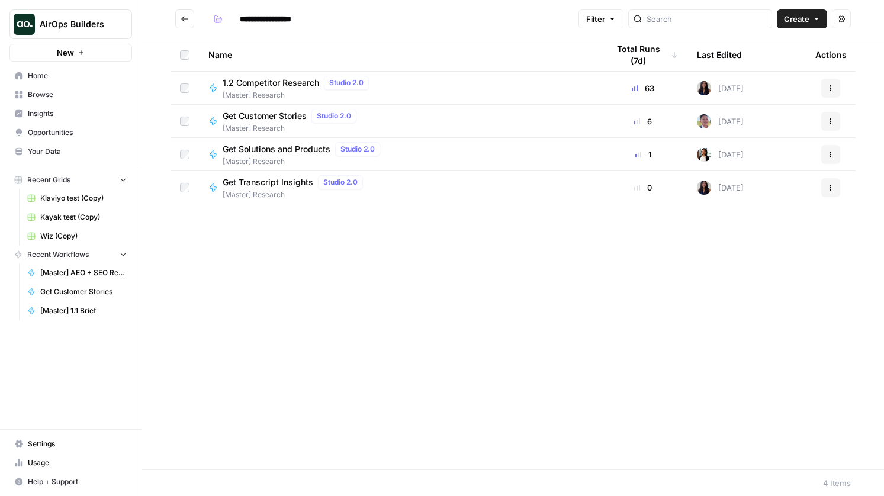
click at [181, 16] on icon "Go back" at bounding box center [185, 19] width 8 height 8
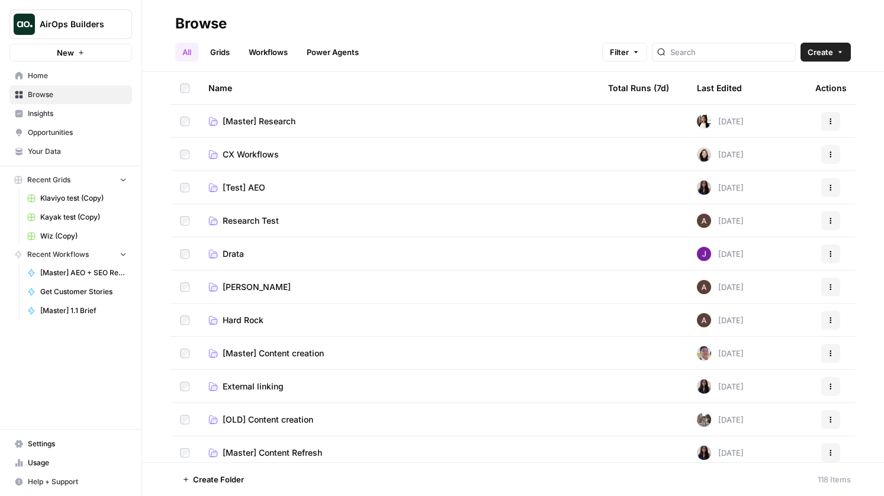
click at [265, 120] on span "[Master] Research" at bounding box center [259, 121] width 73 height 12
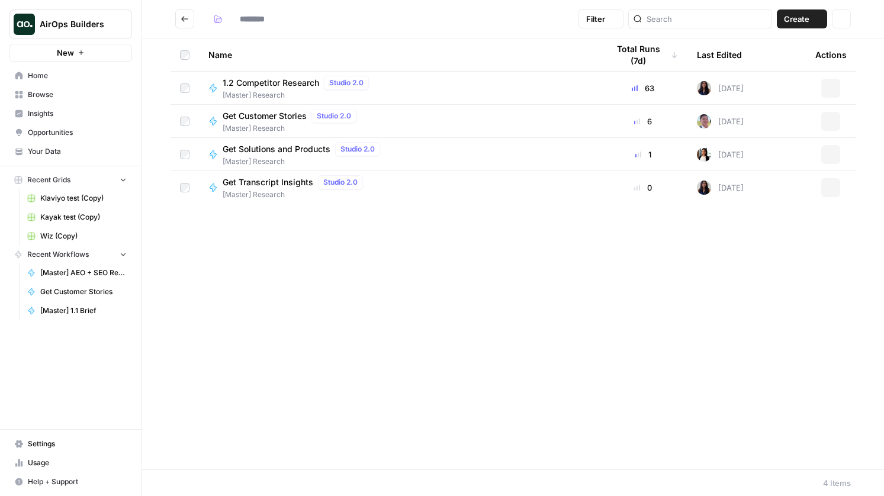
type input "**********"
click at [282, 150] on span "Get Solutions and Products" at bounding box center [277, 149] width 108 height 12
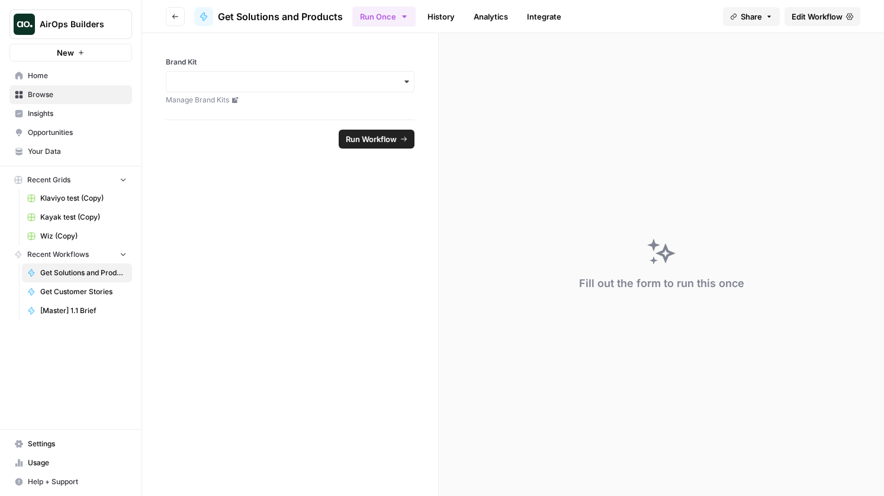
click at [805, 11] on span "Edit Workflow" at bounding box center [816, 17] width 51 height 12
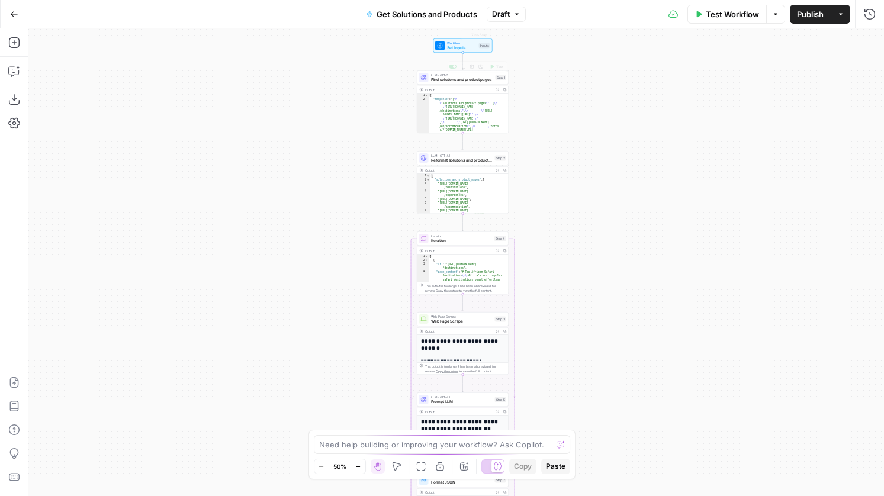
click at [460, 47] on span "Set Inputs" at bounding box center [462, 48] width 30 height 6
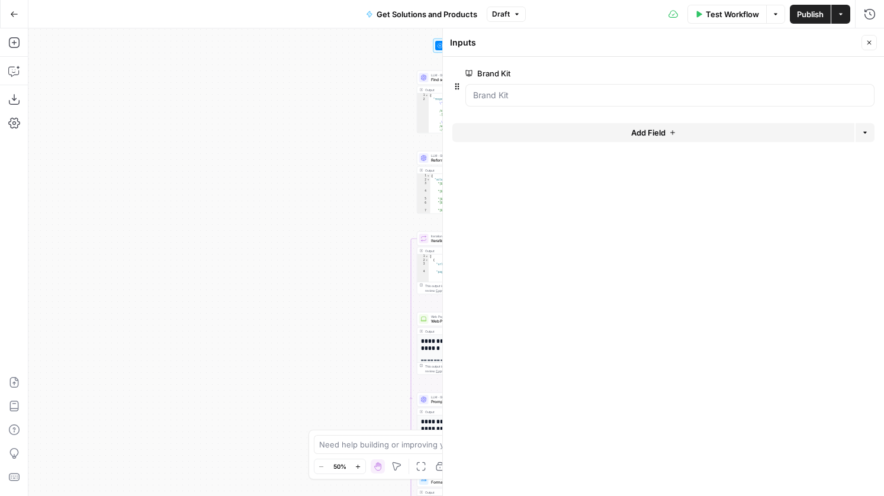
click at [868, 45] on icon "button" at bounding box center [868, 42] width 7 height 7
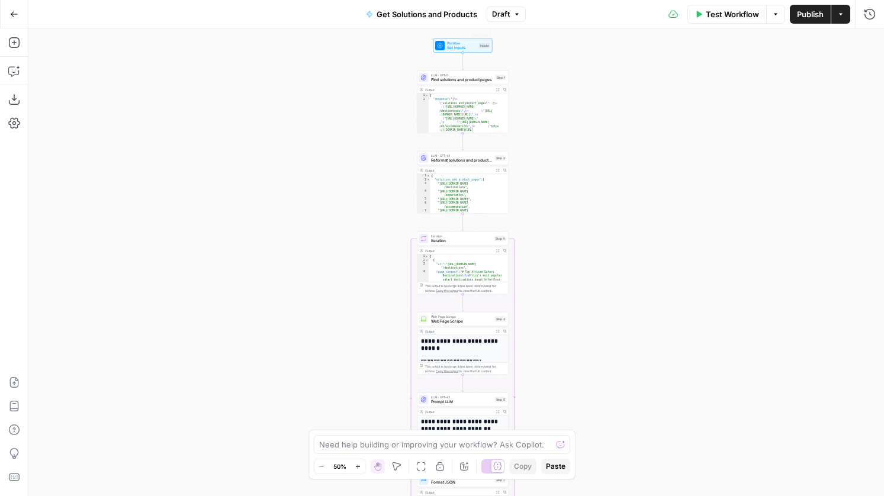
click at [484, 79] on span "Find solutions and product pages" at bounding box center [462, 80] width 62 height 6
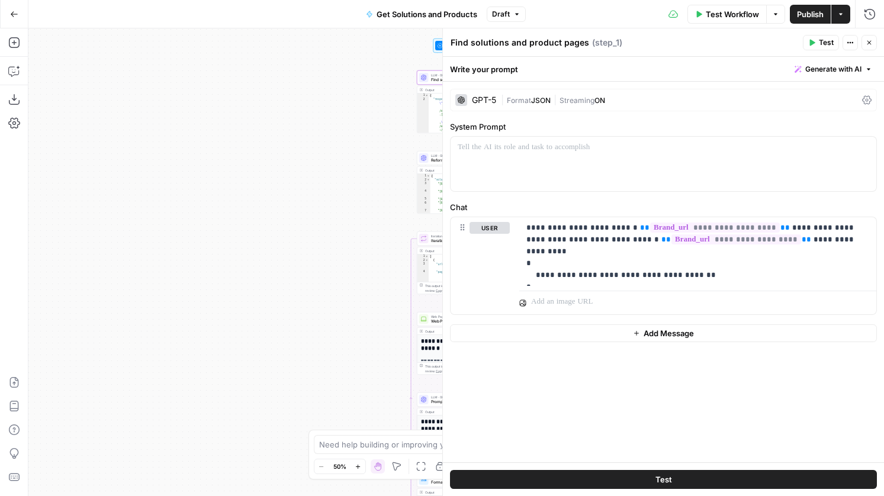
click at [869, 49] on button "Close" at bounding box center [868, 42] width 15 height 15
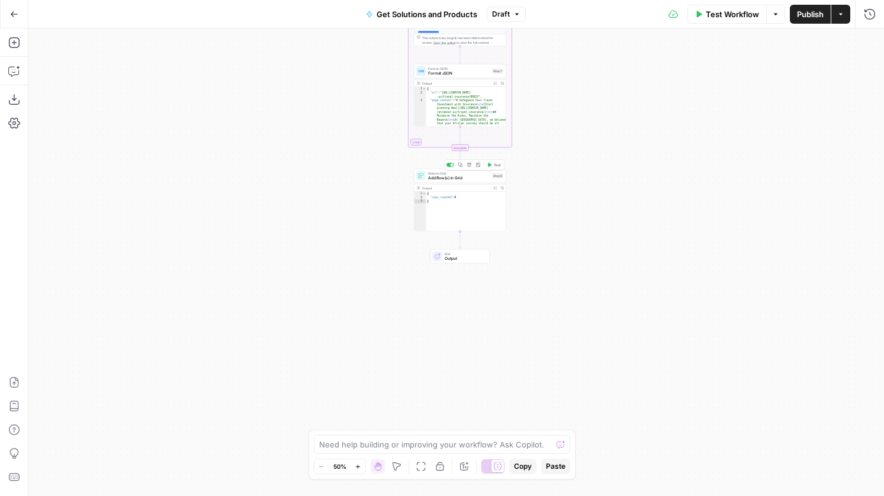
click at [484, 179] on span "Add Row(s) in Grid" at bounding box center [459, 178] width 62 height 6
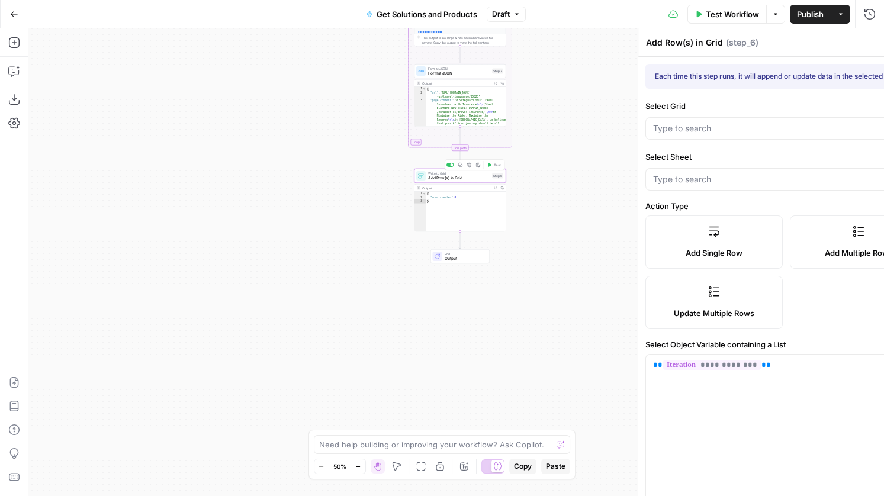
type input "URL"
type input "Page"
type input "[OysterHR] Company Research"
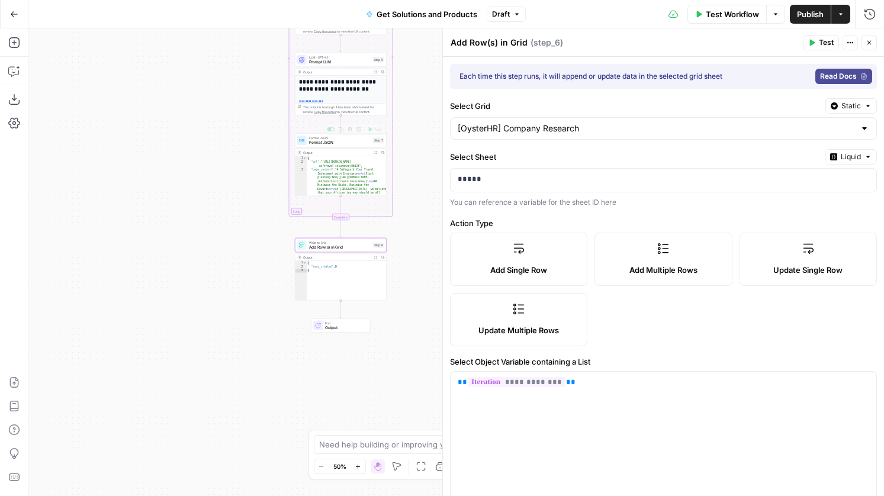
click at [359, 144] on span "Format JSON" at bounding box center [340, 143] width 62 height 6
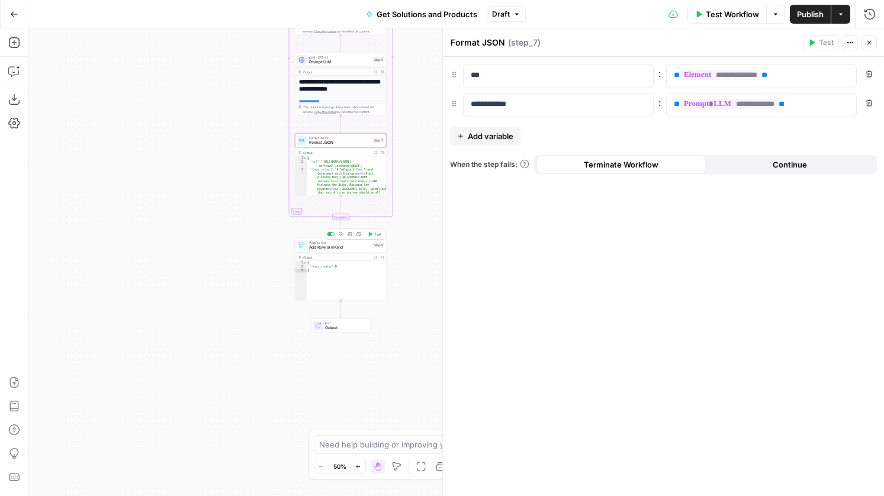
click at [376, 246] on div "Step 6" at bounding box center [378, 245] width 11 height 5
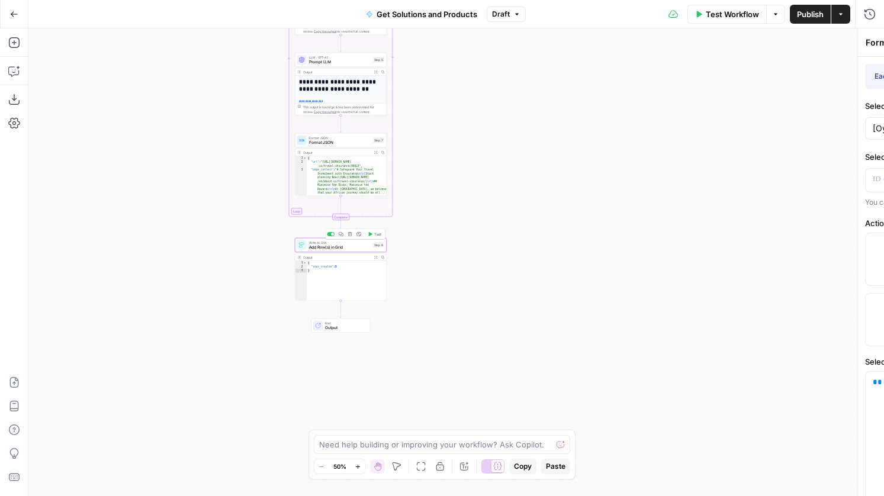
type textarea "Add Row(s) in Grid"
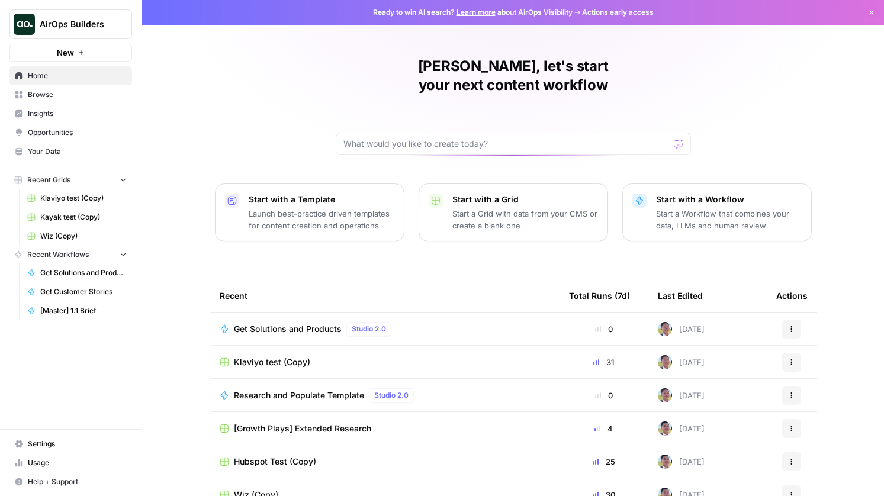
scroll to position [49, 0]
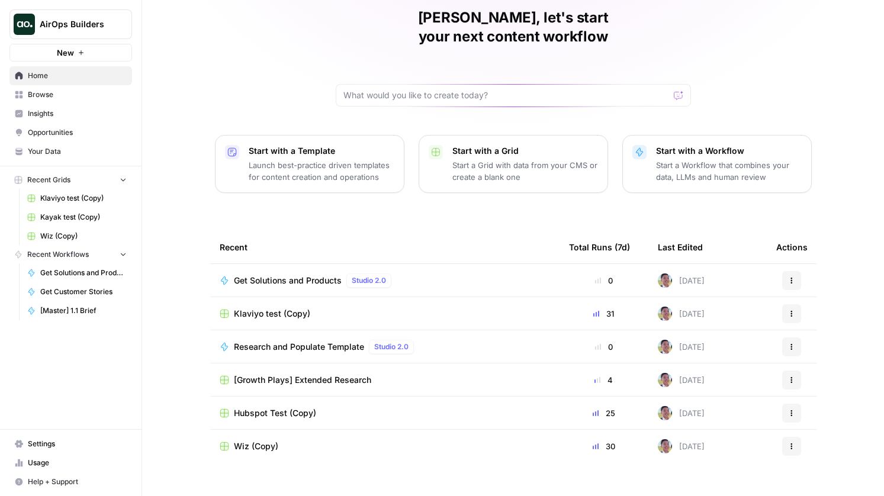
click at [87, 87] on link "Browse" at bounding box center [70, 94] width 123 height 19
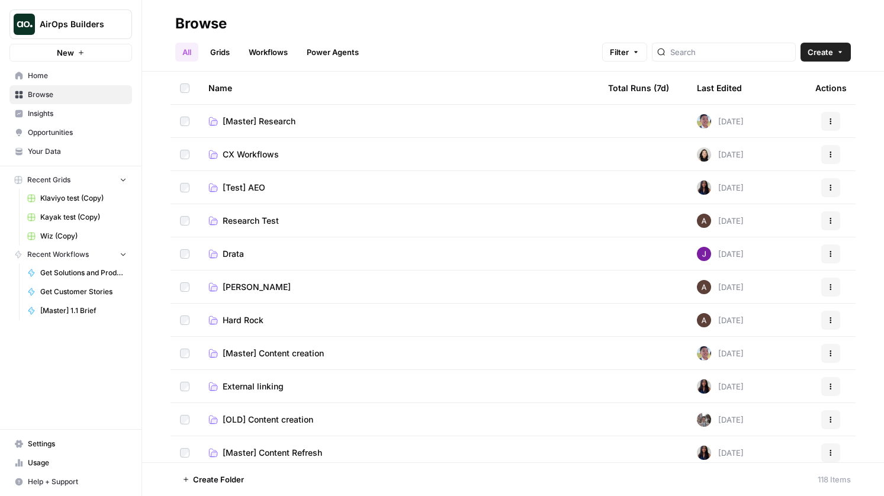
click at [257, 55] on link "Workflows" at bounding box center [267, 52] width 53 height 19
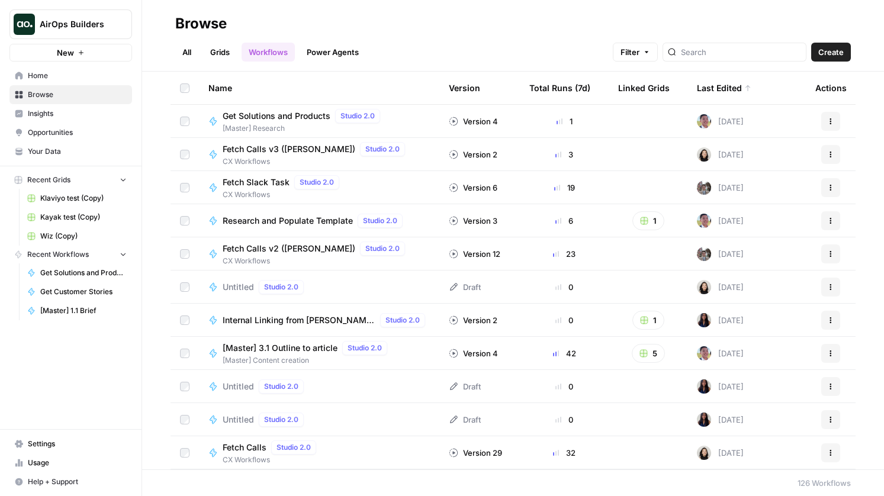
click at [223, 51] on link "Grids" at bounding box center [220, 52] width 34 height 19
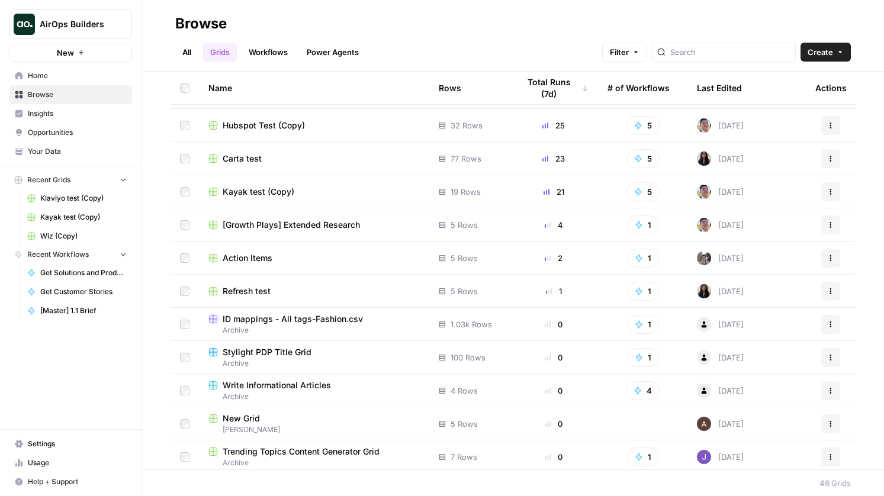
scroll to position [34, 0]
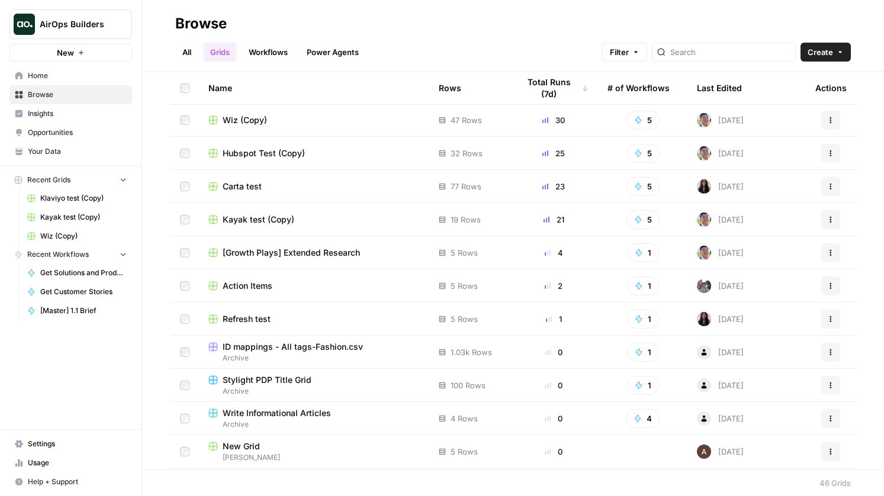
click at [312, 249] on span "[Growth Plays] Extended Research" at bounding box center [291, 253] width 137 height 12
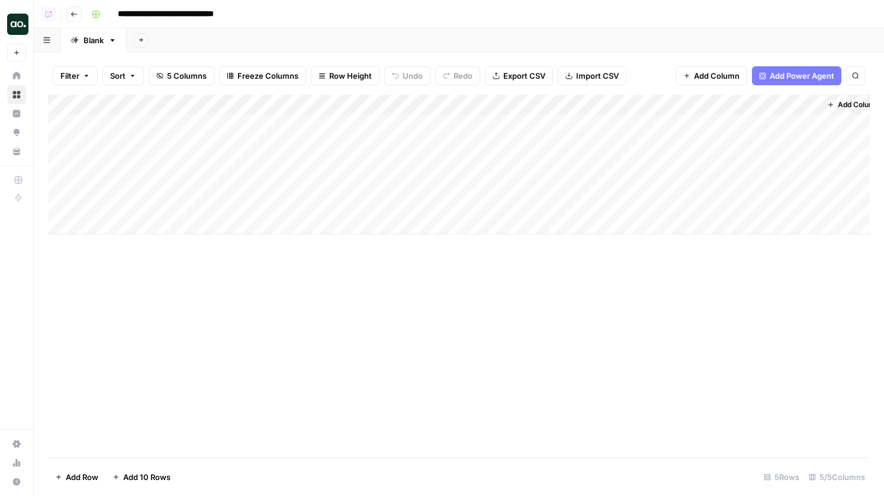
click at [642, 127] on div "Add Column" at bounding box center [458, 165] width 821 height 140
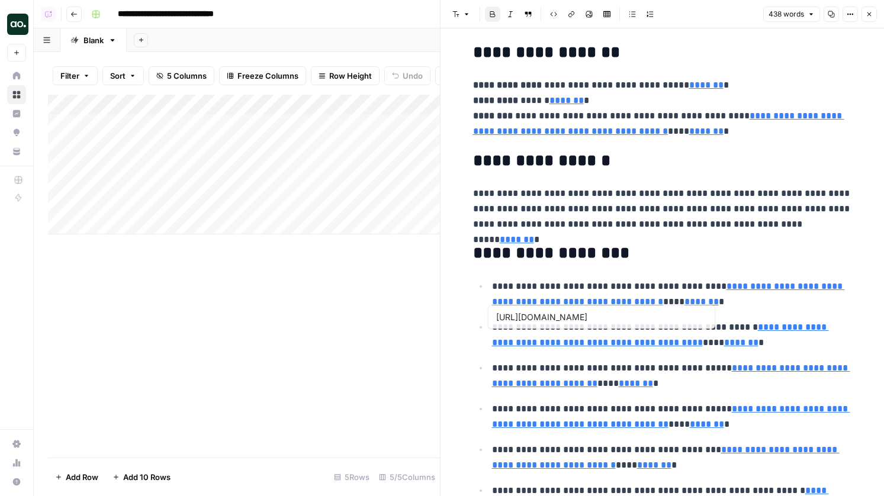
type input "[URL][DOMAIN_NAME]"
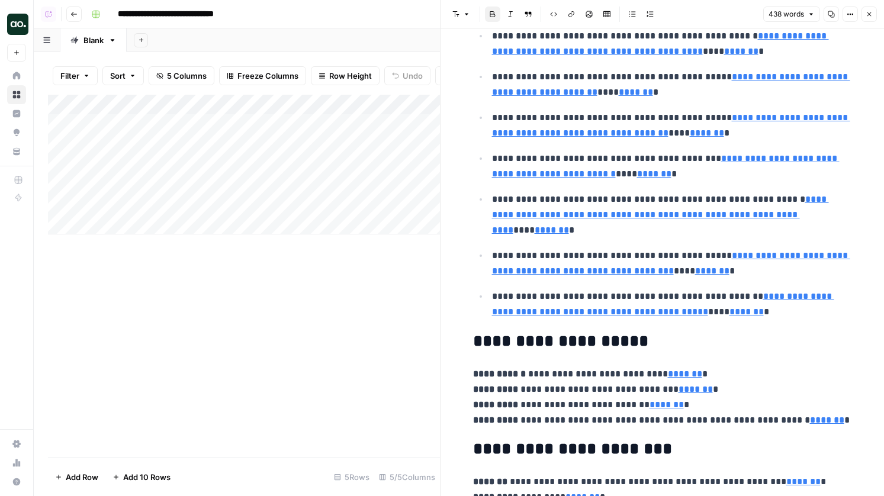
scroll to position [302, 0]
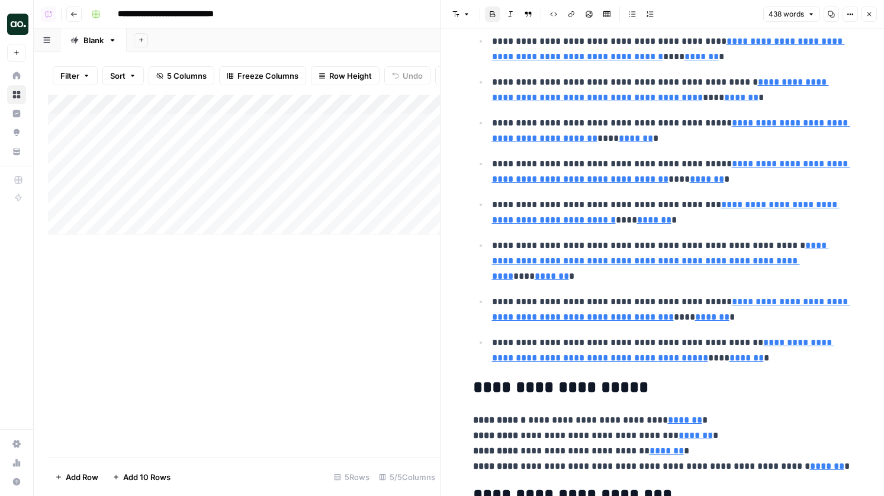
click at [870, 7] on button "Close" at bounding box center [868, 14] width 15 height 15
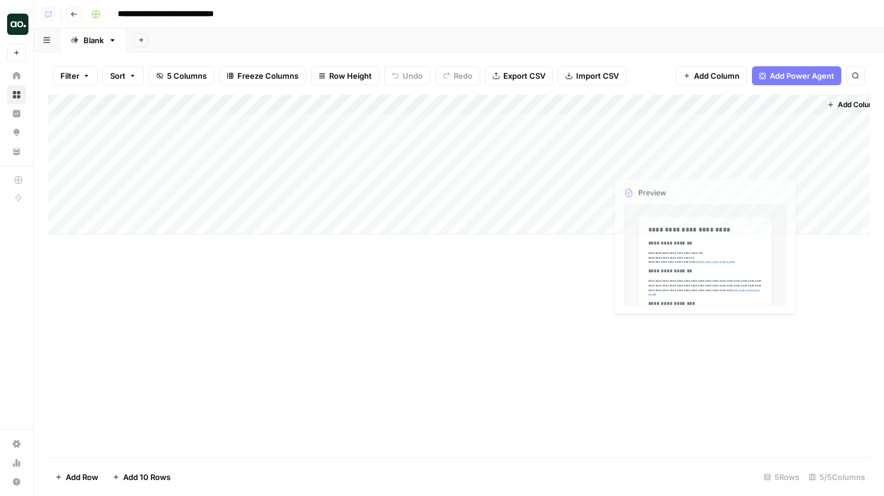
click at [651, 145] on div "Add Column" at bounding box center [458, 165] width 821 height 140
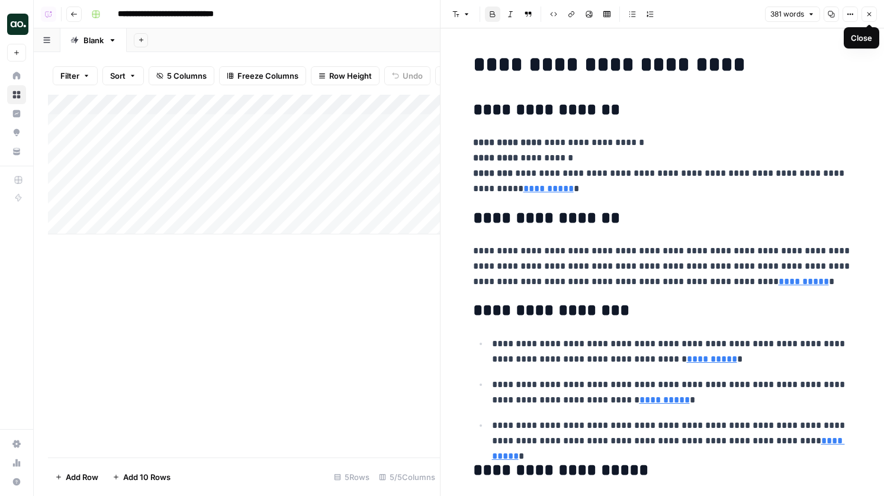
click at [869, 17] on icon "button" at bounding box center [868, 14] width 7 height 7
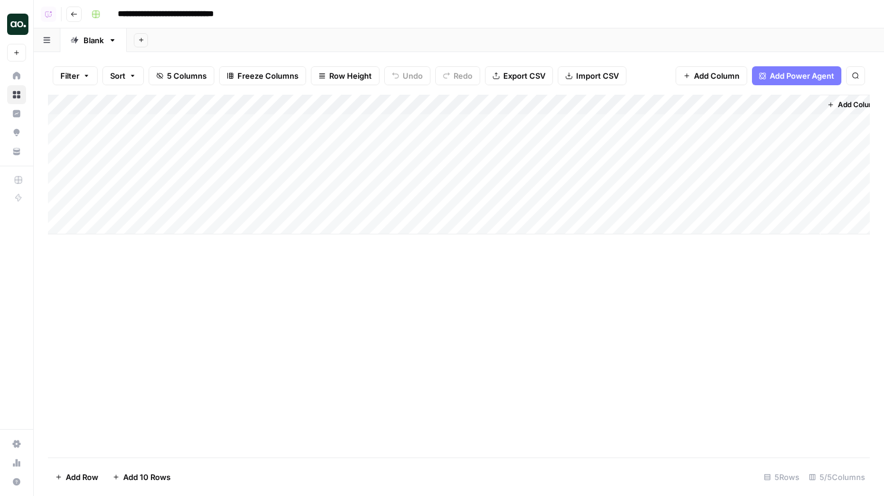
click at [579, 104] on div "Add Column" at bounding box center [458, 165] width 821 height 140
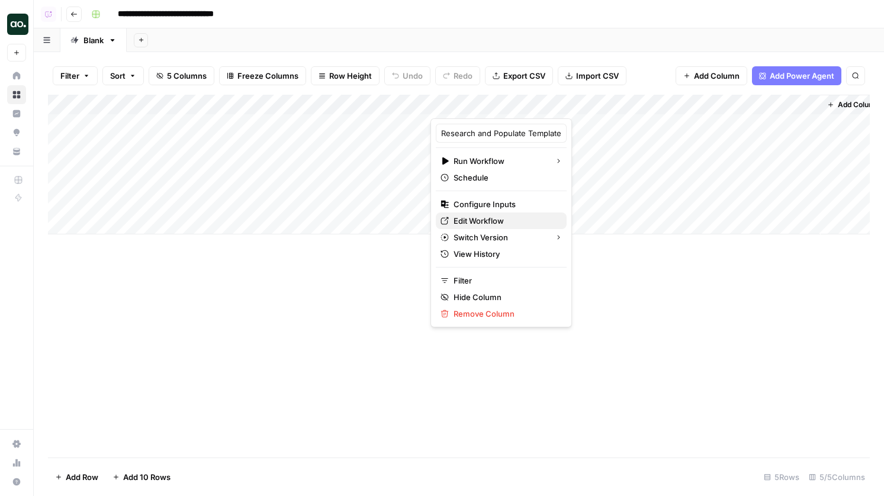
click at [486, 218] on span "Edit Workflow" at bounding box center [505, 221] width 104 height 12
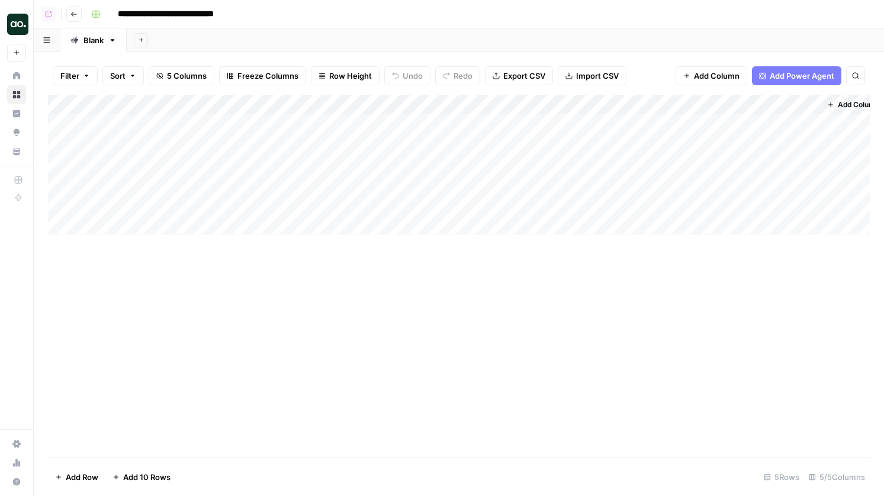
click at [639, 185] on div "Add Column" at bounding box center [458, 165] width 821 height 140
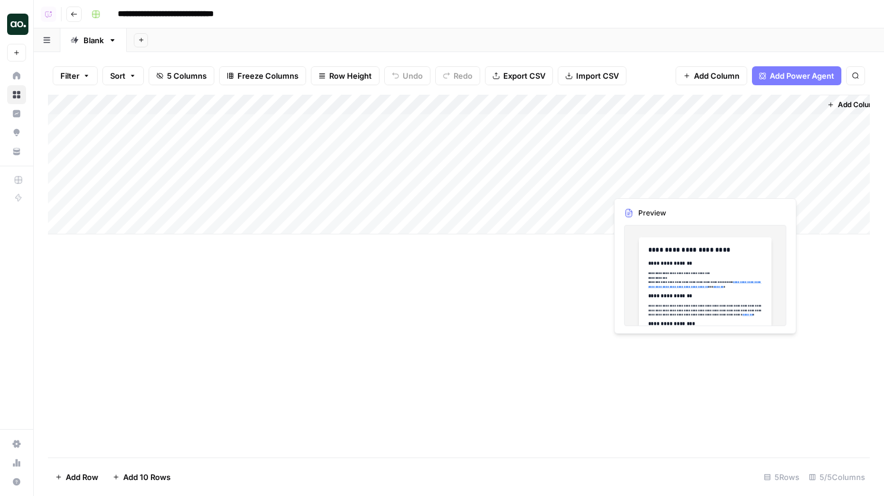
click at [639, 185] on div "Add Column" at bounding box center [458, 165] width 821 height 140
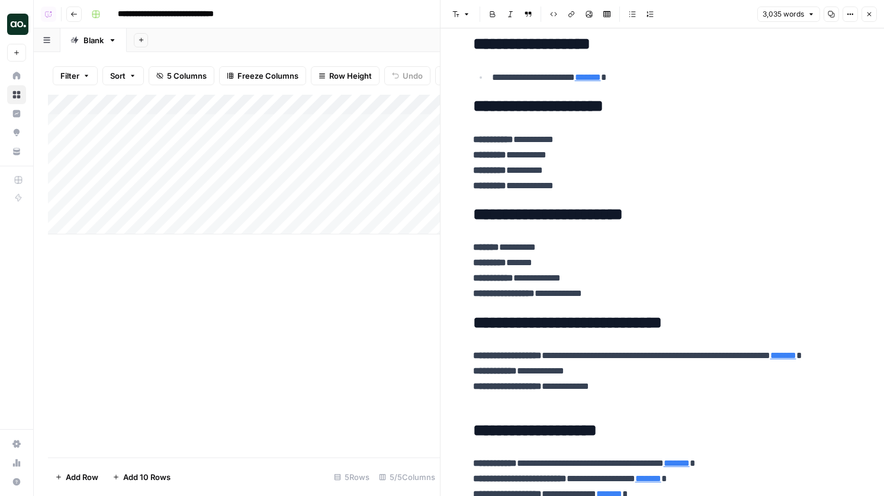
scroll to position [3499, 0]
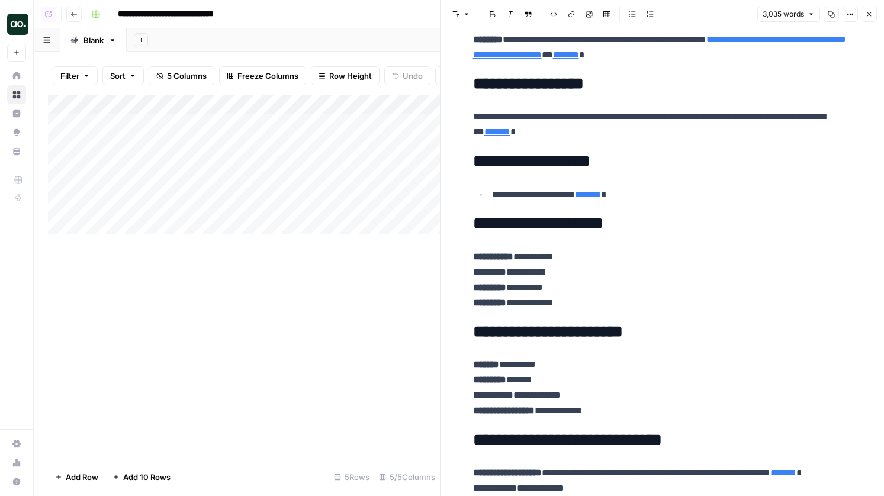
click at [871, 12] on icon "button" at bounding box center [868, 14] width 7 height 7
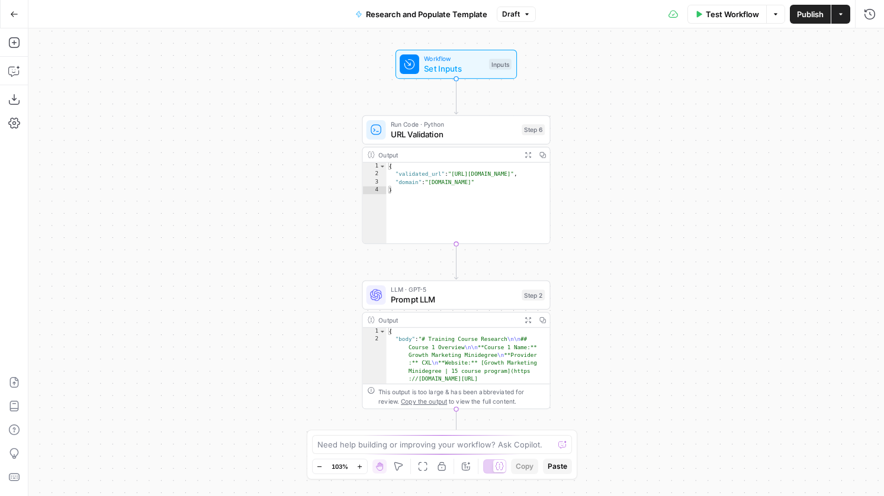
click at [518, 21] on button "Draft" at bounding box center [516, 14] width 39 height 15
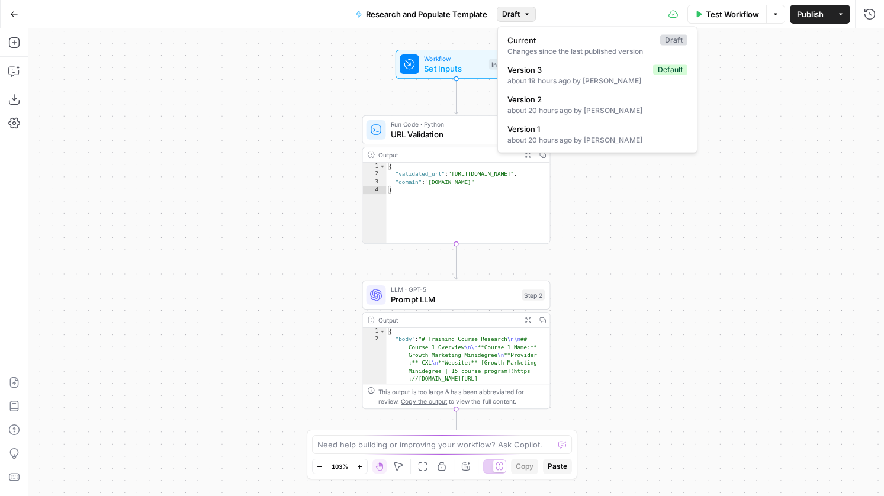
click at [518, 21] on button "Draft" at bounding box center [516, 14] width 39 height 15
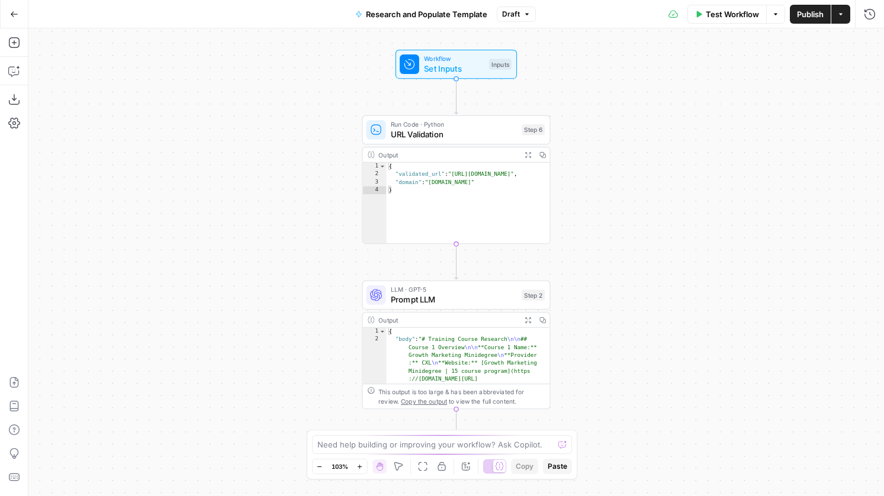
click at [807, 17] on span "Publish" at bounding box center [810, 14] width 27 height 12
